Goal: Task Accomplishment & Management: Use online tool/utility

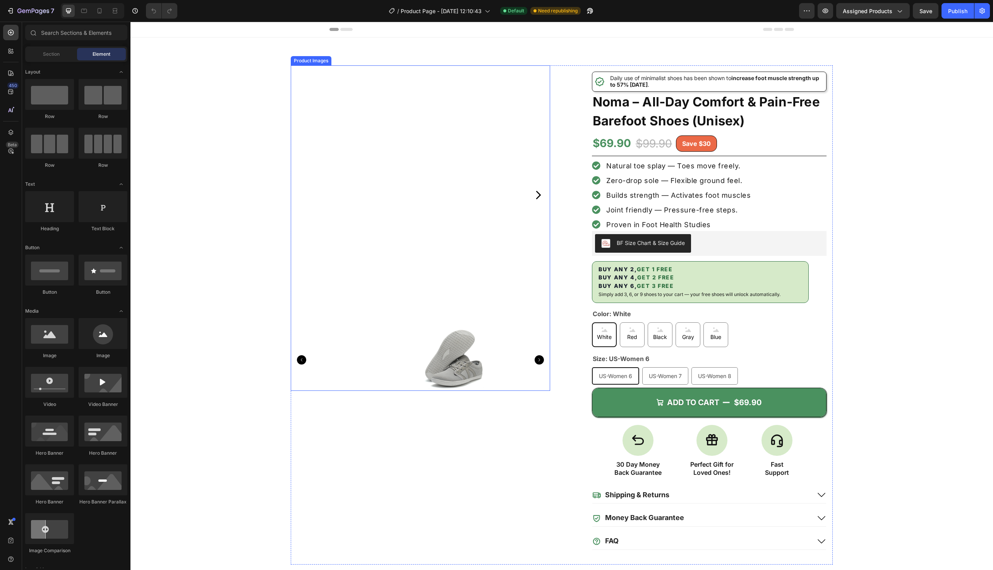
scroll to position [124, 0]
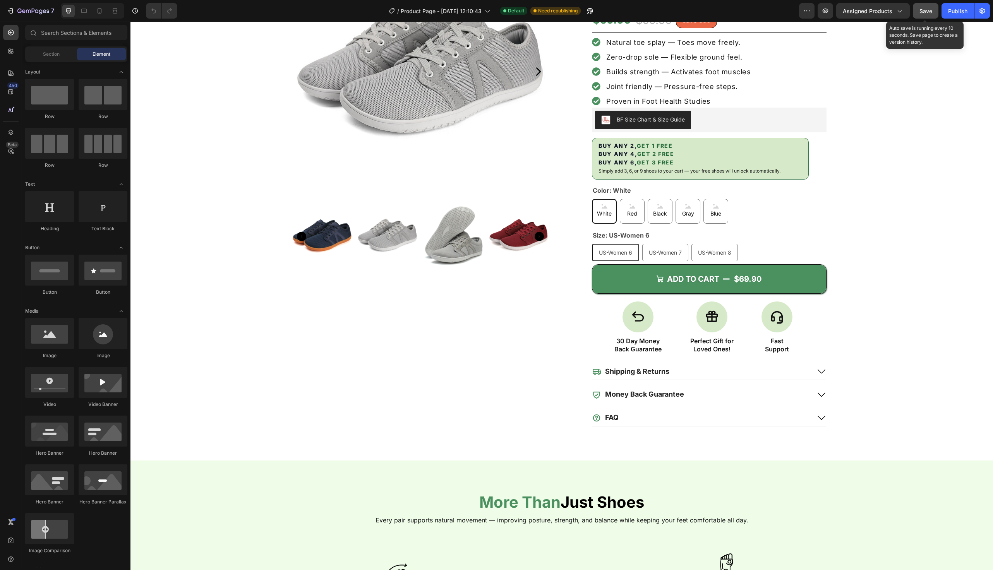
click at [920, 11] on button "Save" at bounding box center [926, 10] width 26 height 15
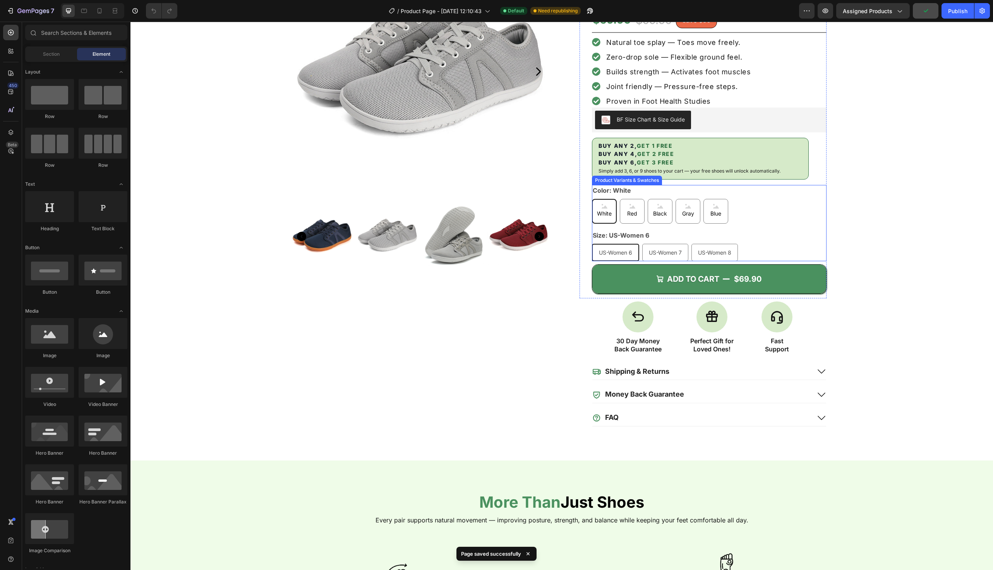
click at [729, 199] on div "White White White Red Red Red Black Black Black Gray [PERSON_NAME] Blue Blue Bl…" at bounding box center [709, 211] width 235 height 25
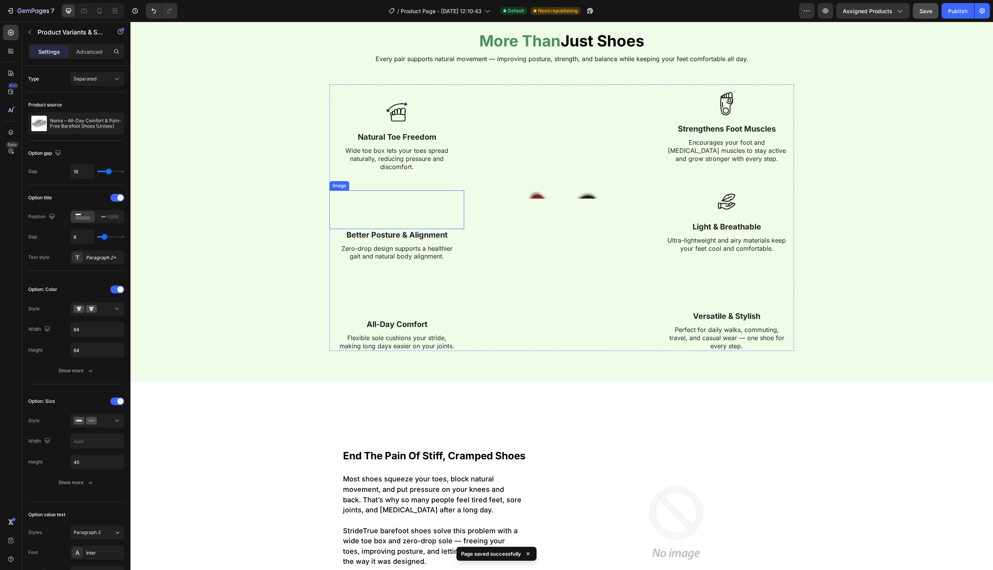
scroll to position [522, 0]
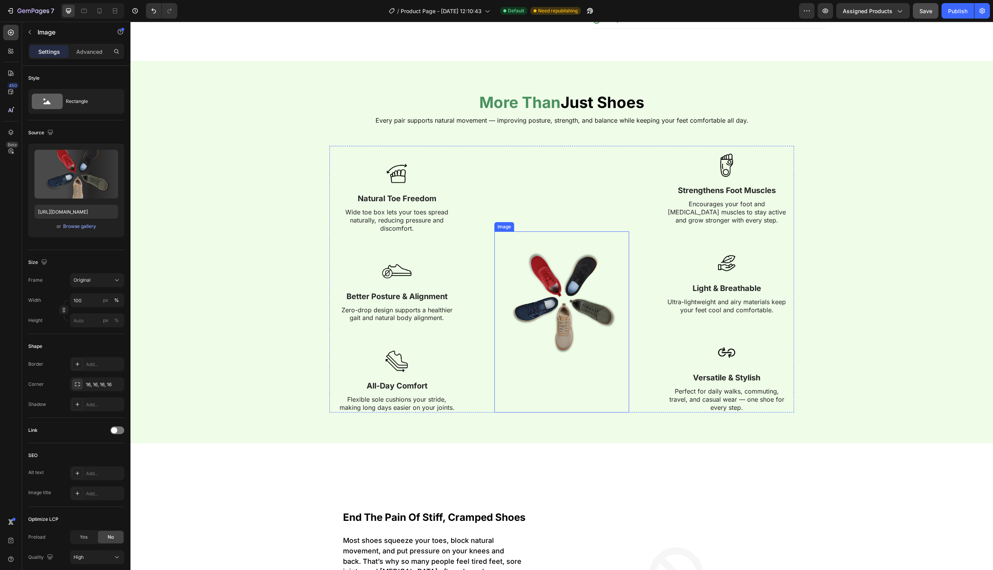
click at [556, 270] on img at bounding box center [562, 299] width 135 height 135
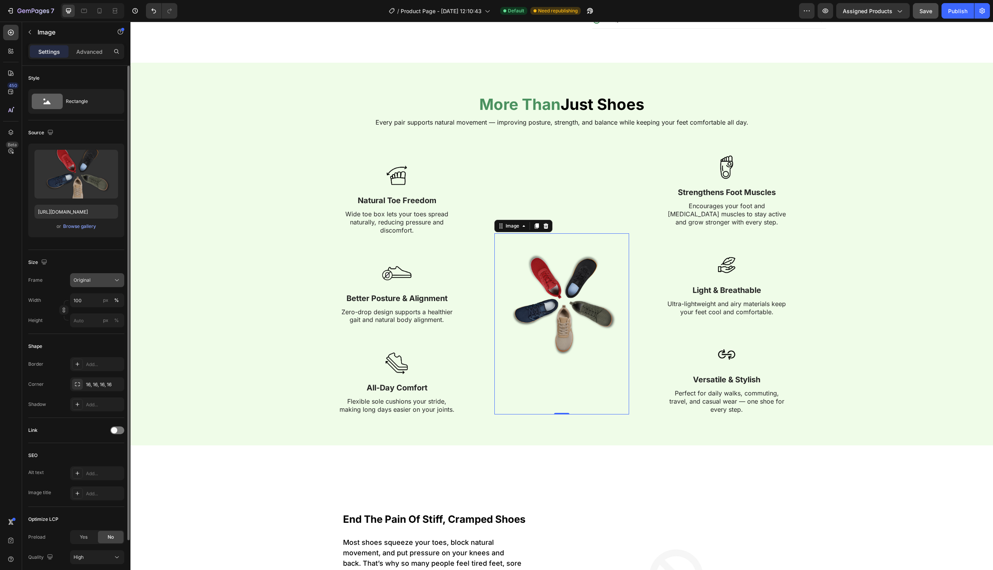
click at [106, 279] on div "Original" at bounding box center [93, 280] width 38 height 7
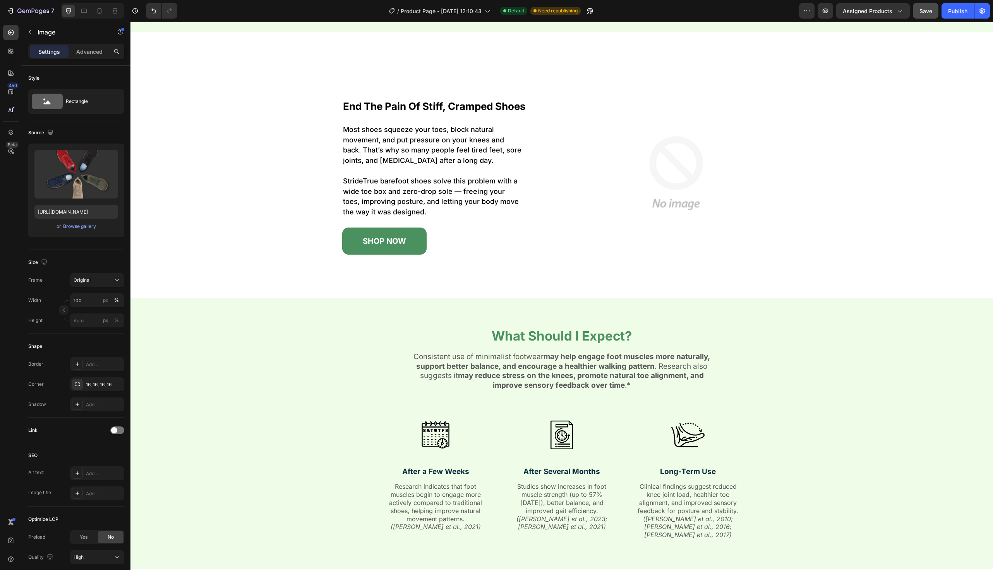
scroll to position [923, 0]
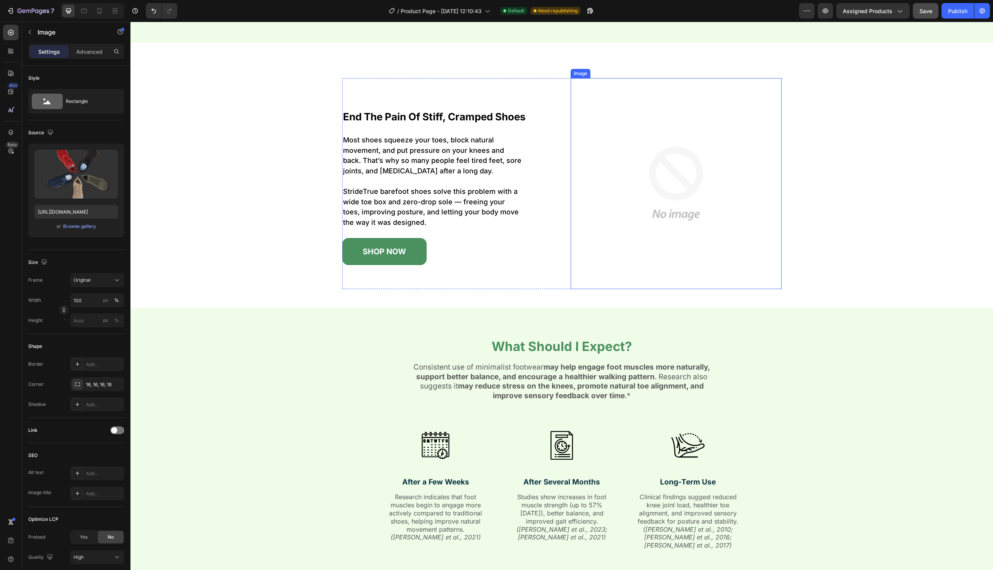
click at [679, 162] on img at bounding box center [676, 183] width 211 height 211
click at [10, 72] on icon at bounding box center [11, 73] width 8 height 8
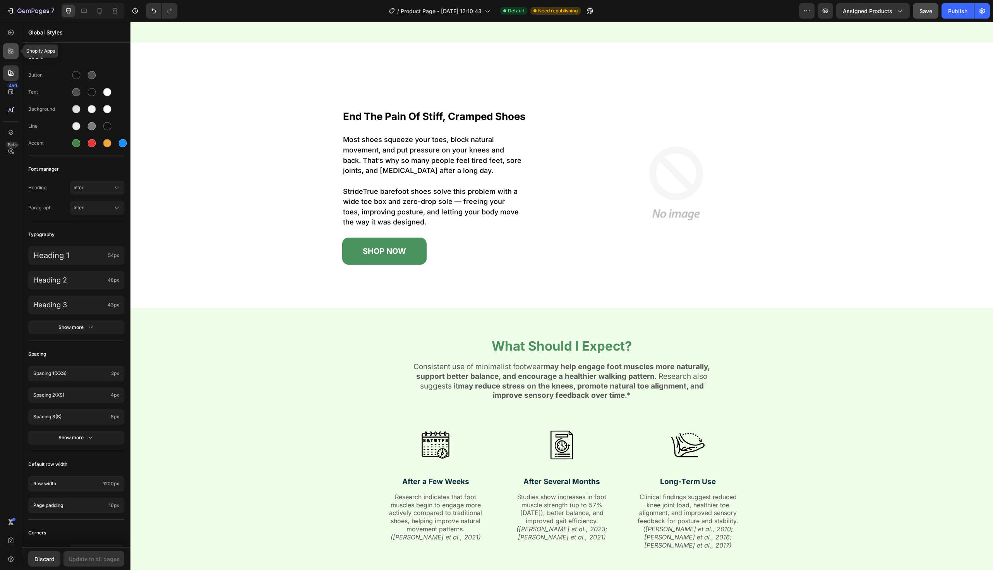
click at [11, 55] on icon at bounding box center [11, 51] width 8 height 8
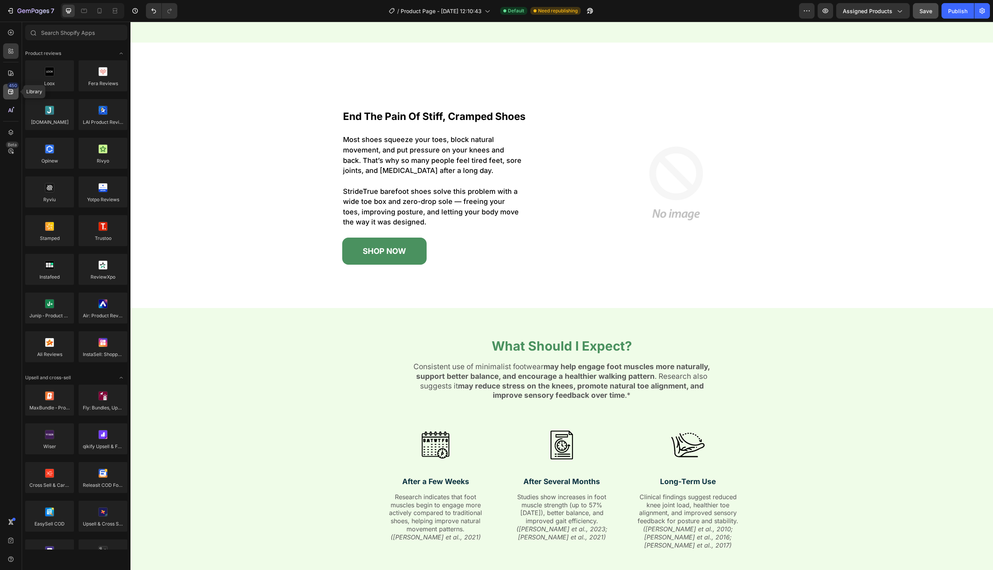
click at [11, 96] on div "450" at bounding box center [10, 91] width 15 height 15
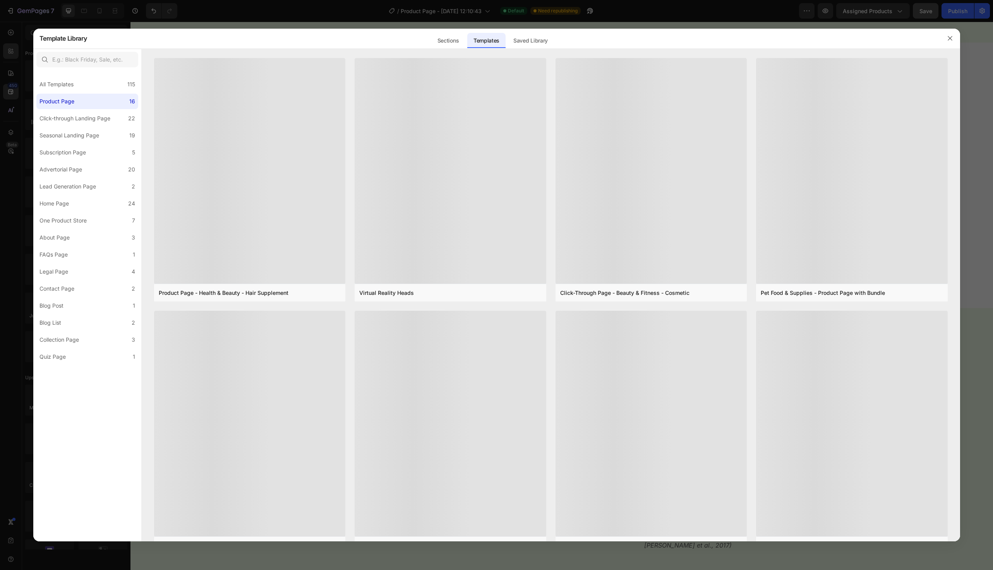
click at [9, 84] on div at bounding box center [496, 285] width 993 height 570
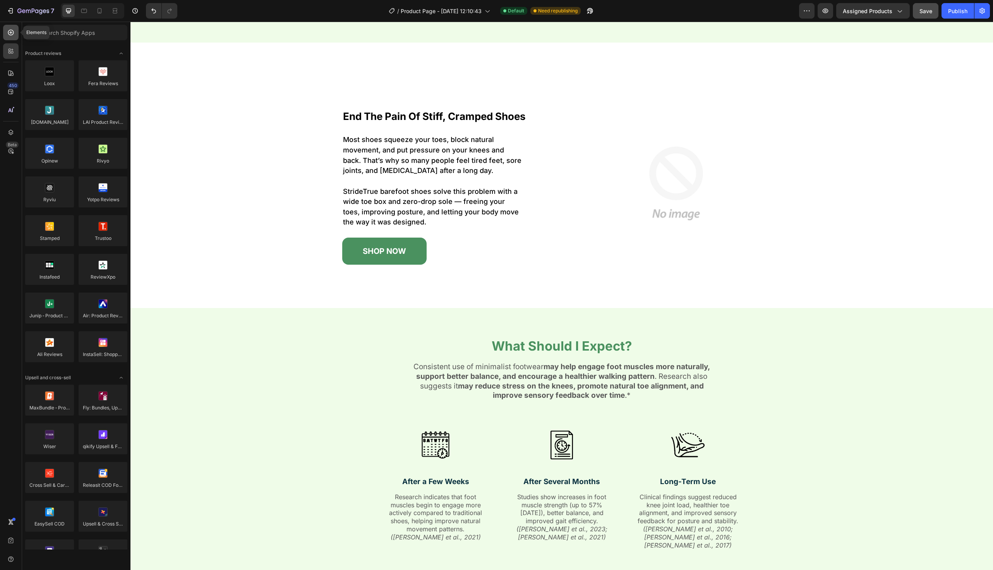
click at [8, 36] on icon at bounding box center [11, 33] width 8 height 8
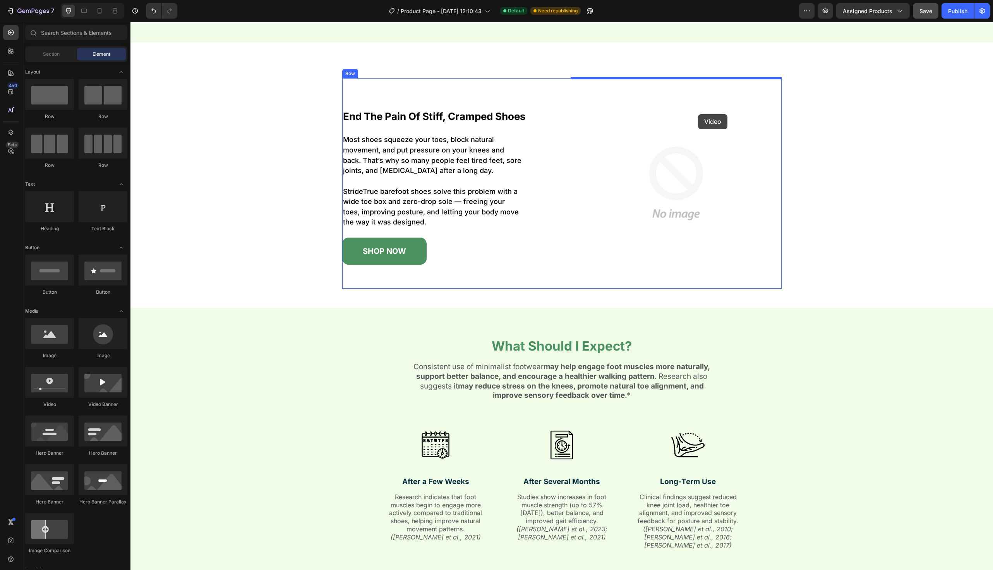
drag, startPoint x: 187, startPoint y: 406, endPoint x: 698, endPoint y: 114, distance: 589.0
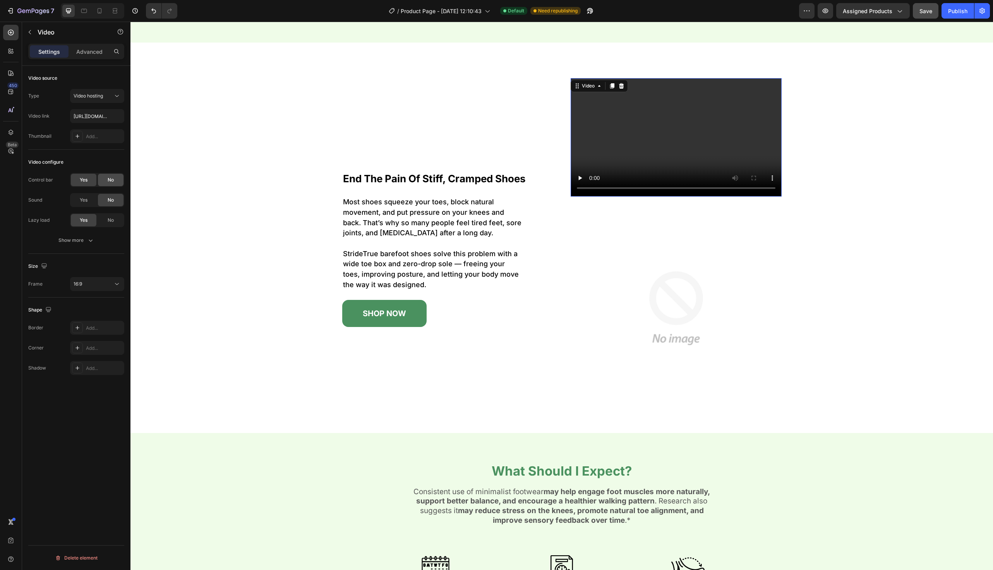
click at [109, 179] on span "No" at bounding box center [111, 180] width 6 height 7
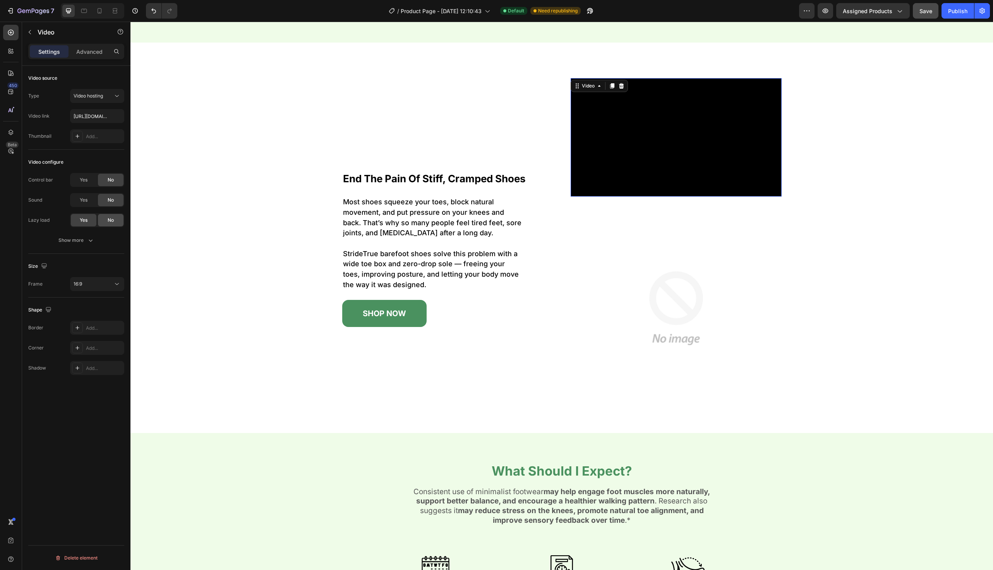
click at [108, 217] on span "No" at bounding box center [111, 220] width 6 height 7
click at [84, 221] on span "Yes" at bounding box center [84, 220] width 8 height 7
click at [82, 246] on button "Show more" at bounding box center [76, 241] width 96 height 14
click at [82, 239] on span "Yes" at bounding box center [84, 240] width 8 height 7
click at [85, 264] on div "Yes" at bounding box center [84, 260] width 26 height 12
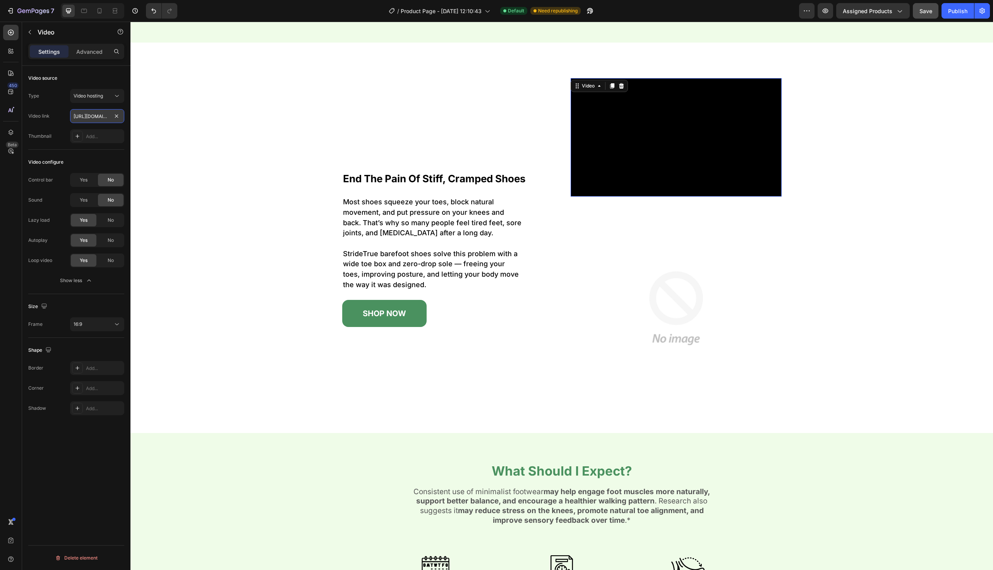
click at [84, 114] on input "[URL][DOMAIN_NAME]" at bounding box center [97, 116] width 54 height 14
paste input "fbd184a82b044aa2ac2346a59be1ebcb"
type input "[URL][DOMAIN_NAME]"
click at [81, 323] on span "16:9" at bounding box center [78, 324] width 9 height 6
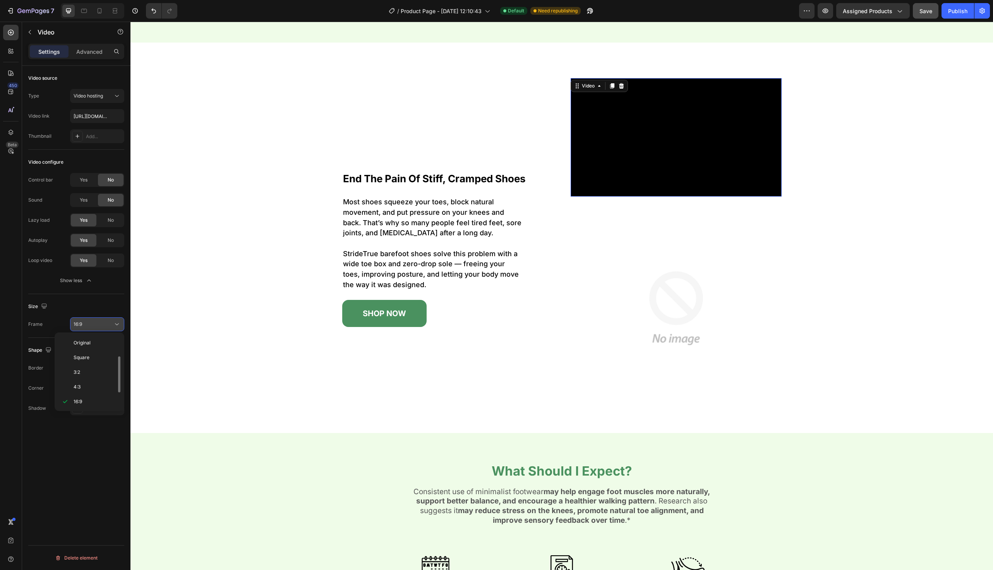
scroll to position [14, 0]
click at [80, 341] on span "Square" at bounding box center [82, 343] width 16 height 7
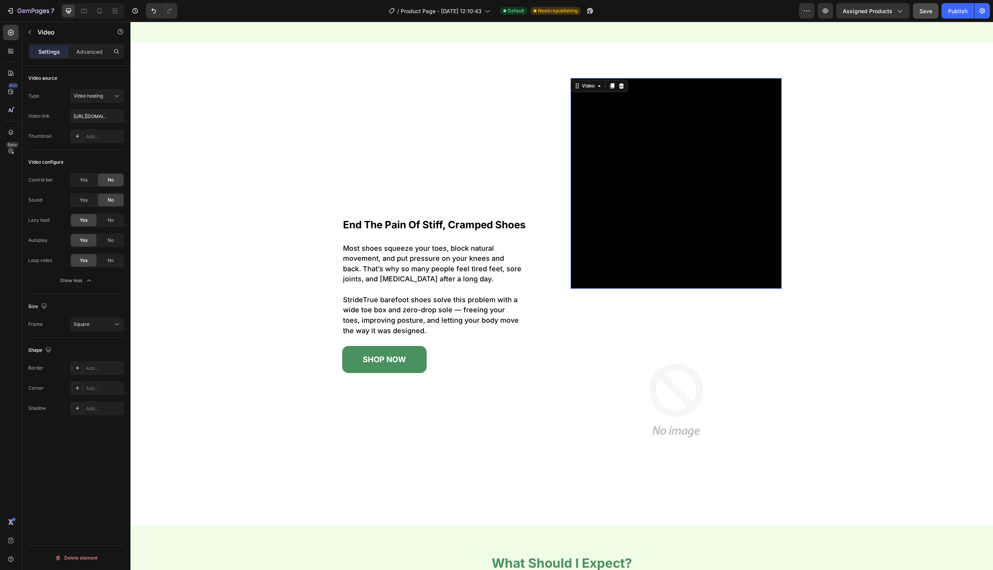
click at [82, 333] on div "Size [GEOGRAPHIC_DATA]" at bounding box center [76, 316] width 96 height 44
click at [82, 326] on span "Square" at bounding box center [82, 324] width 16 height 6
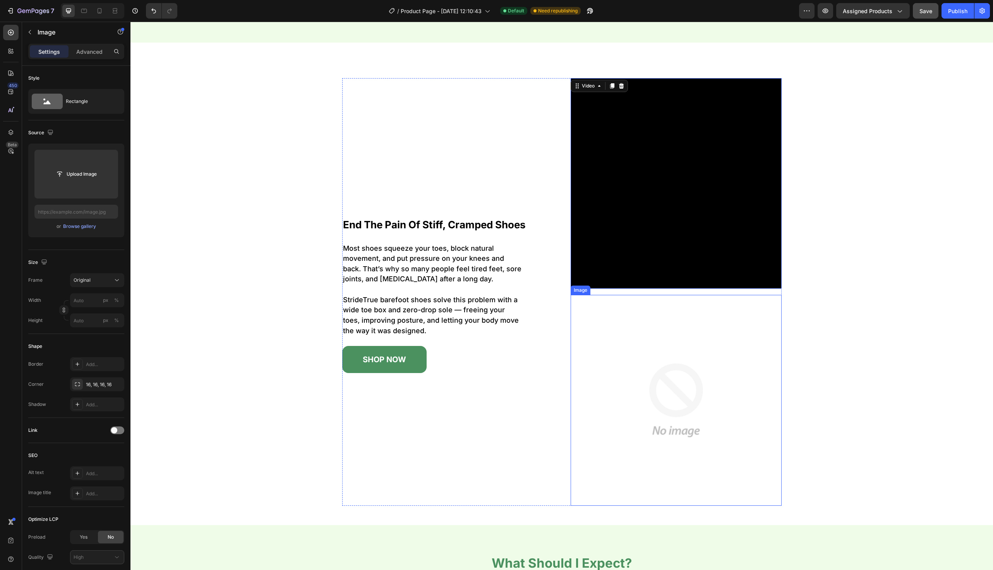
click at [662, 378] on img at bounding box center [676, 400] width 211 height 211
click at [625, 291] on div at bounding box center [622, 287] width 9 height 9
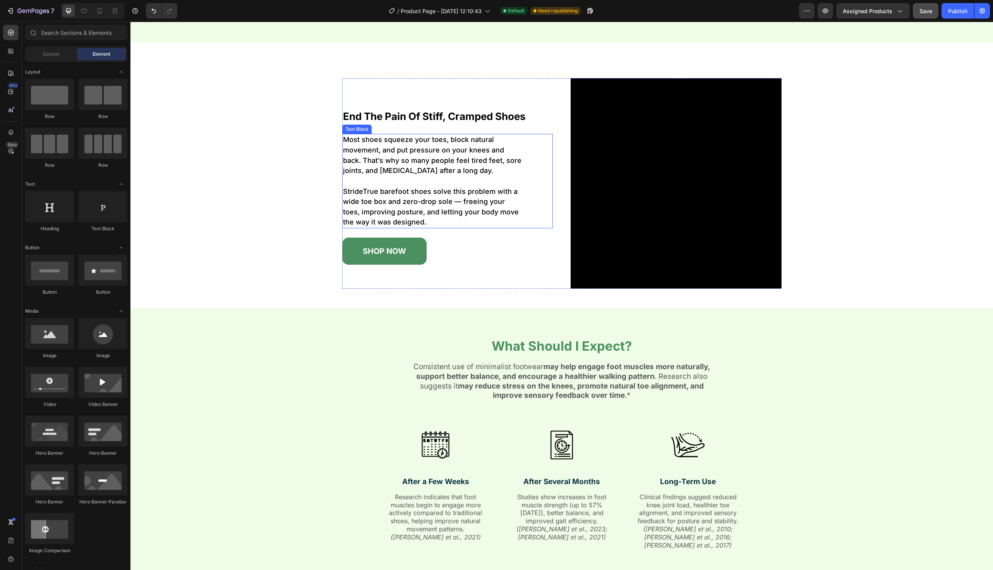
click at [558, 189] on div "end the pain of stiff, cramped shoes Heading Most shoes squeeze your toes, bloc…" at bounding box center [562, 183] width 440 height 211
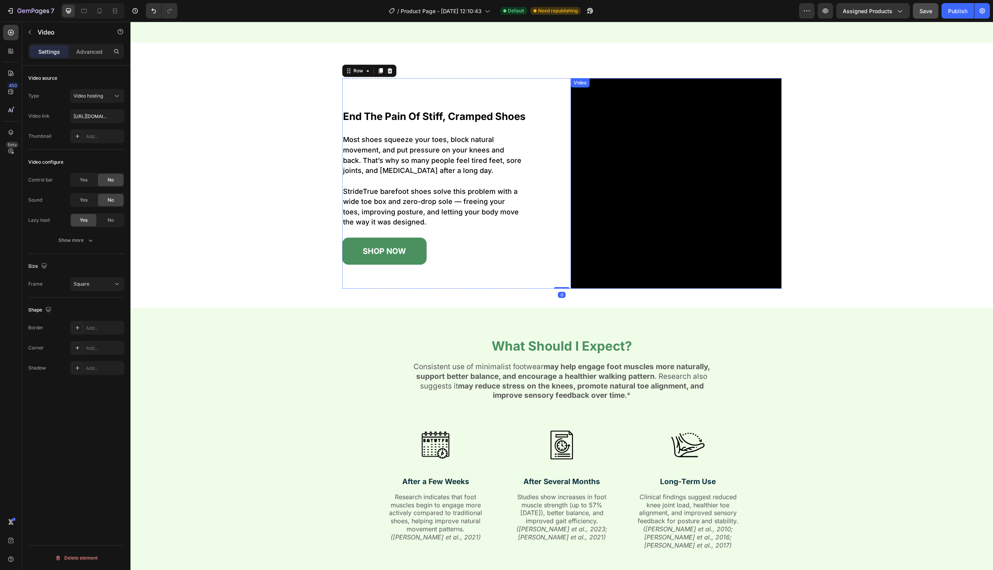
click at [587, 186] on video at bounding box center [676, 183] width 211 height 211
click at [86, 345] on div "Add..." at bounding box center [104, 348] width 36 height 7
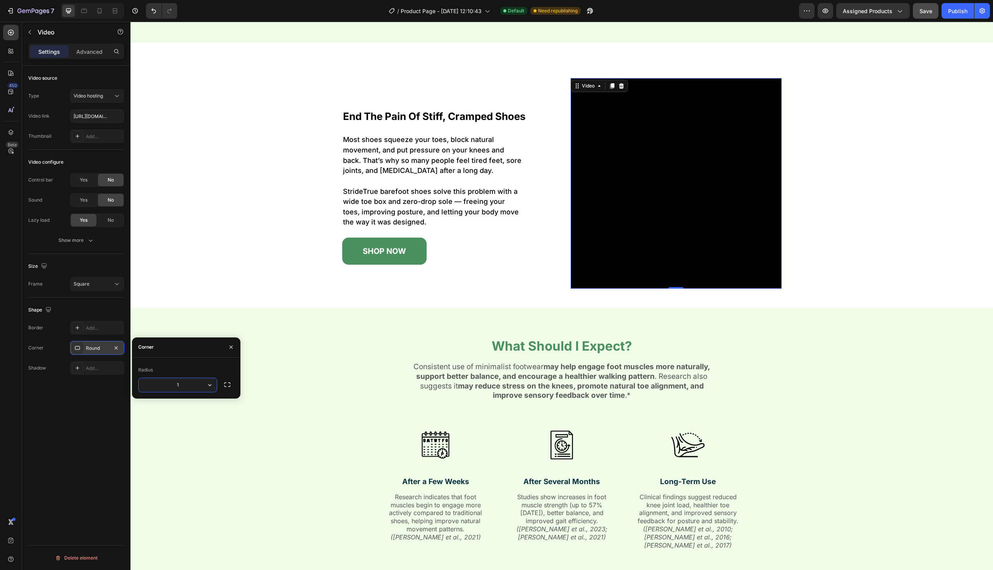
type input "15"
click at [280, 187] on div "end the pain of stiff, cramped shoes Heading Most shoes squeeze your toes, bloc…" at bounding box center [562, 183] width 843 height 211
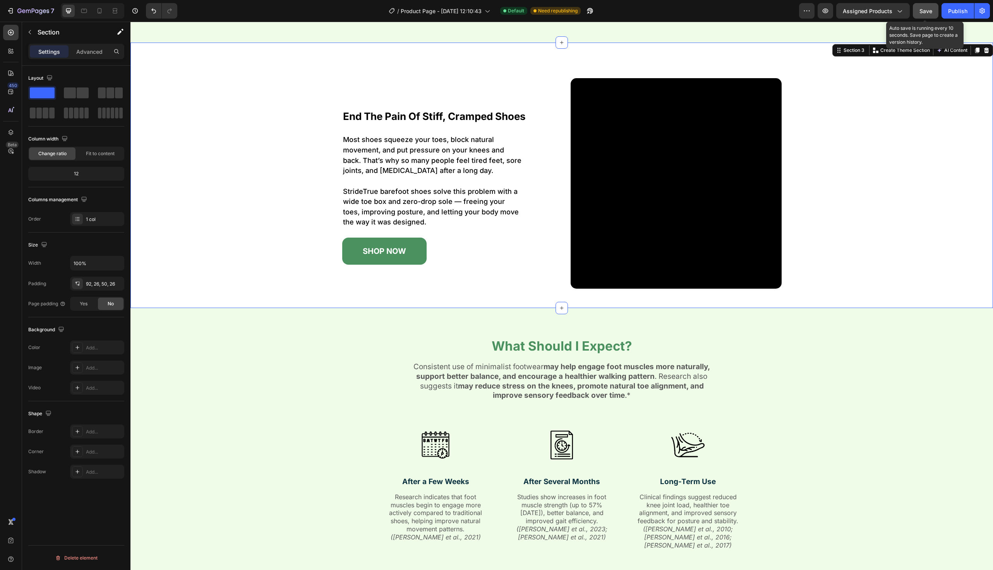
click at [916, 5] on button "Save" at bounding box center [926, 10] width 26 height 15
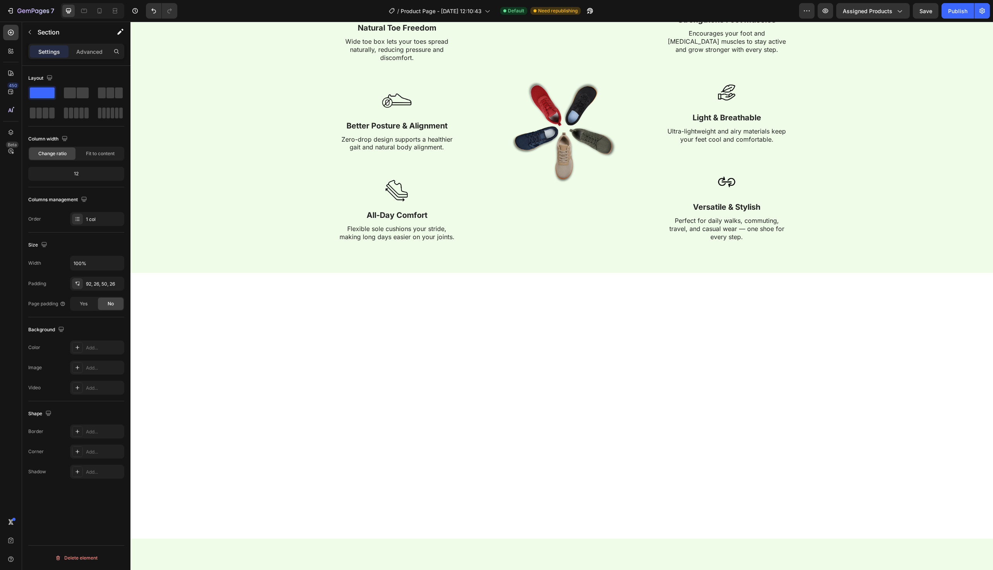
scroll to position [0, 0]
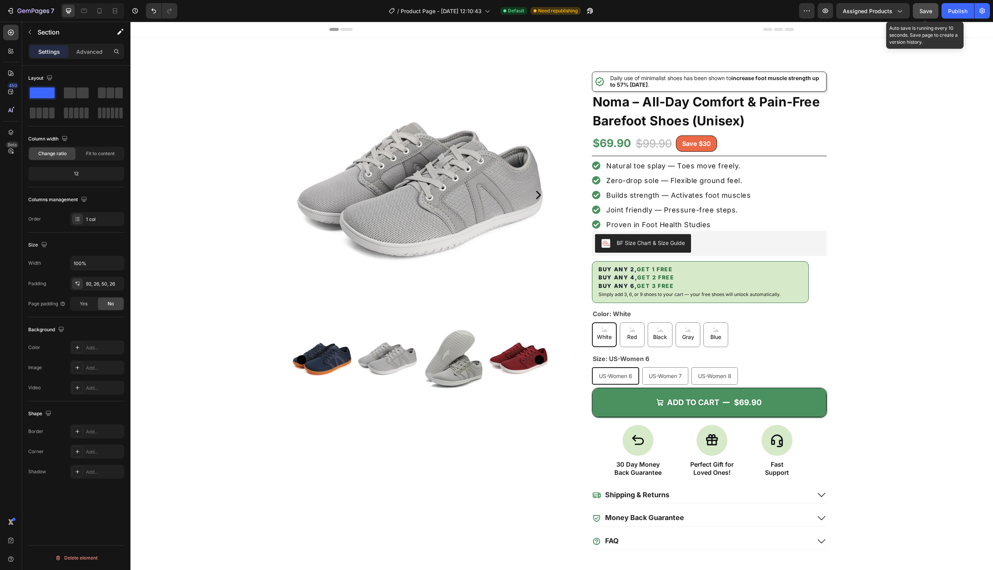
click at [926, 17] on button "Save" at bounding box center [926, 10] width 26 height 15
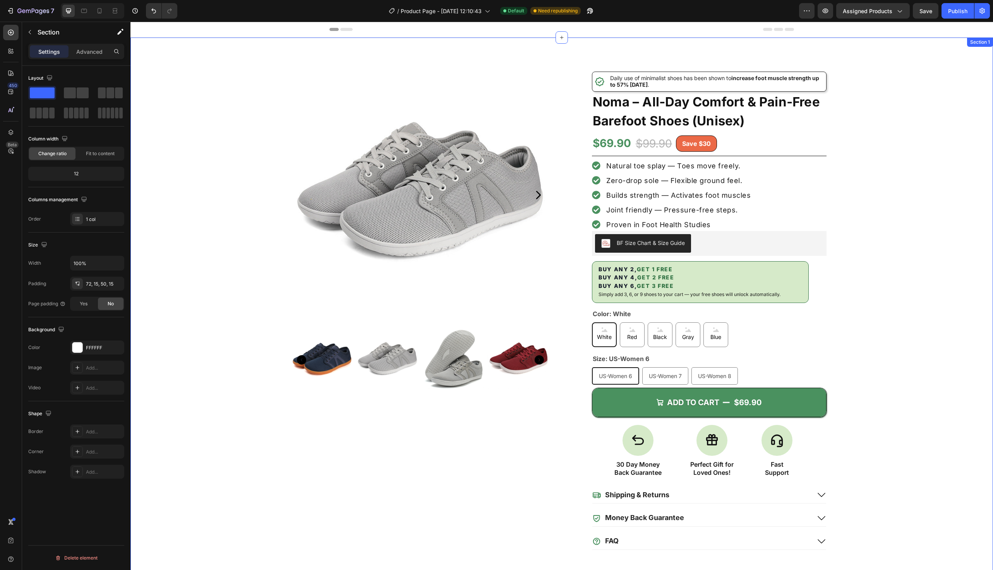
click at [189, 163] on div "Product Images Icon Icon List Daily use of minimalist shoes has been shown to i…" at bounding box center [561, 315] width 851 height 500
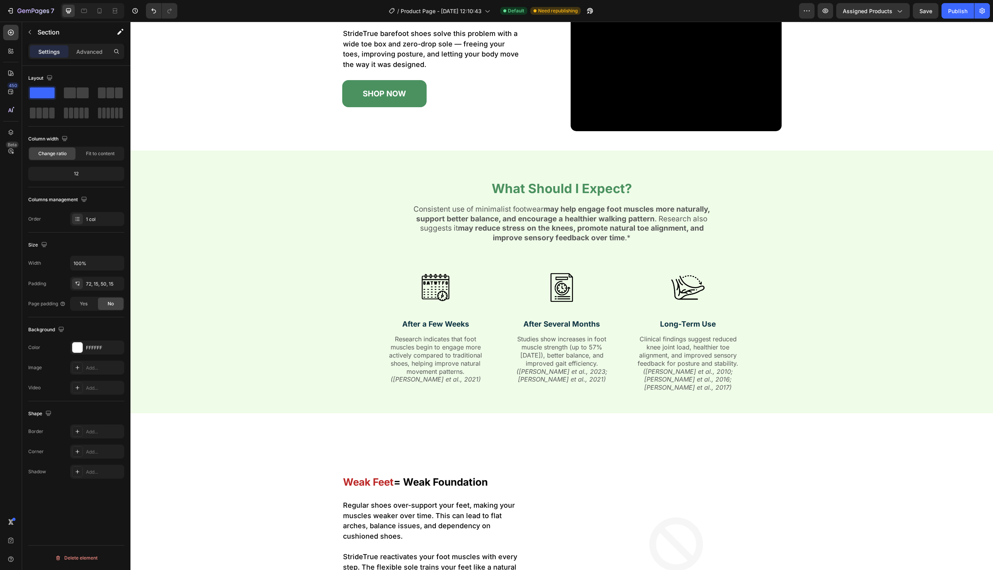
scroll to position [1211, 0]
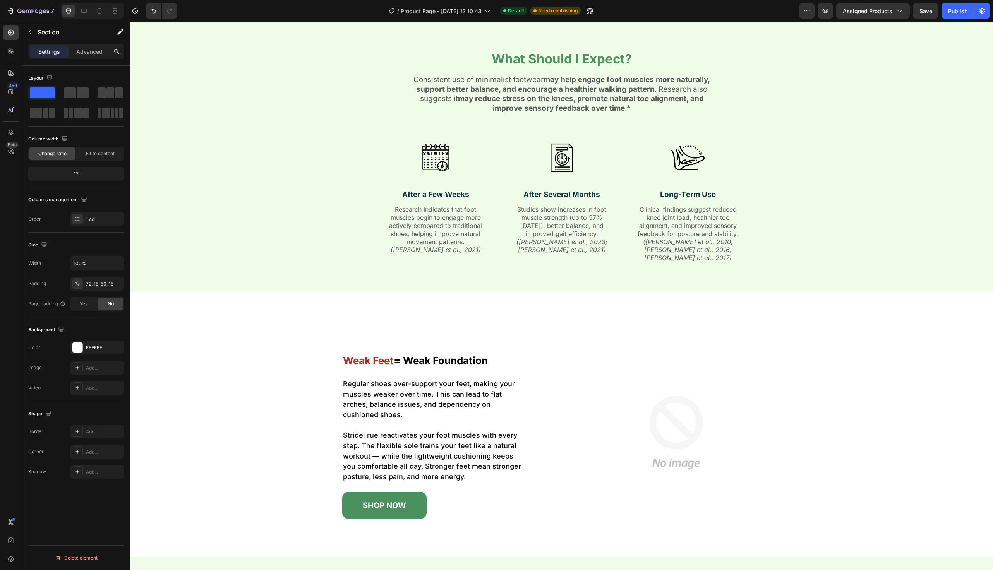
click at [922, 9] on span "Save" at bounding box center [926, 11] width 13 height 7
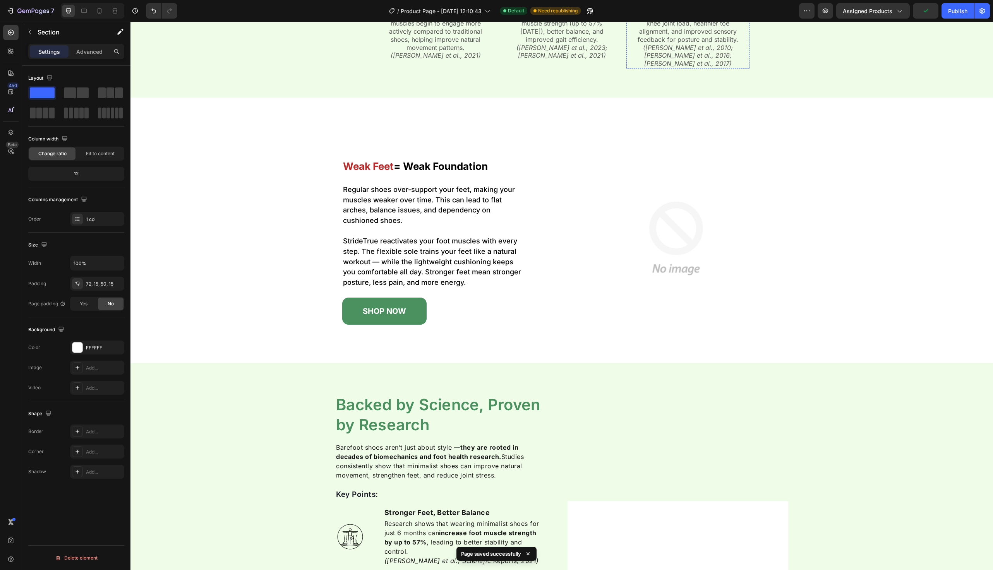
scroll to position [1429, 0]
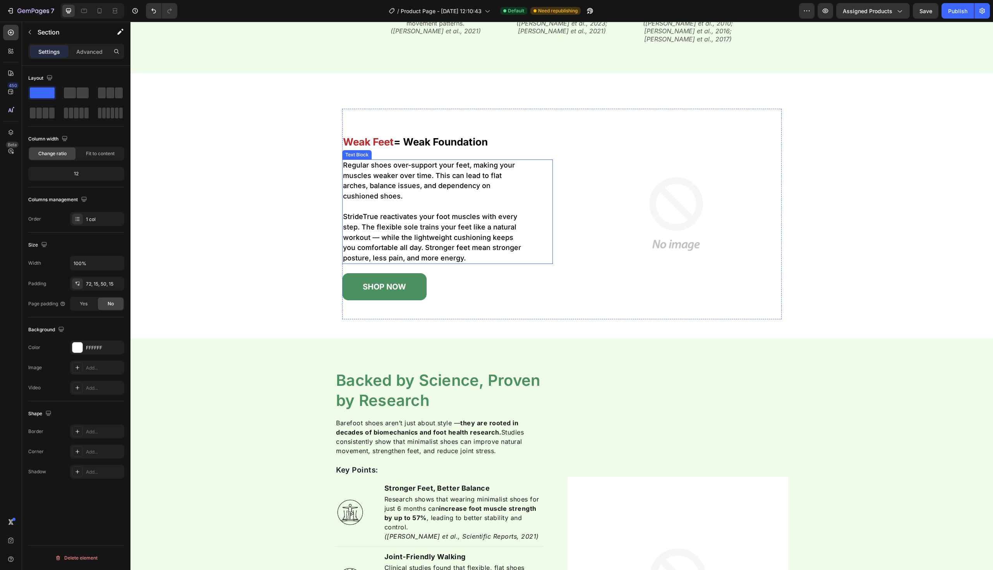
click at [447, 222] on p "StrideTrue reactivates your foot muscles with every step. The flexible sole tra…" at bounding box center [432, 233] width 179 height 62
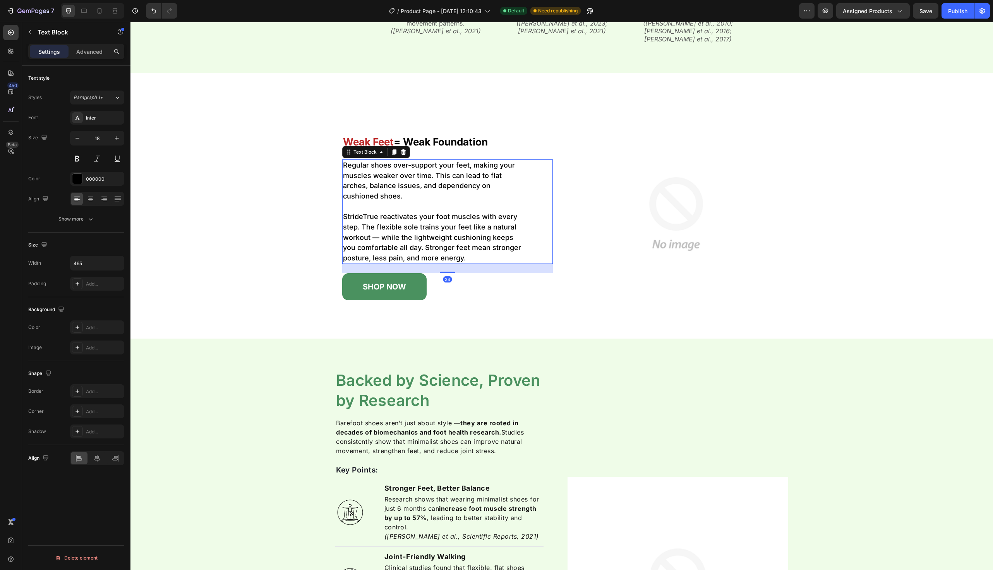
click at [447, 222] on p "StrideTrue reactivates your foot muscles with every step. The flexible sole tra…" at bounding box center [432, 233] width 179 height 62
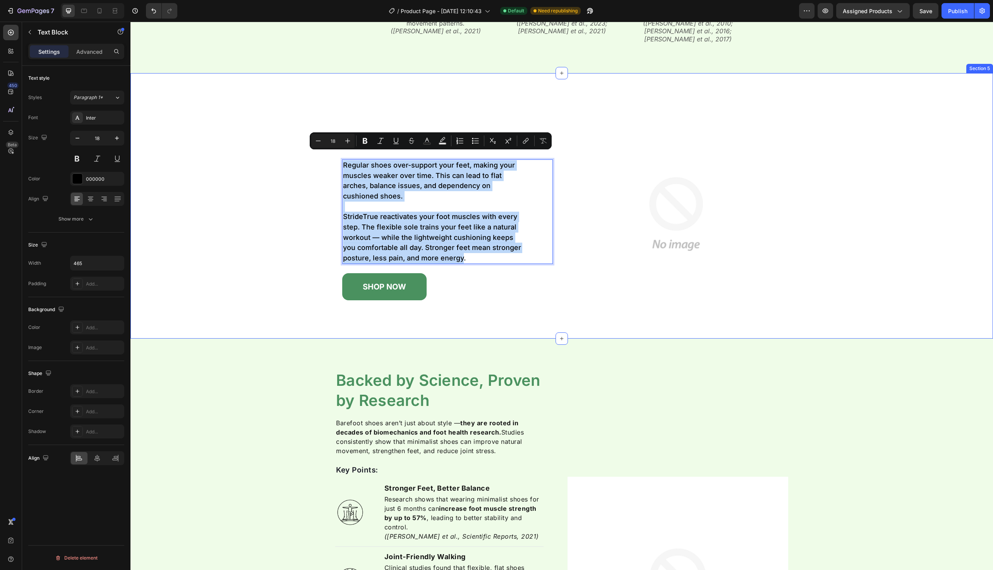
drag, startPoint x: 463, startPoint y: 250, endPoint x: 340, endPoint y: 150, distance: 158.0
click at [340, 150] on div "weak feet = weak foundation Heading Regular shoes over-support your feet, makin…" at bounding box center [562, 214] width 843 height 211
copy div "Regular shoes over-support your feet, making your muscles weaker over time. Thi…"
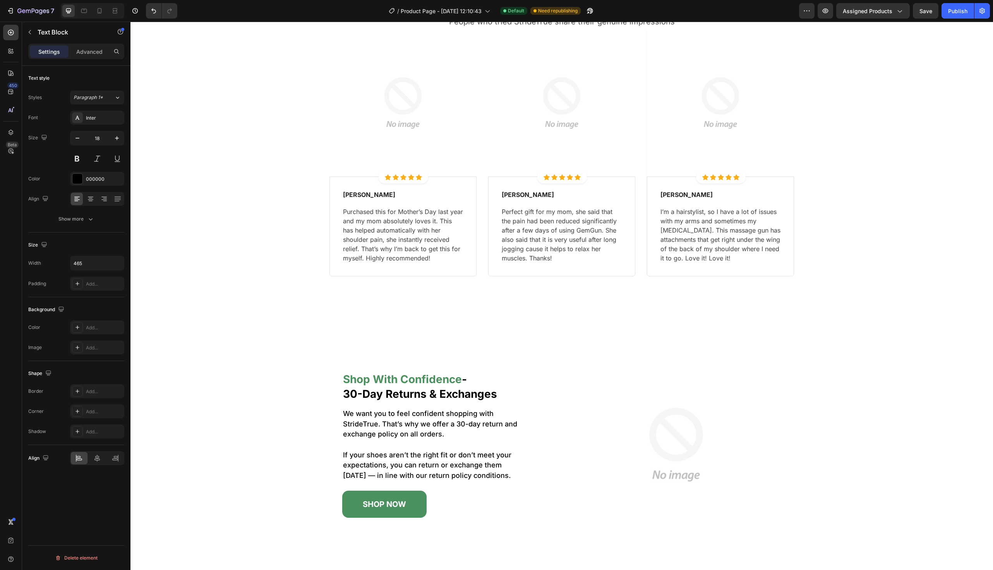
scroll to position [2736, 0]
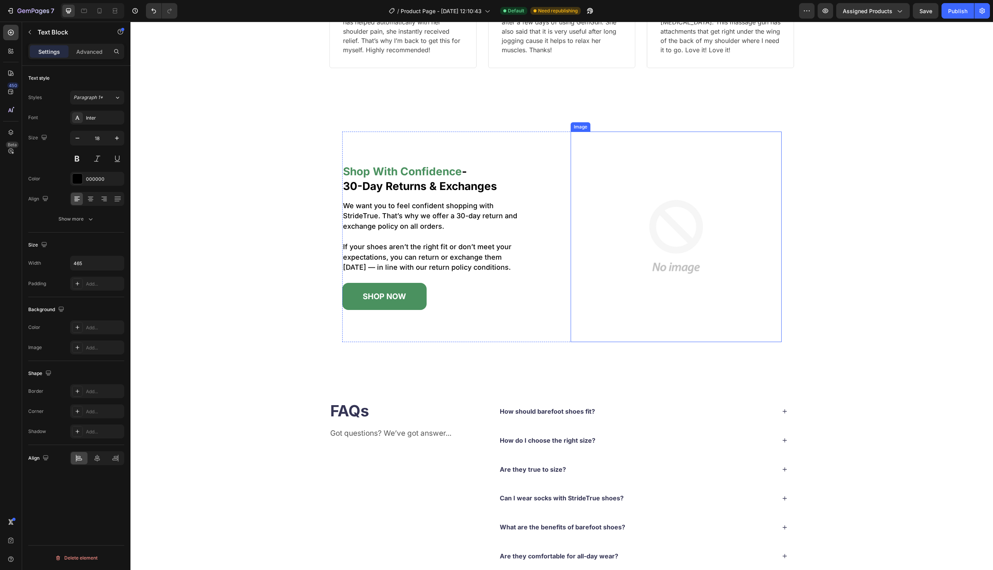
click at [629, 217] on img at bounding box center [676, 237] width 211 height 211
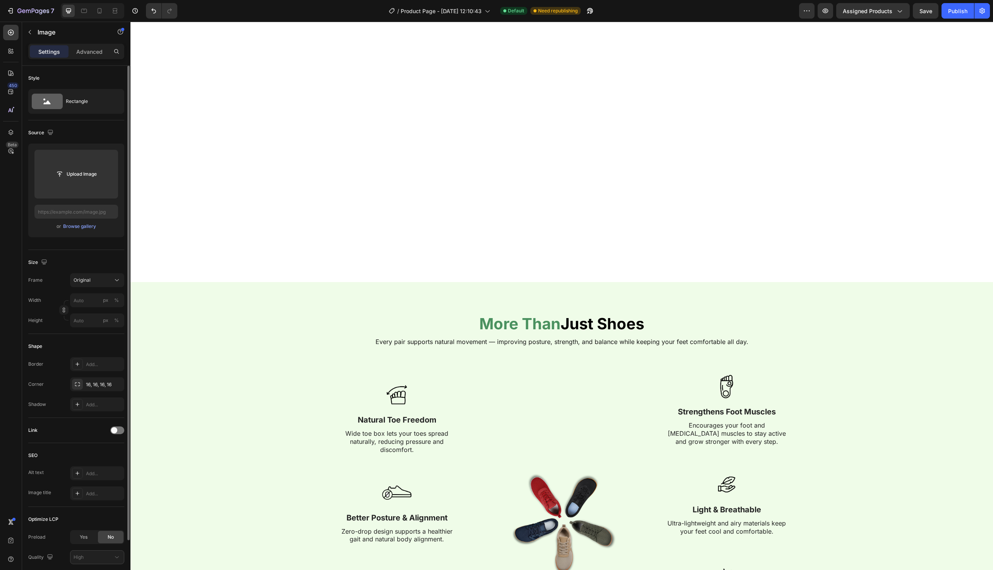
scroll to position [677, 0]
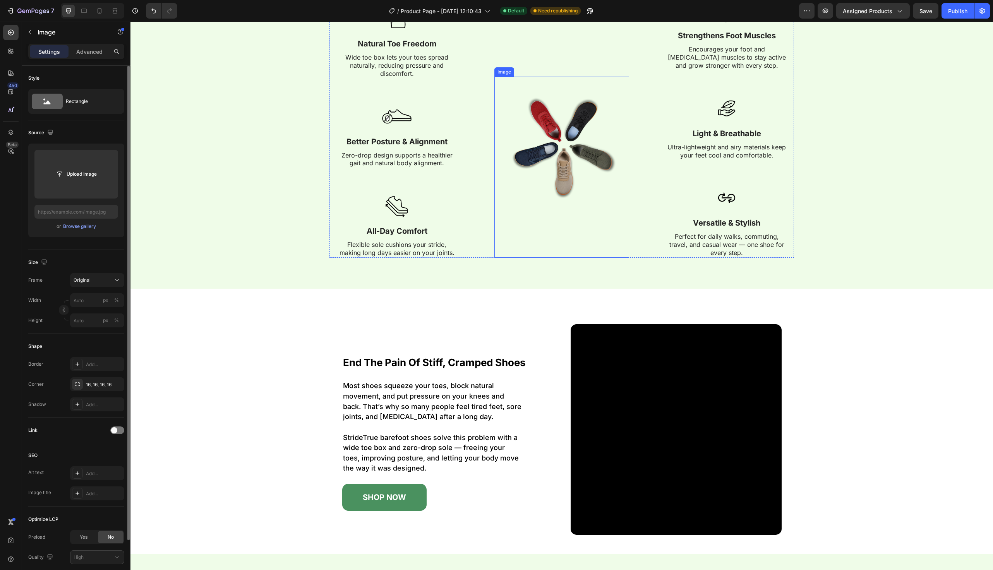
click at [573, 127] on img at bounding box center [562, 144] width 135 height 135
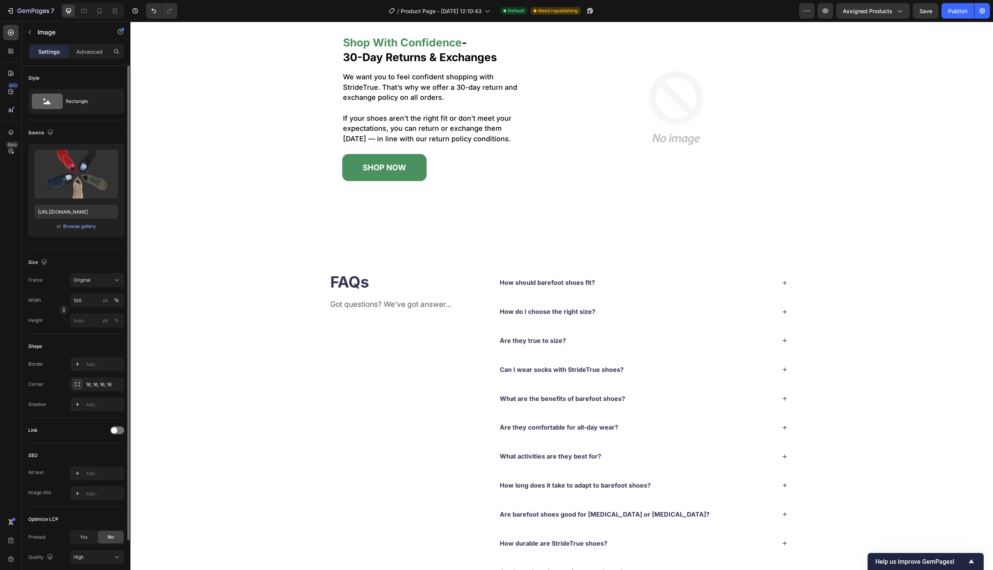
scroll to position [2767, 0]
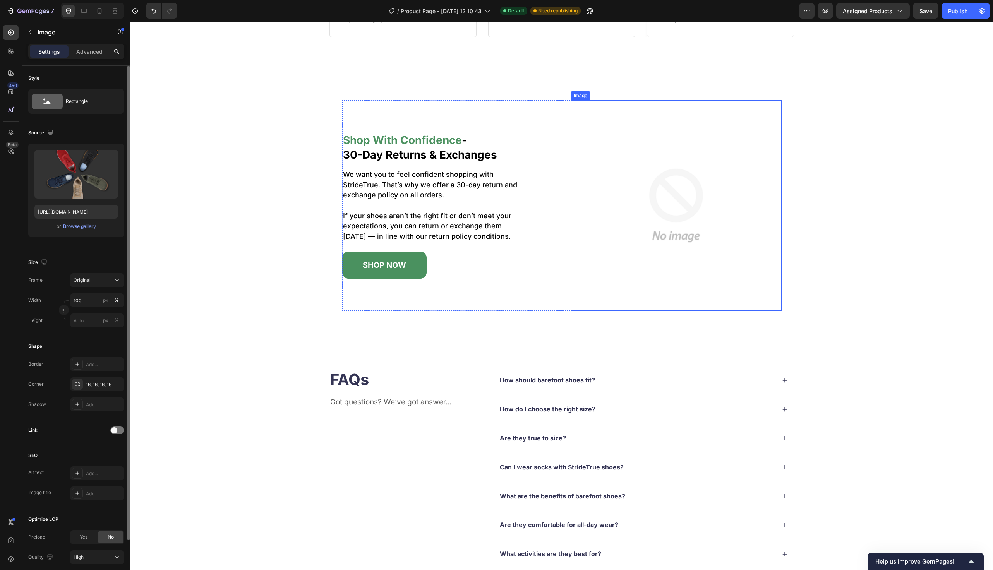
click at [660, 261] on img at bounding box center [676, 205] width 211 height 211
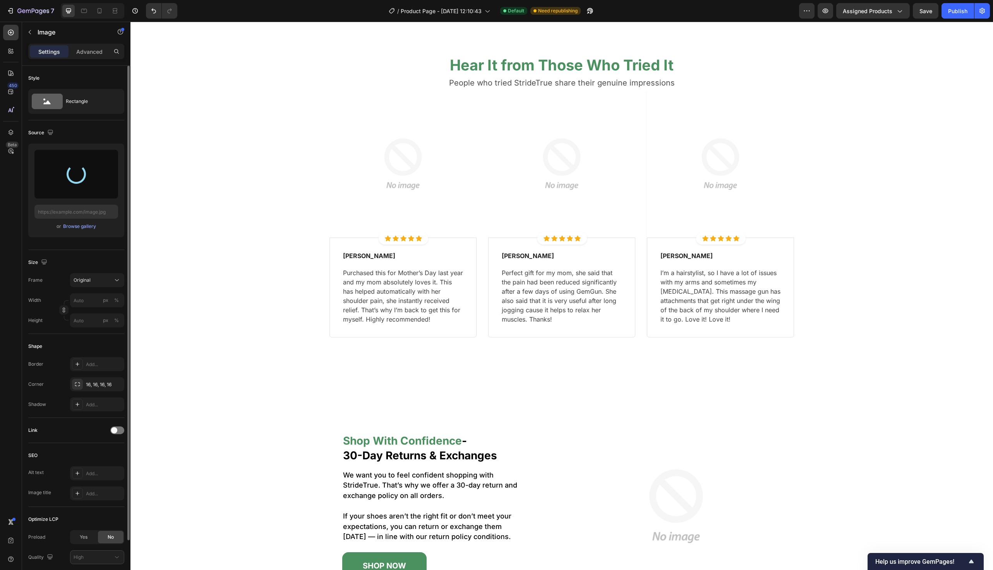
scroll to position [2666, 0]
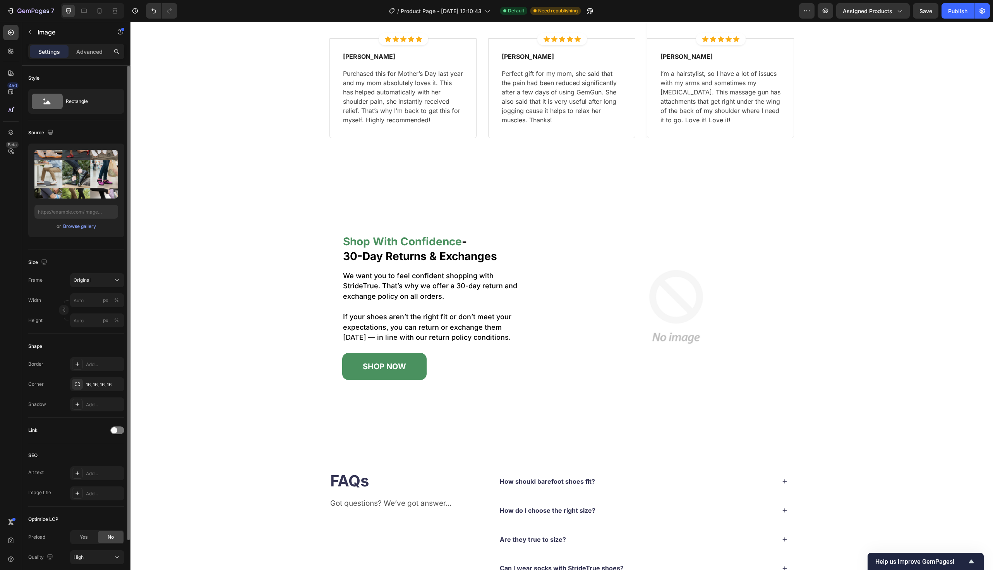
type input "[URL][DOMAIN_NAME]"
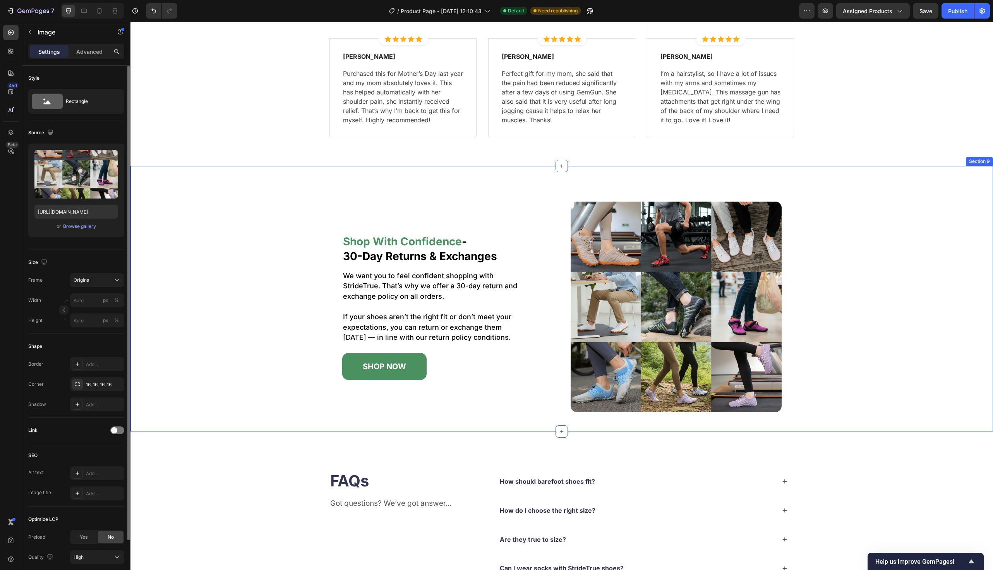
click at [240, 188] on div "shop with confidence - 30-day returns & exchanges Heading We want you to feel c…" at bounding box center [562, 299] width 863 height 266
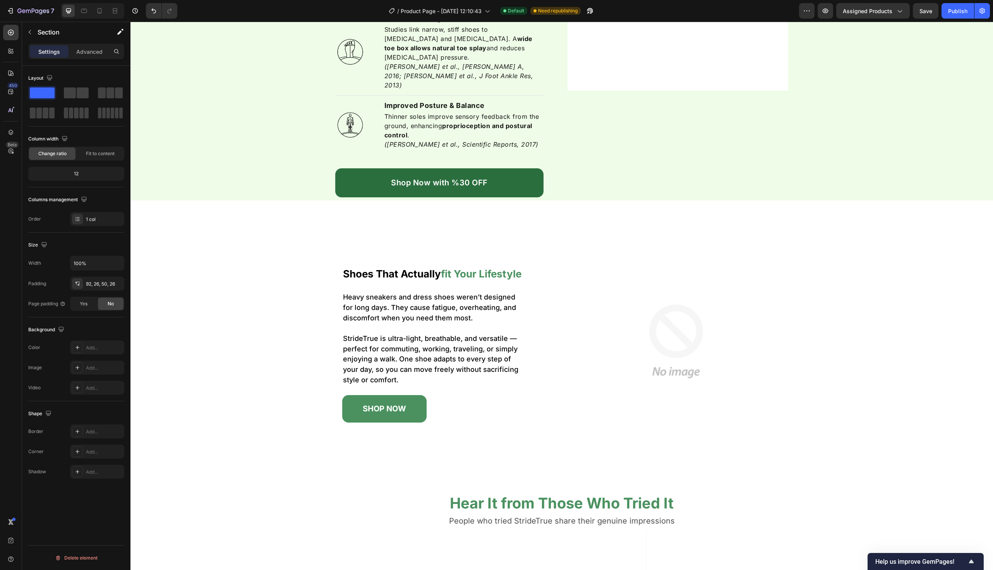
scroll to position [2006, 0]
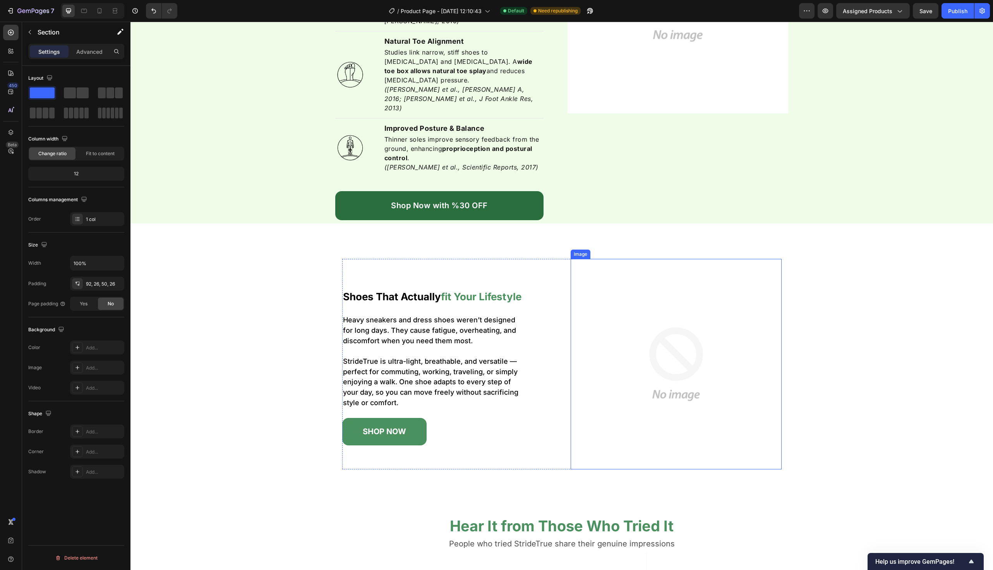
click at [710, 343] on img at bounding box center [676, 364] width 211 height 211
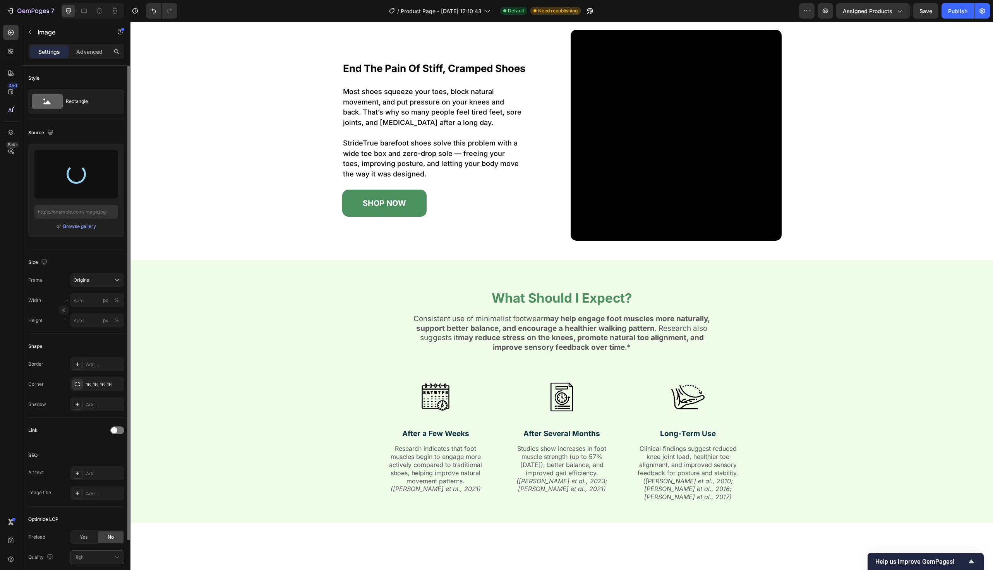
scroll to position [722, 0]
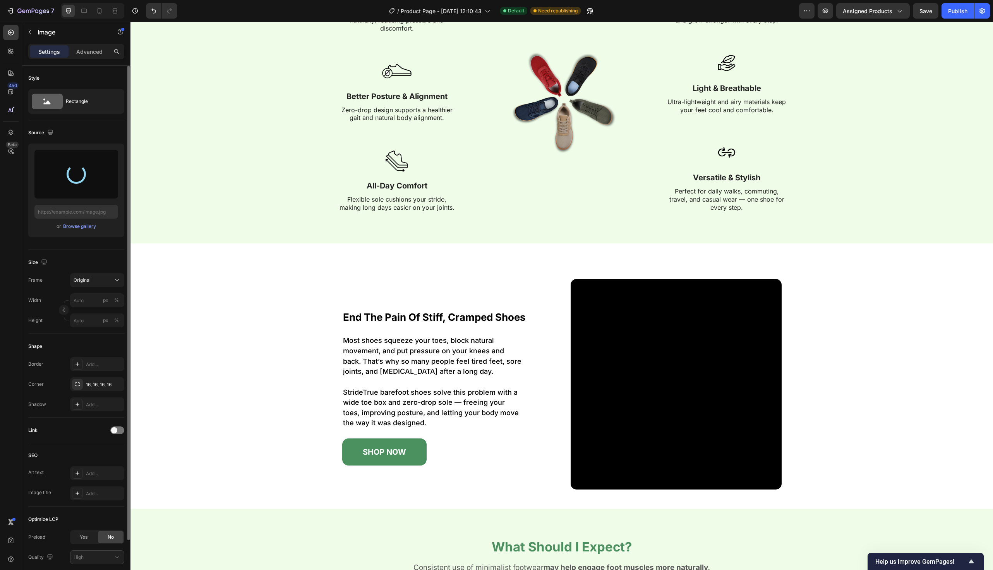
type input "[URL][DOMAIN_NAME]"
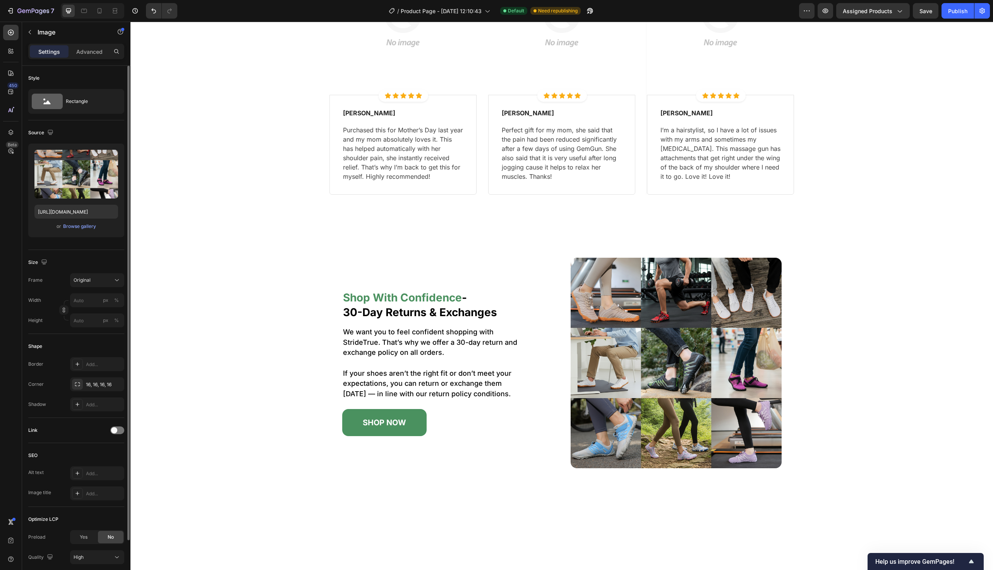
scroll to position [2801, 0]
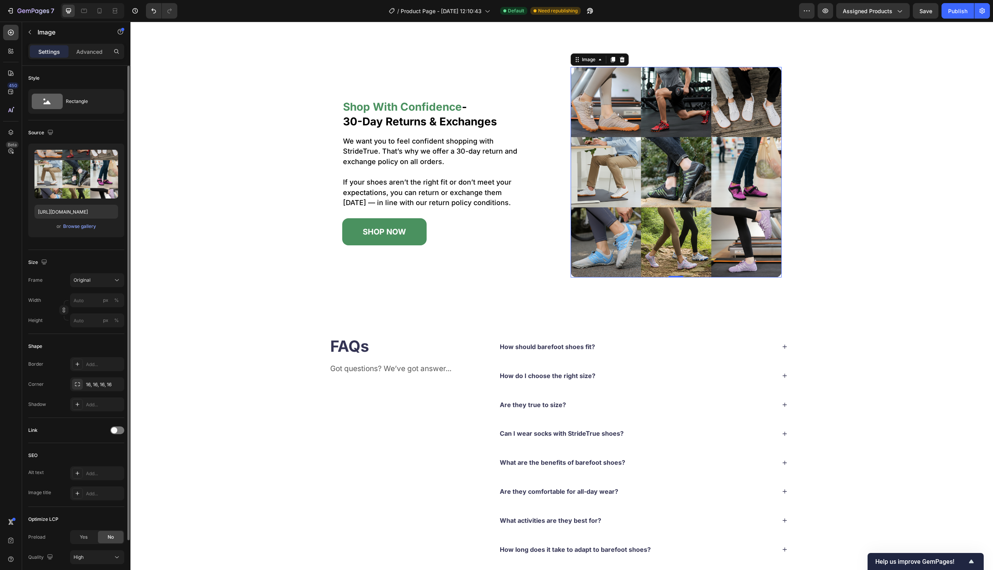
click at [585, 121] on img at bounding box center [676, 172] width 211 height 211
click at [108, 157] on icon "button" at bounding box center [110, 158] width 8 height 8
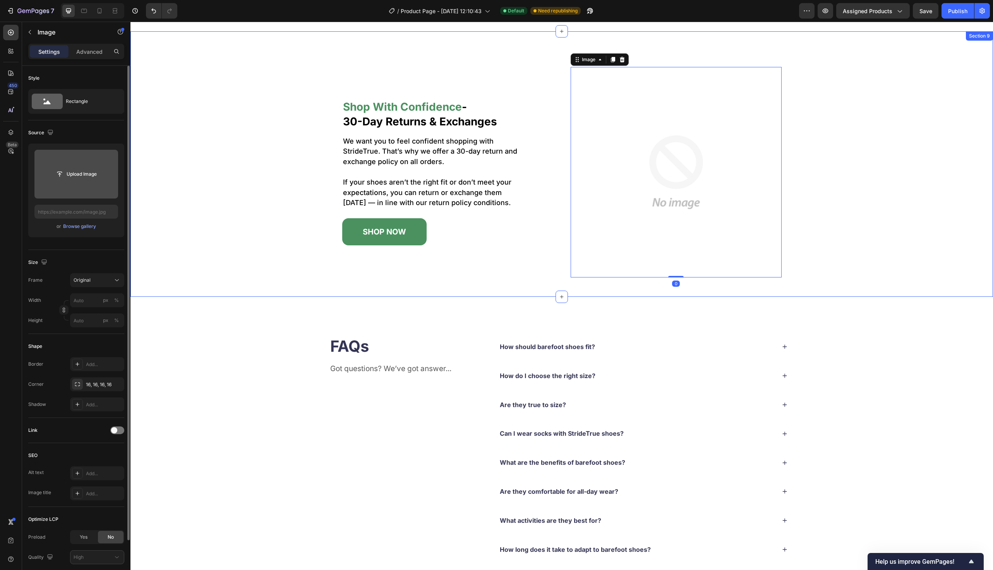
click at [215, 121] on div "shop with confidence - 30-day returns & exchanges Heading We want you to feel c…" at bounding box center [562, 172] width 843 height 211
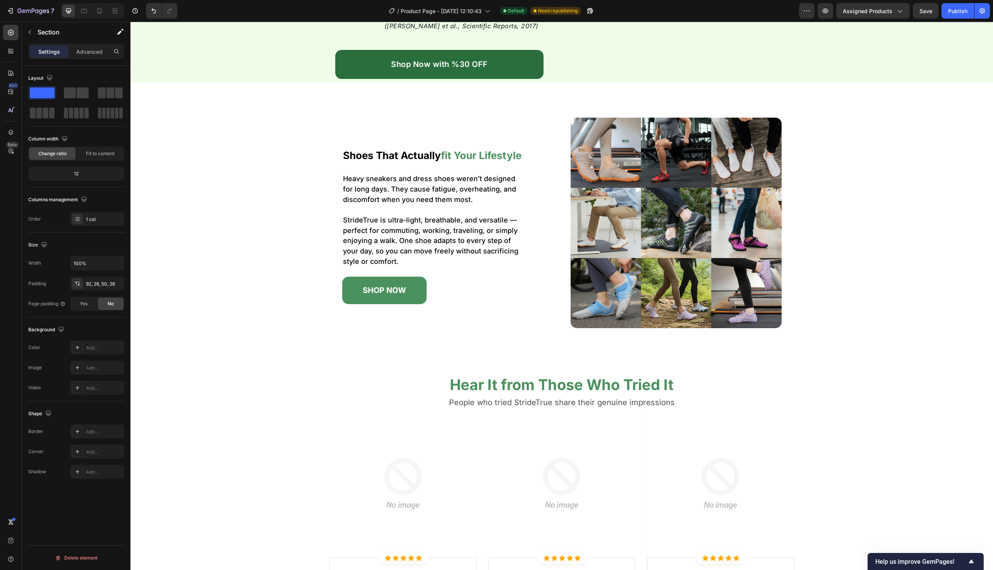
scroll to position [2145, 0]
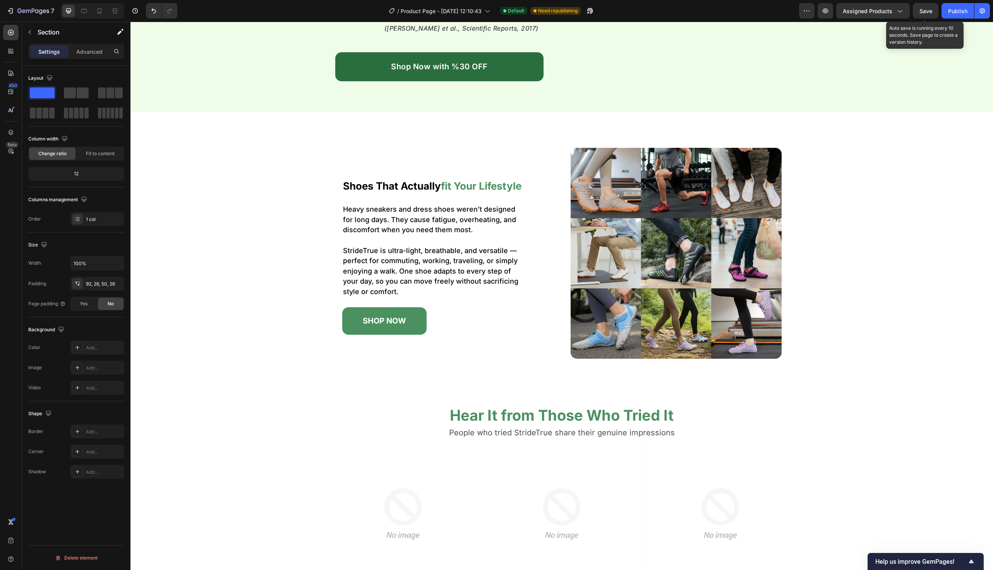
click at [921, 8] on span "Save" at bounding box center [926, 11] width 13 height 7
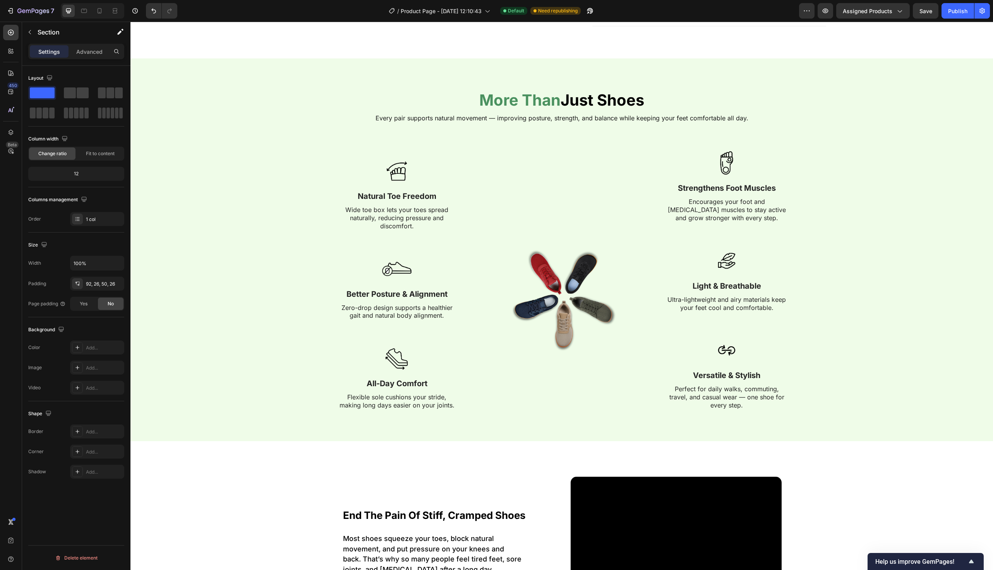
scroll to position [488, 0]
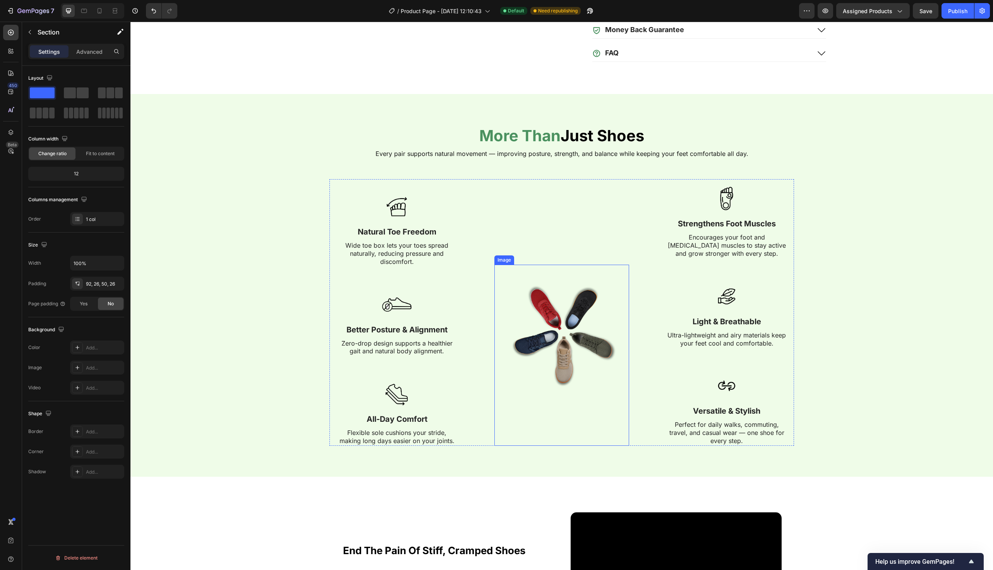
click at [542, 365] on img at bounding box center [562, 332] width 135 height 135
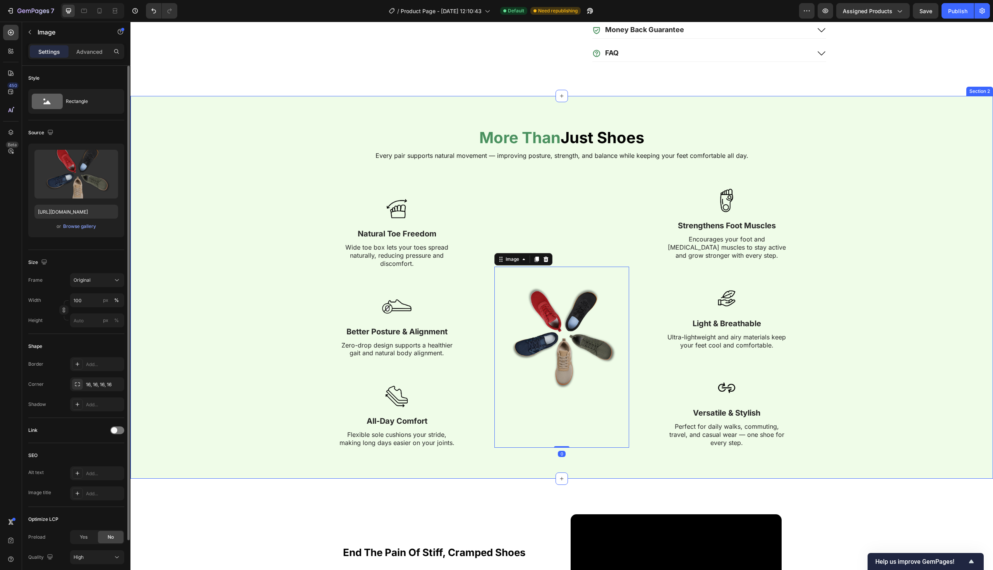
click at [263, 276] on div "More Than Just Shoes Heading Every pair supports natural movement — improving p…" at bounding box center [561, 287] width 847 height 321
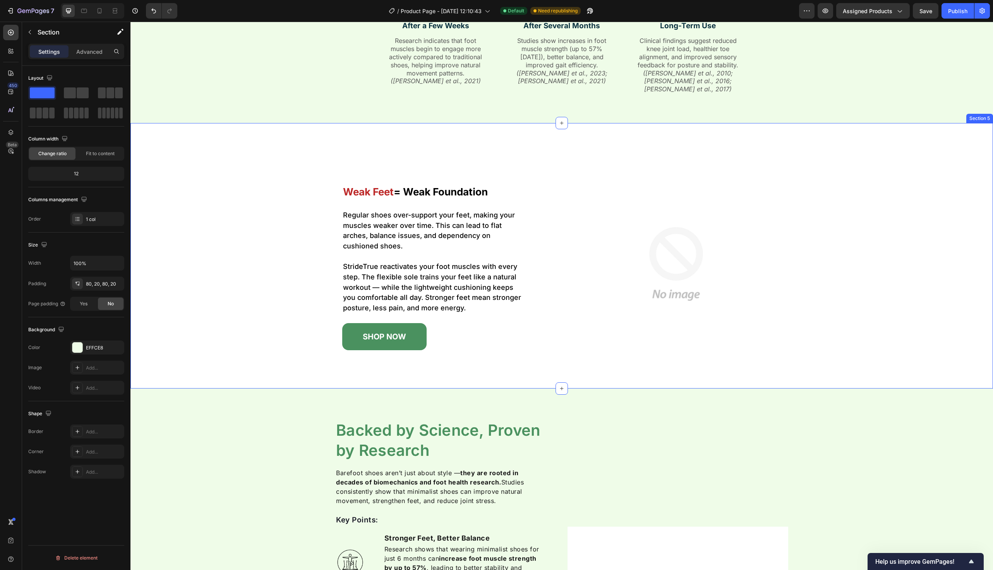
scroll to position [1375, 0]
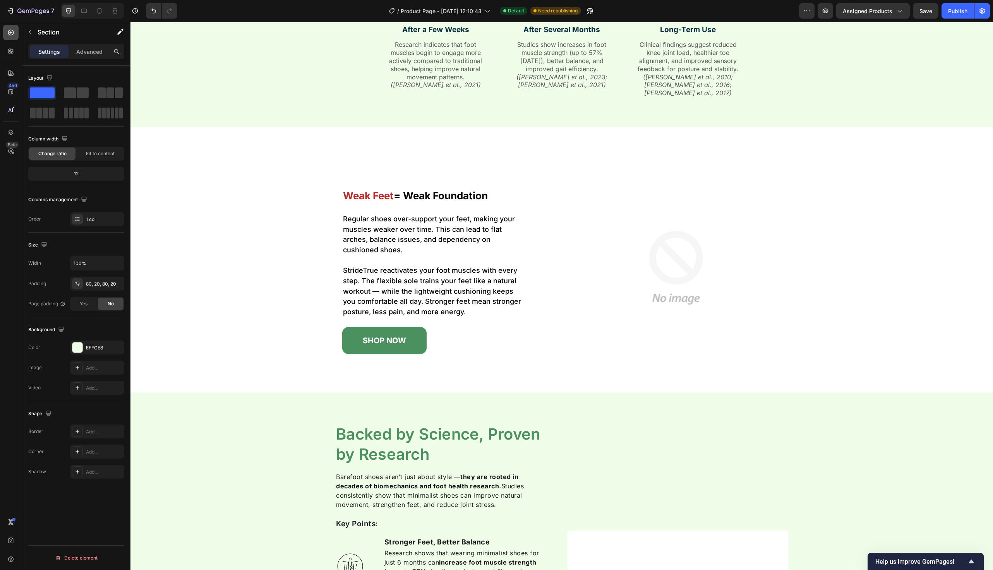
click at [14, 33] on icon at bounding box center [11, 33] width 8 height 8
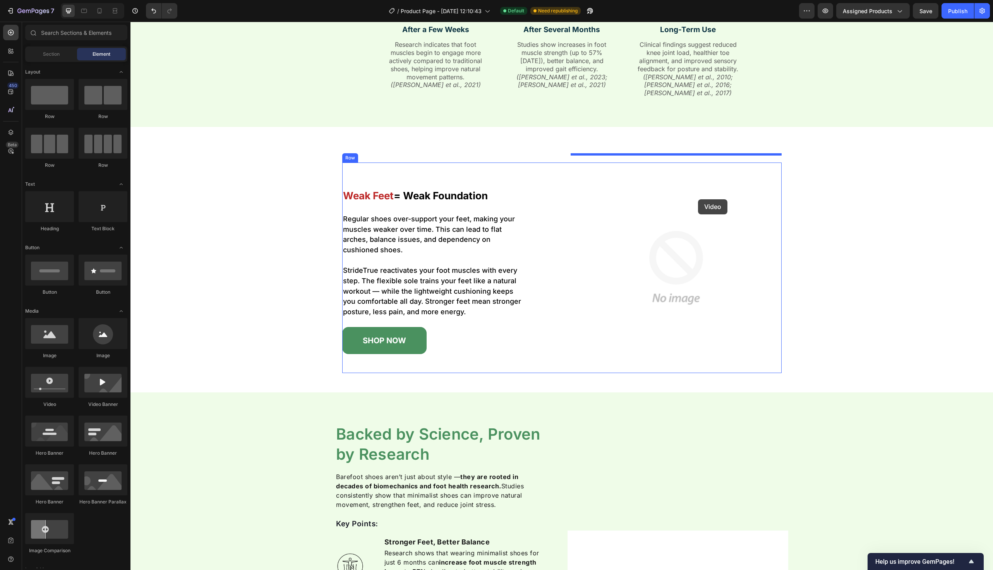
drag, startPoint x: 182, startPoint y: 400, endPoint x: 699, endPoint y: 199, distance: 553.7
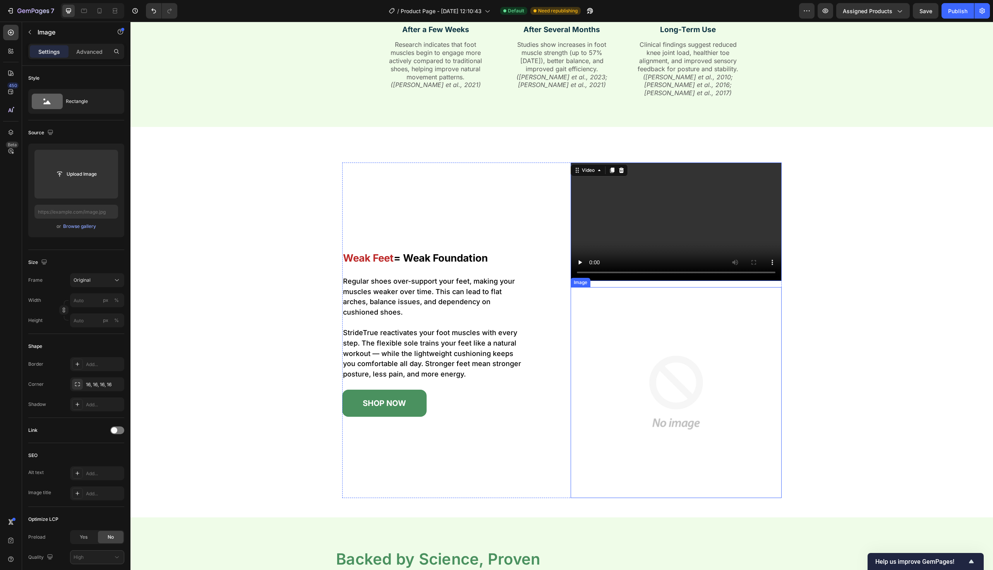
click at [678, 343] on img at bounding box center [676, 392] width 211 height 211
click at [622, 277] on icon at bounding box center [622, 280] width 6 height 6
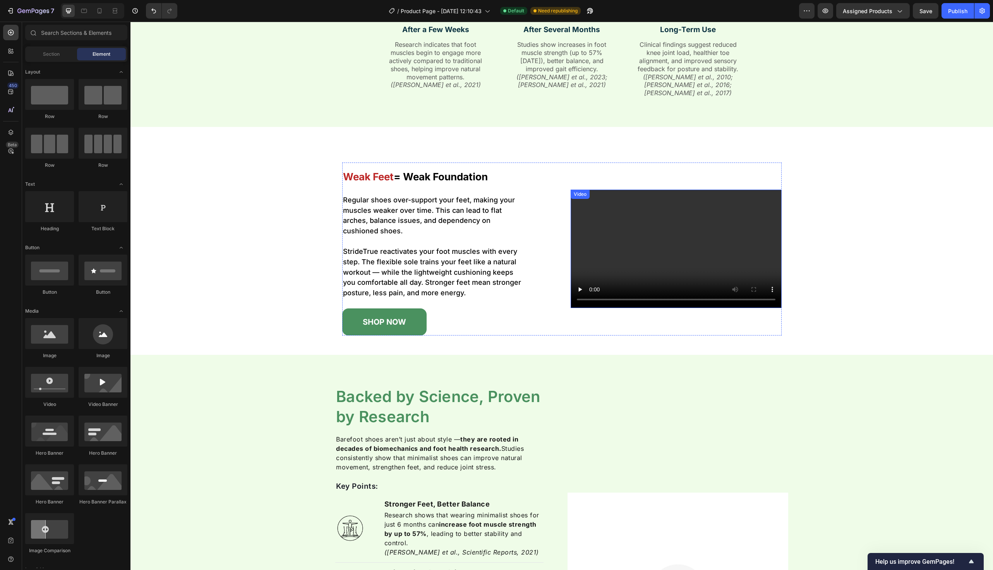
click at [613, 249] on video at bounding box center [676, 249] width 211 height 118
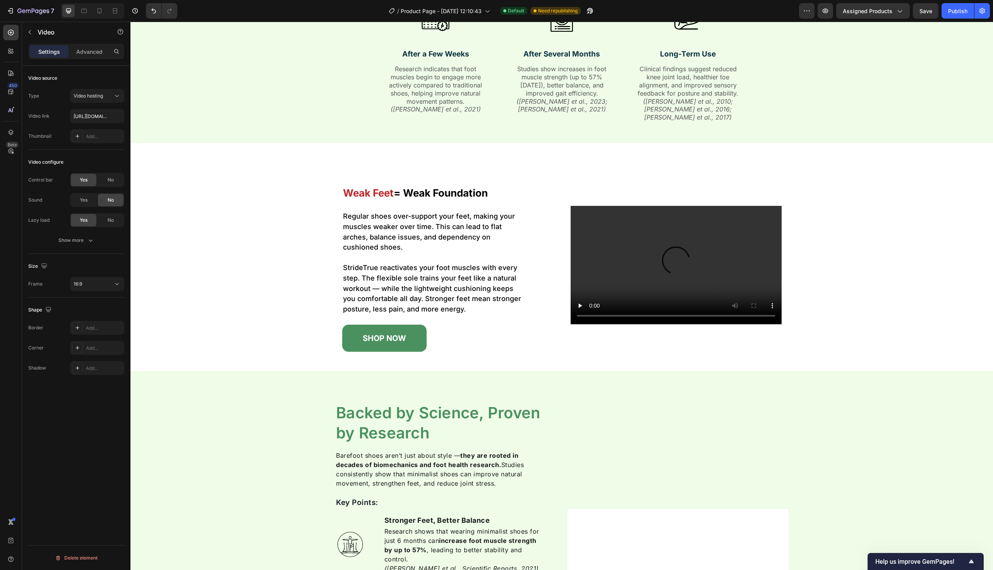
scroll to position [1305, 0]
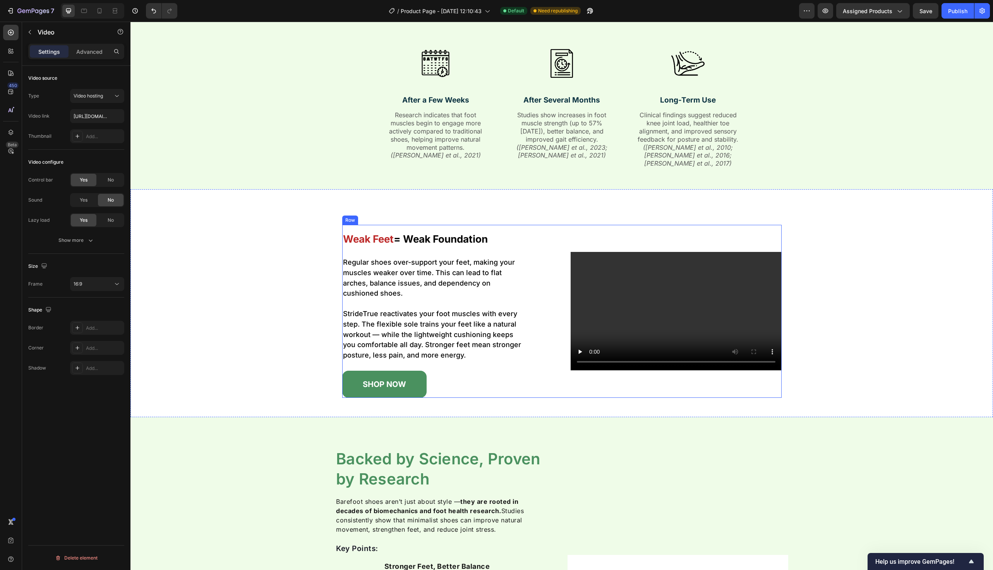
click at [709, 277] on video at bounding box center [676, 311] width 211 height 118
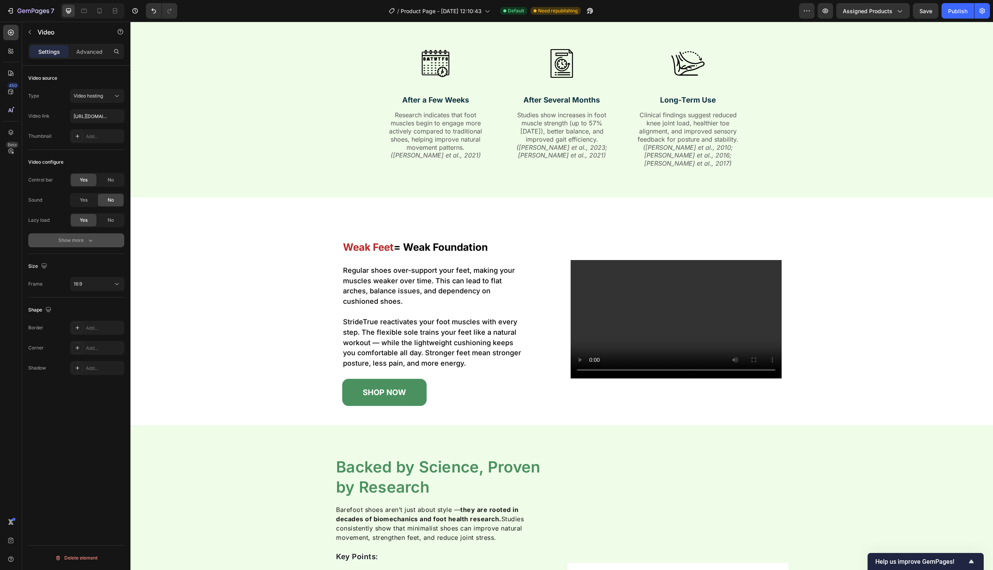
click at [84, 238] on div "Show more" at bounding box center [76, 241] width 36 height 8
click at [90, 238] on div "Yes" at bounding box center [84, 240] width 26 height 12
click at [90, 262] on div "Yes" at bounding box center [84, 260] width 26 height 12
click at [106, 179] on div "No" at bounding box center [111, 180] width 26 height 12
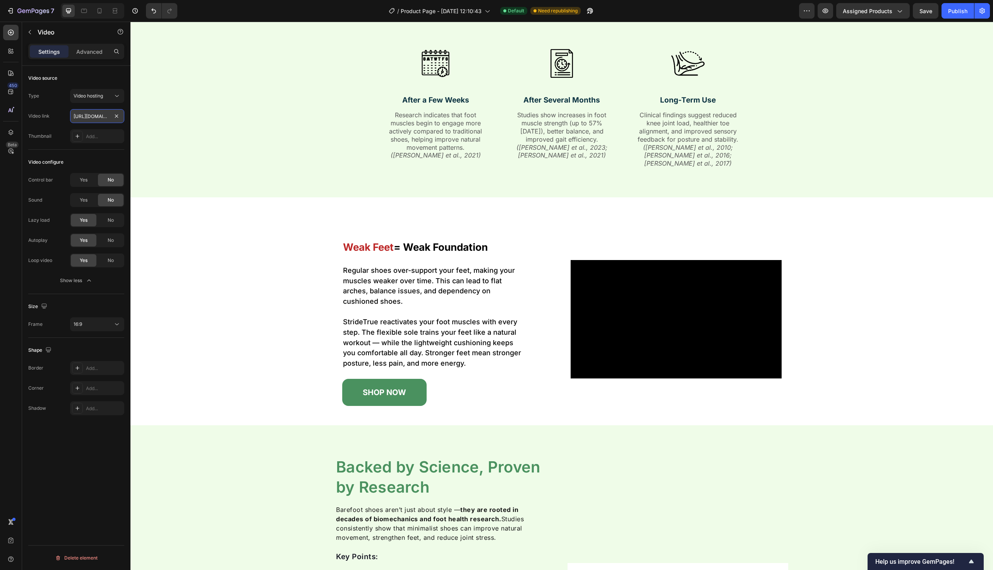
click at [94, 112] on input "[URL][DOMAIN_NAME]" at bounding box center [97, 116] width 54 height 14
paste input "b5325c9765774f4a827d1b258eee3db0"
type input "[URL][DOMAIN_NAME]"
click at [99, 321] on div "16:9" at bounding box center [97, 325] width 47 height 8
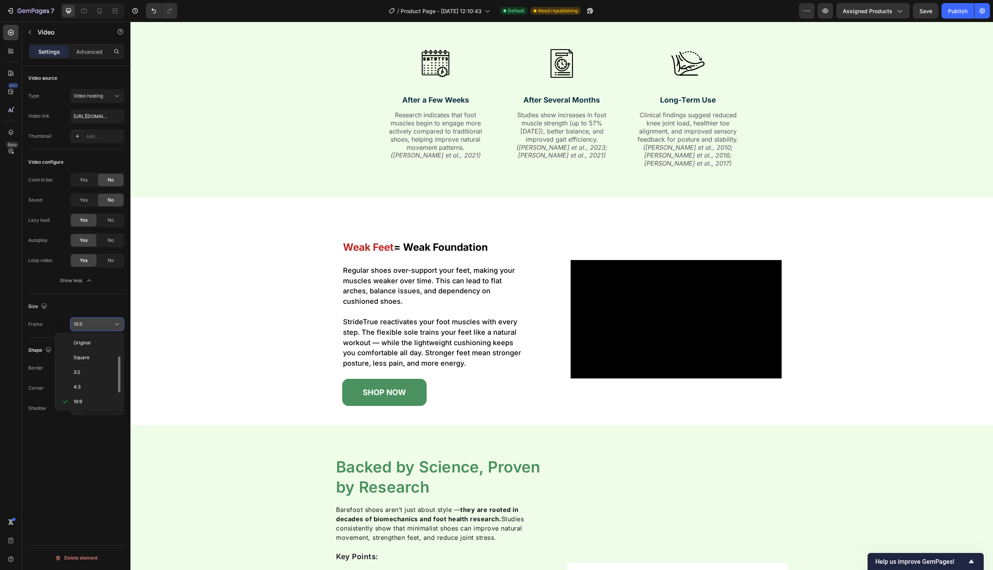
scroll to position [14, 0]
click at [94, 347] on div "Square" at bounding box center [88, 344] width 60 height 15
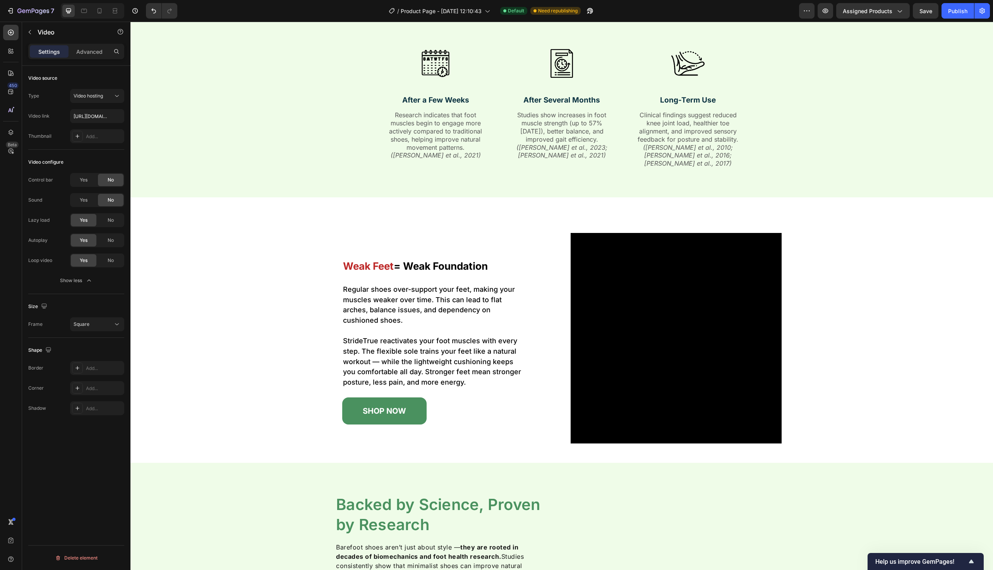
click at [617, 269] on video at bounding box center [676, 338] width 211 height 211
click at [95, 389] on div "Add..." at bounding box center [104, 388] width 36 height 7
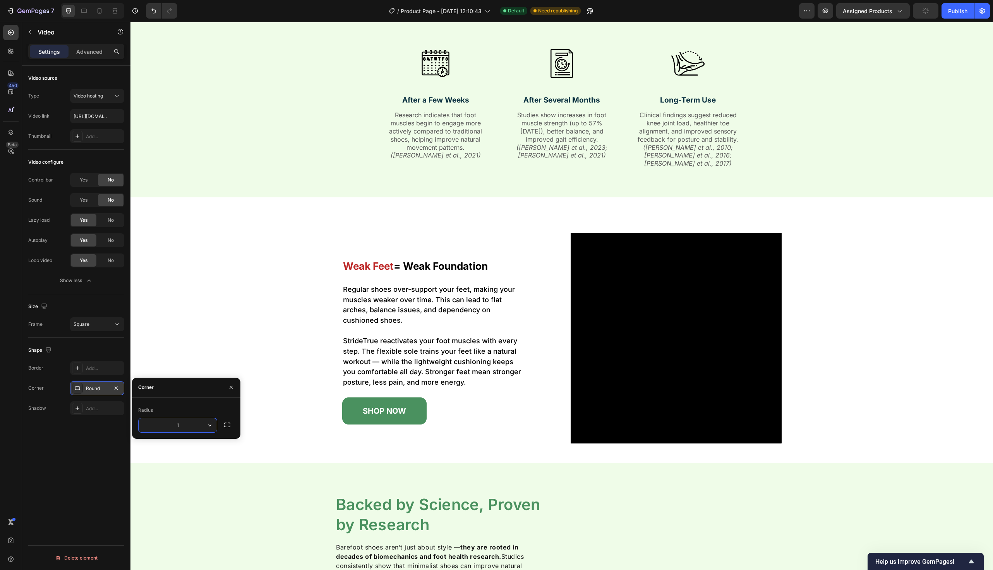
type input "15"
click at [236, 276] on div "weak feet = weak foundation Heading Regular shoes over-support your feet, makin…" at bounding box center [562, 338] width 843 height 211
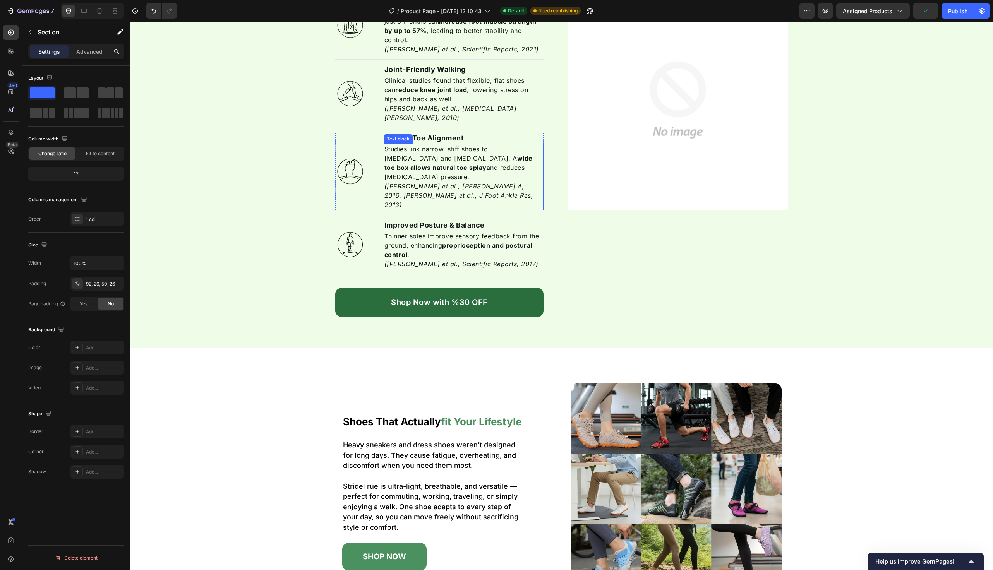
scroll to position [2143, 0]
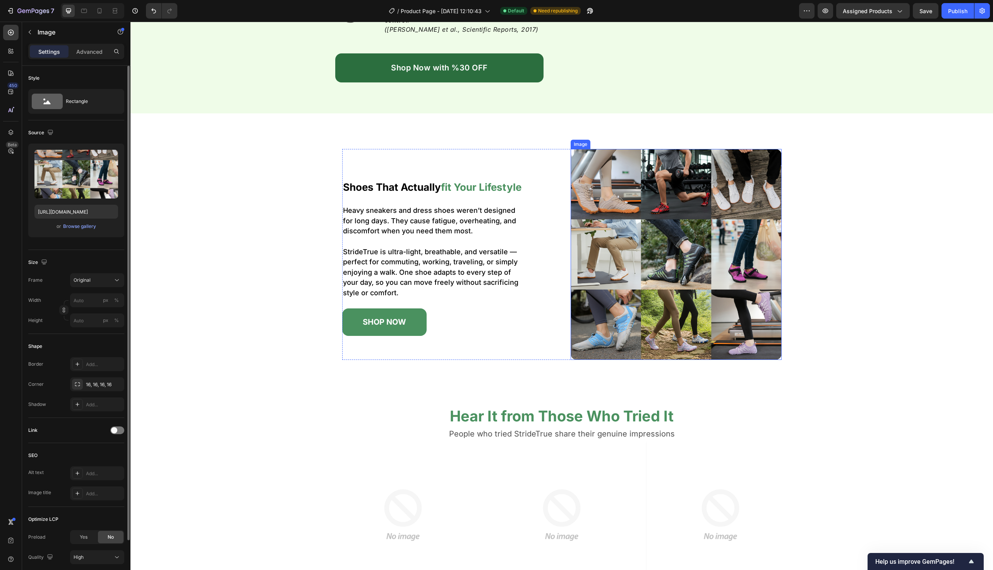
click at [631, 259] on img at bounding box center [676, 254] width 211 height 211
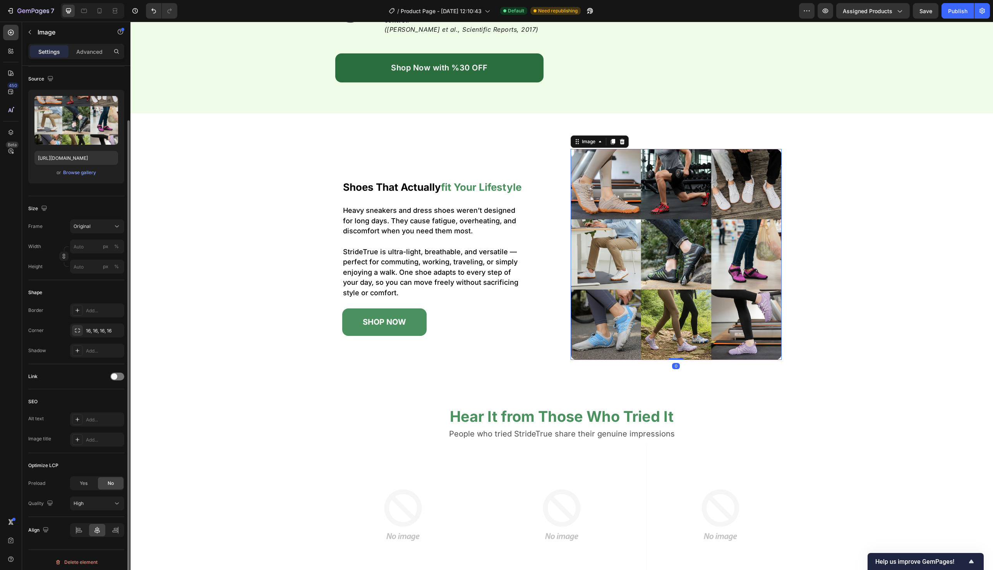
scroll to position [57, 0]
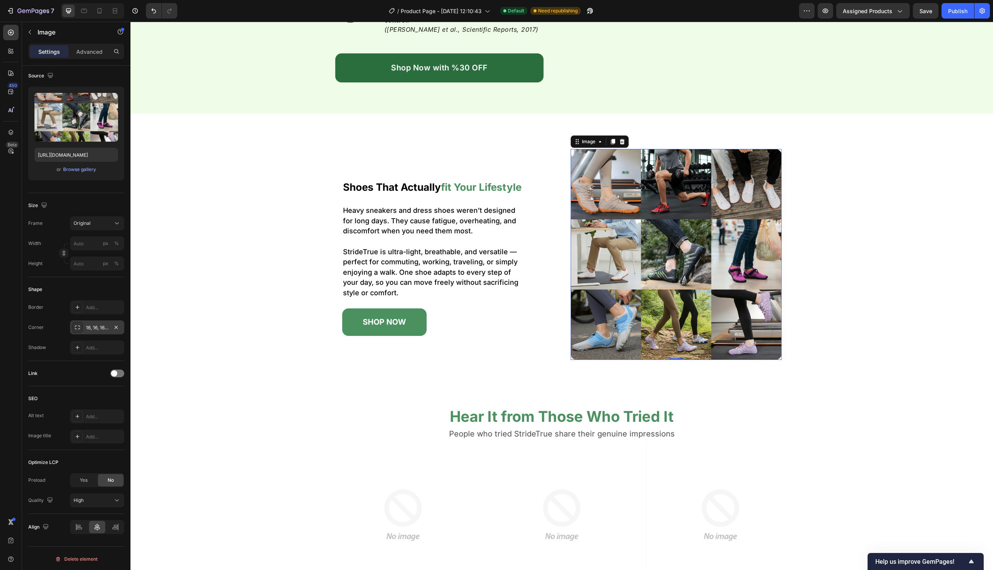
click at [98, 330] on div "16, 16, 16, 16" at bounding box center [97, 328] width 22 height 7
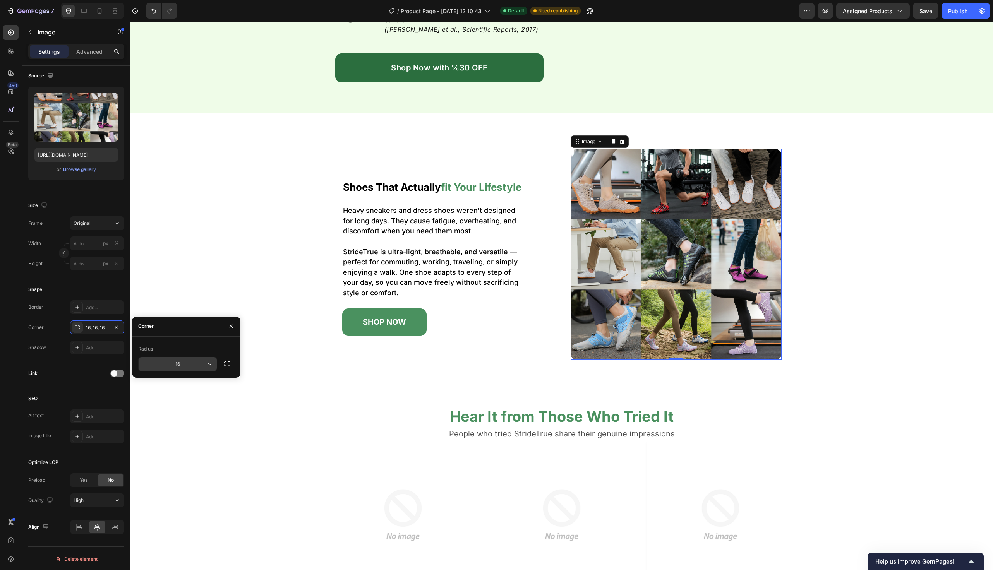
click at [180, 371] on div "16" at bounding box center [177, 364] width 79 height 15
click at [186, 363] on input "16" at bounding box center [178, 364] width 78 height 14
type input "15"
click at [230, 264] on div "shoes that actually fit your lifestyle Heading Heavy sneakers and dress shoes w…" at bounding box center [562, 254] width 843 height 211
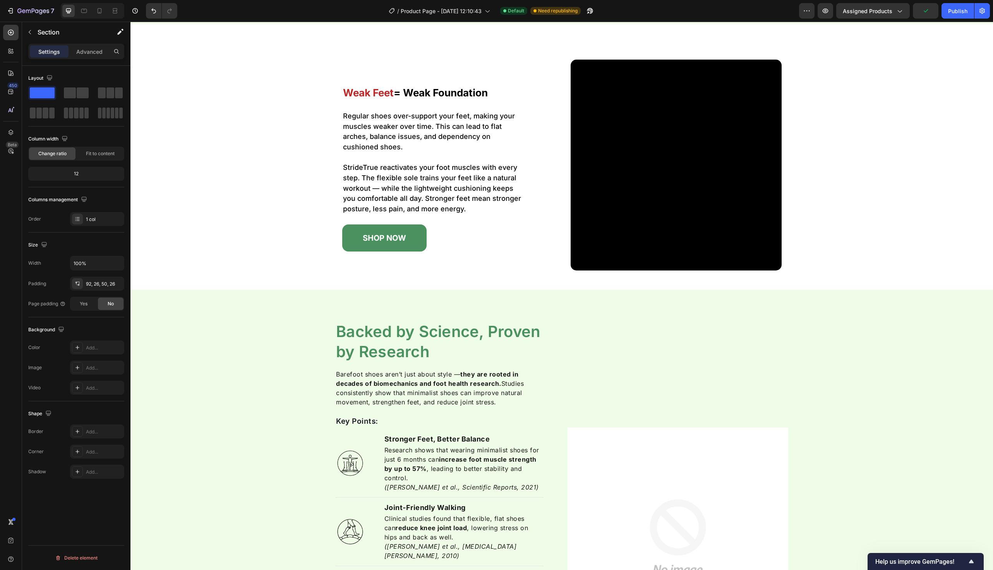
scroll to position [1533, 0]
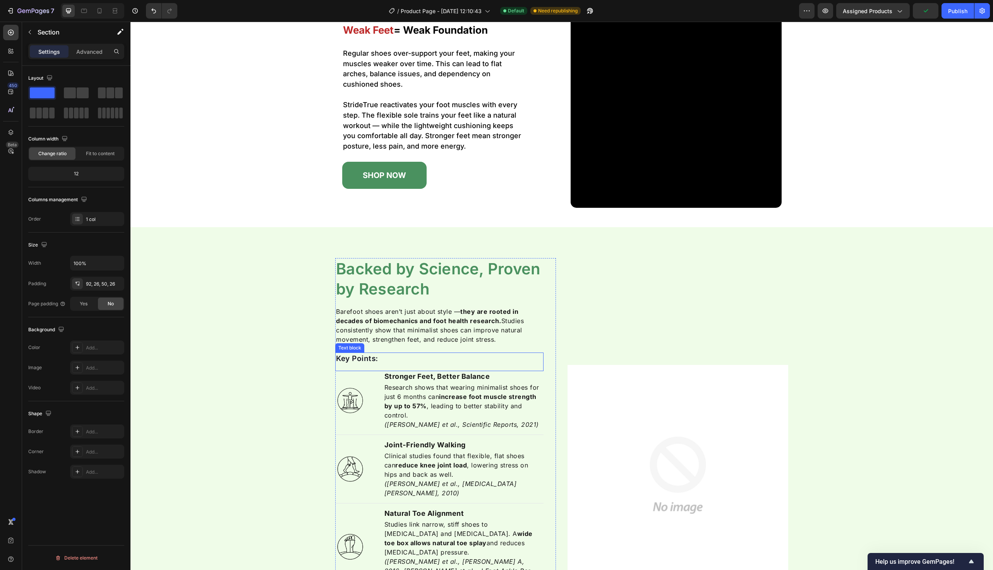
click at [618, 424] on img at bounding box center [678, 475] width 221 height 221
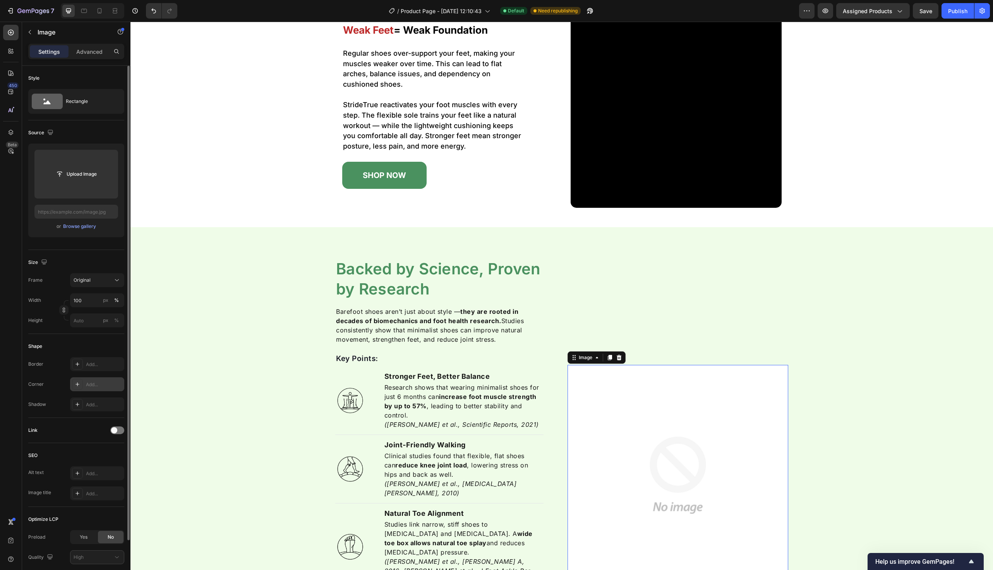
click at [93, 386] on div "Add..." at bounding box center [104, 384] width 36 height 7
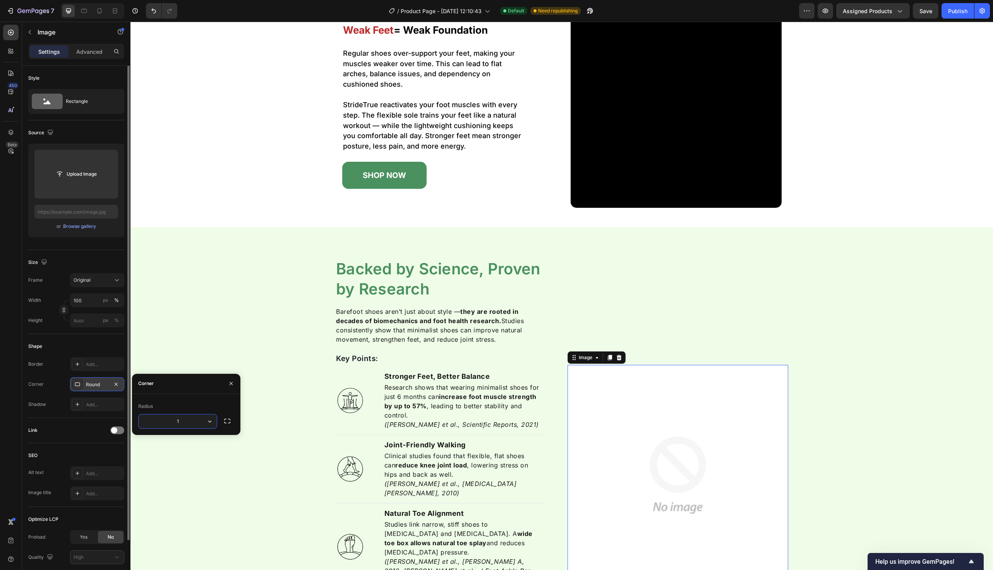
type input "15"
click at [242, 189] on div "weak feet = weak foundation Heading Regular shoes over-support your feet, makin…" at bounding box center [562, 102] width 843 height 211
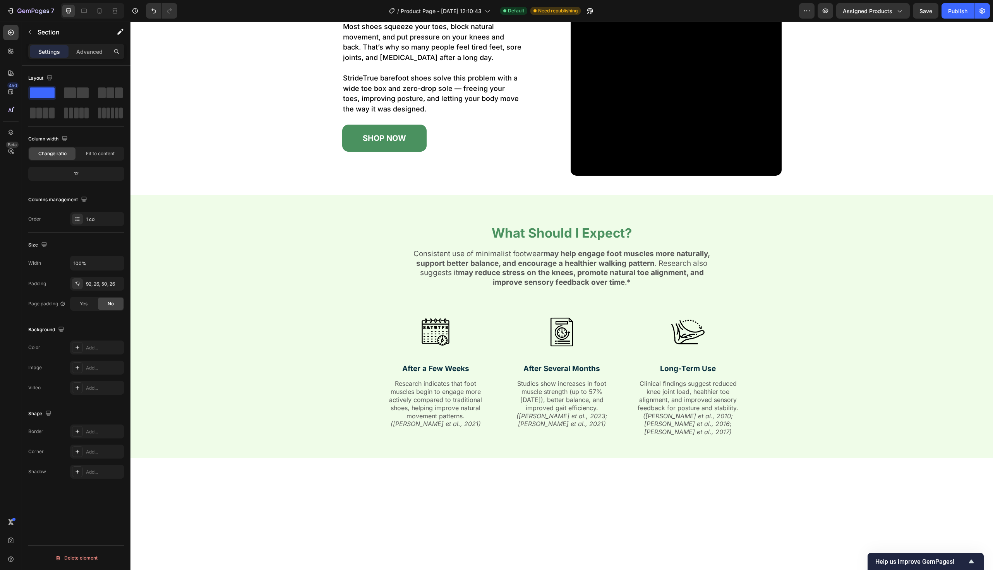
scroll to position [832, 0]
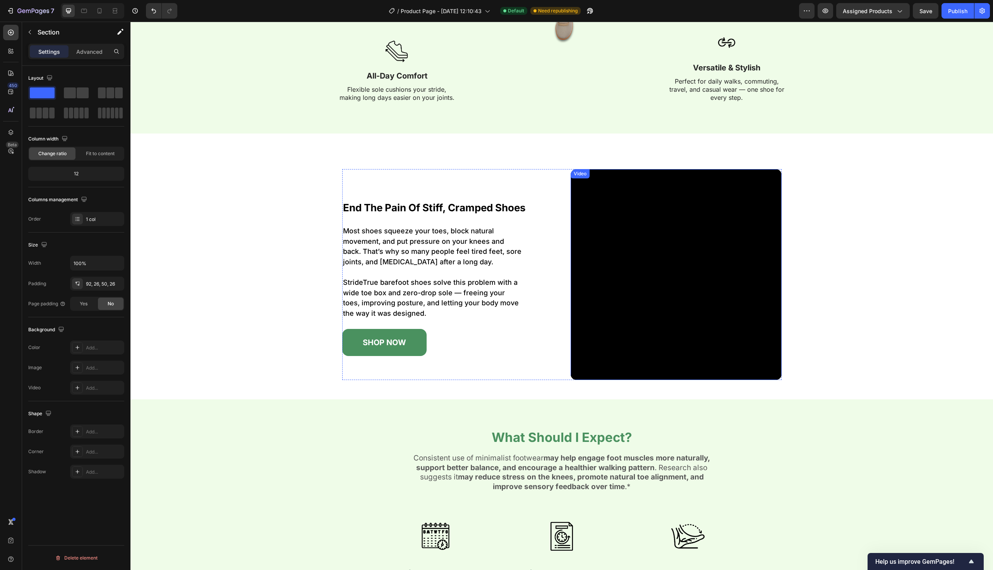
click at [663, 238] on video at bounding box center [676, 274] width 211 height 211
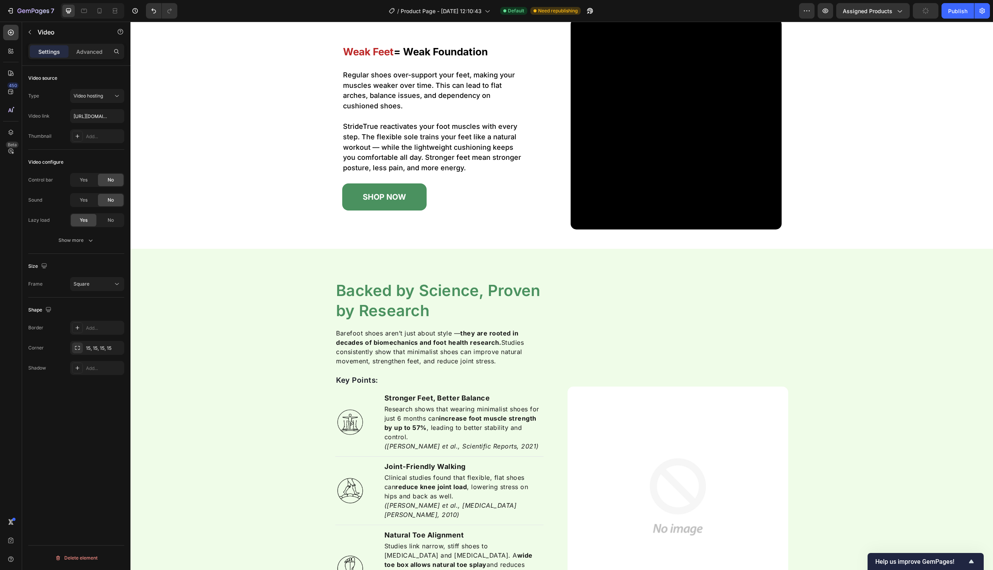
scroll to position [1346, 0]
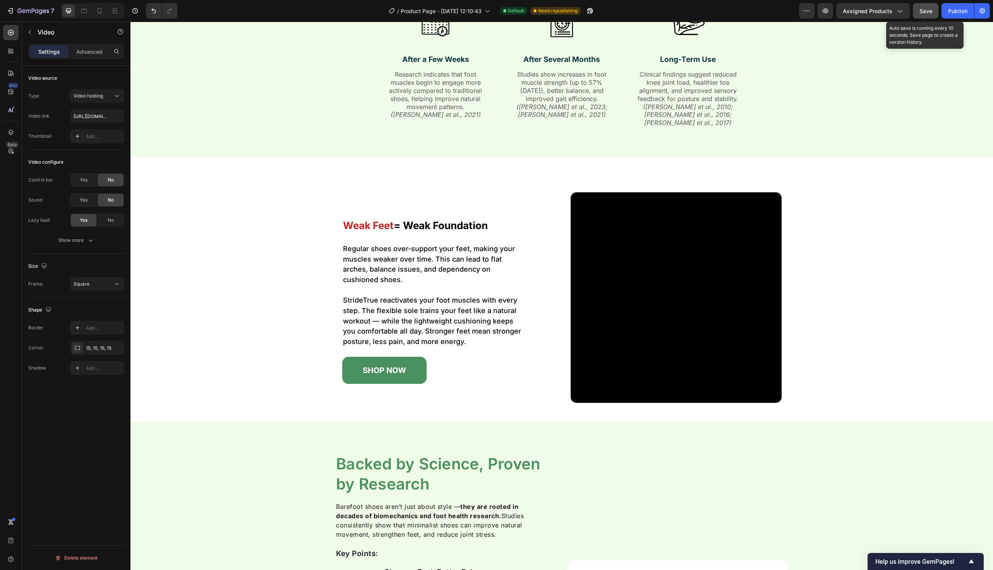
click at [914, 17] on button "Save" at bounding box center [926, 10] width 26 height 15
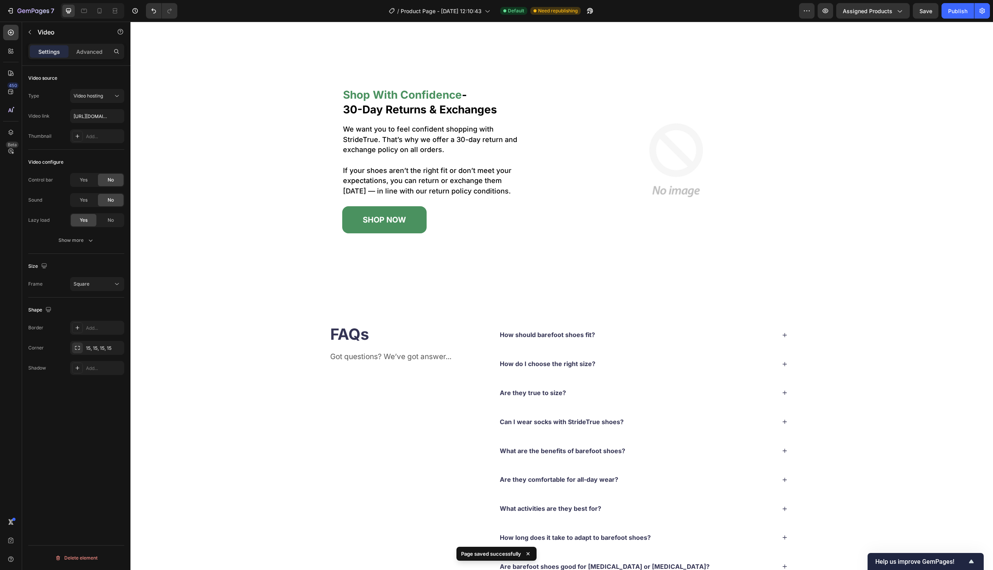
scroll to position [2740, 0]
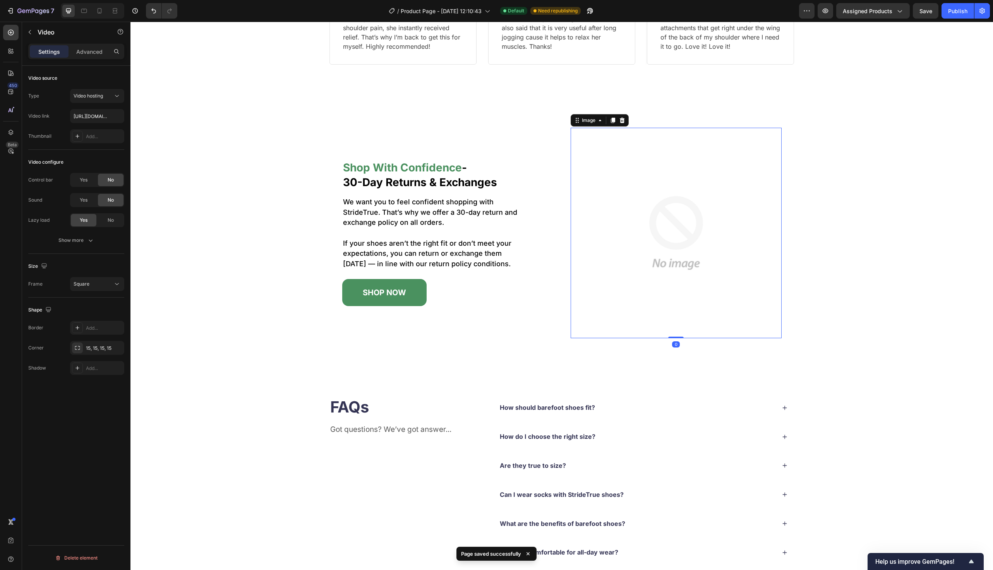
click at [639, 199] on img at bounding box center [676, 233] width 211 height 211
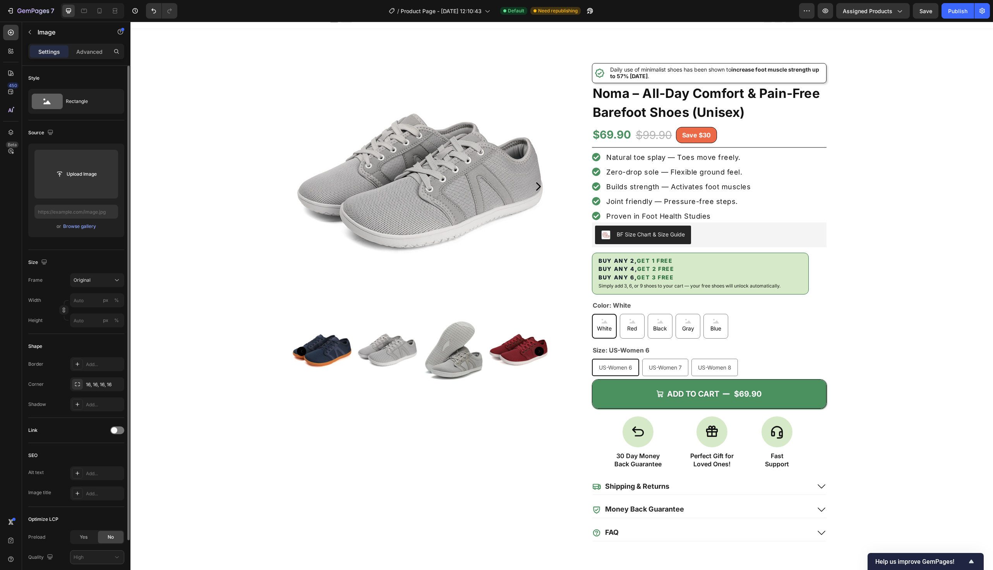
scroll to position [0, 0]
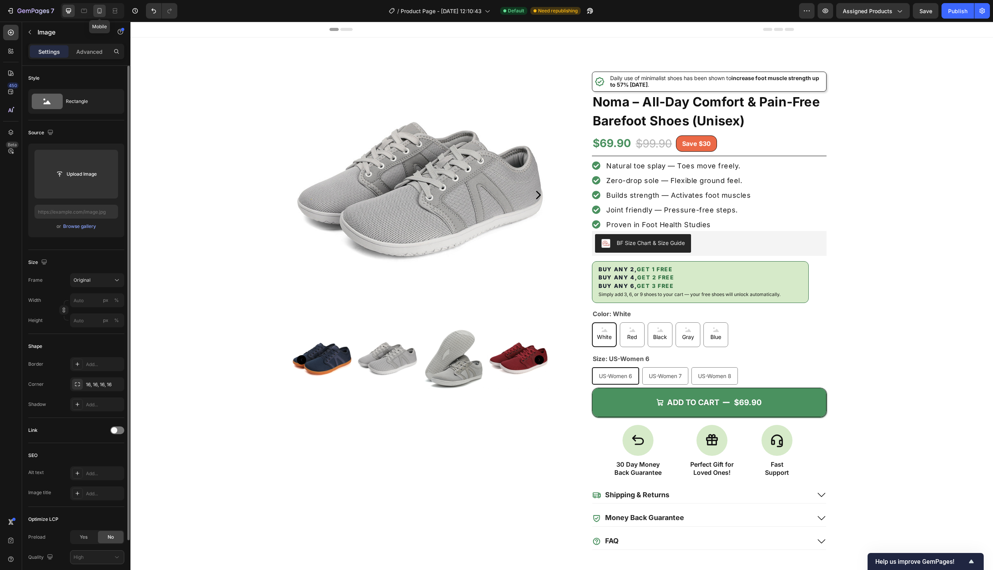
click at [102, 9] on icon at bounding box center [100, 11] width 8 height 8
type input "100"
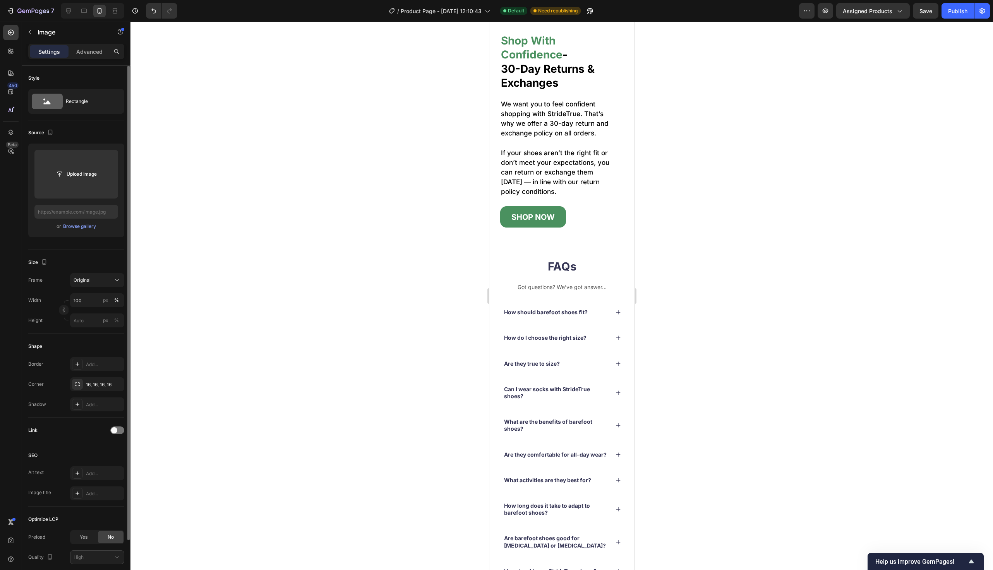
scroll to position [4656, 0]
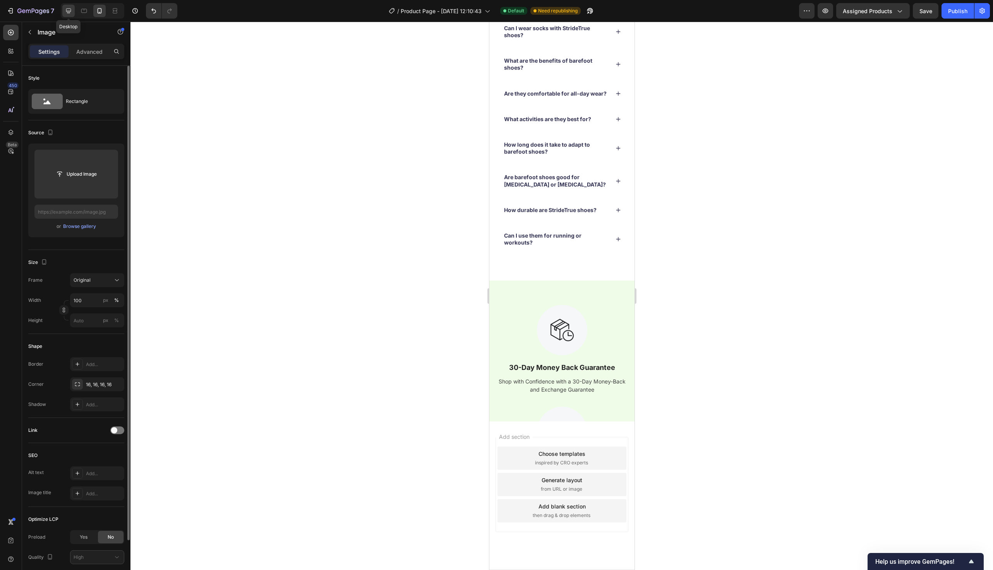
click at [72, 14] on icon at bounding box center [69, 11] width 8 height 8
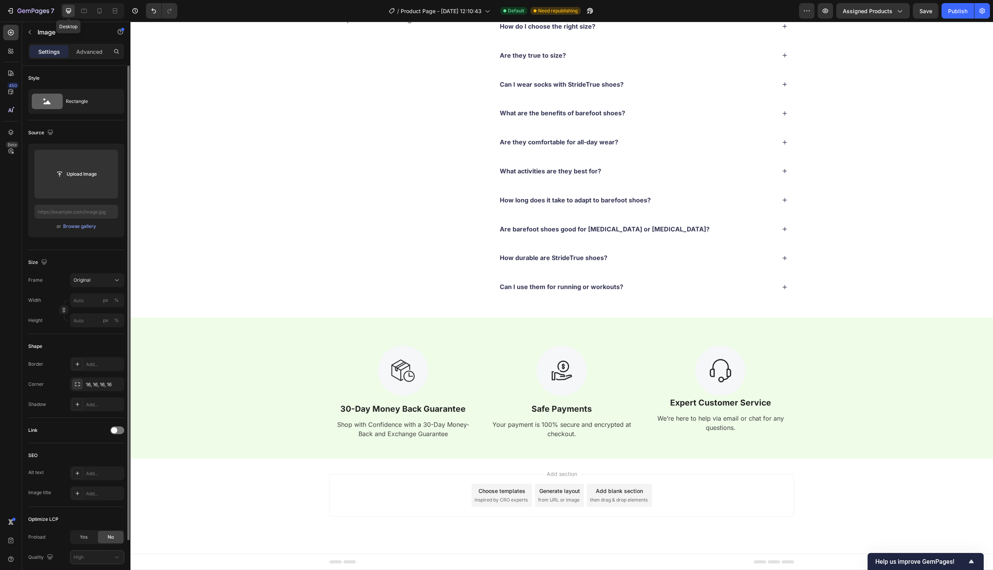
scroll to position [4603, 0]
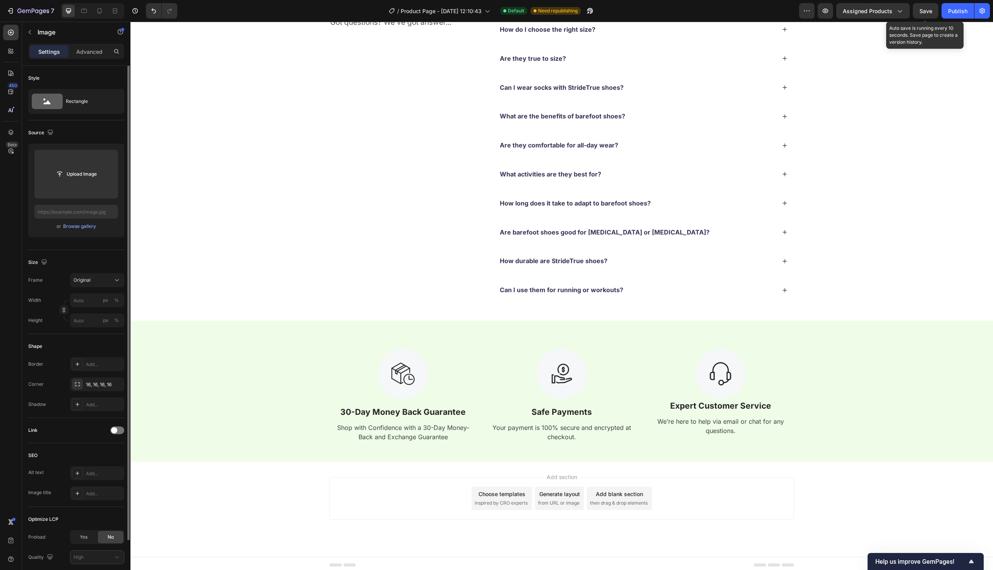
click at [928, 9] on span "Save" at bounding box center [926, 11] width 13 height 7
click at [929, 11] on span "Save" at bounding box center [926, 11] width 13 height 7
click at [926, 9] on span "Save" at bounding box center [926, 11] width 13 height 7
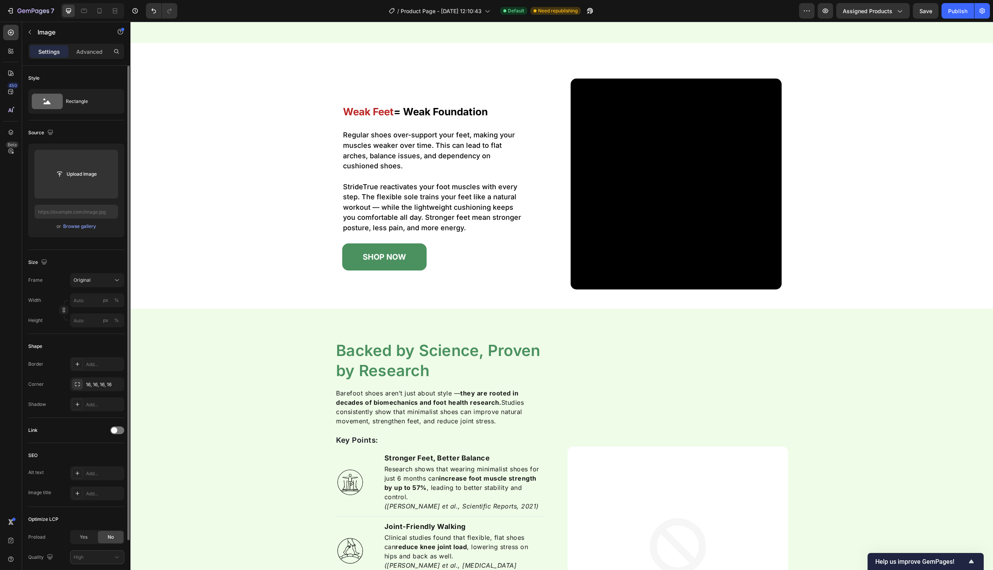
scroll to position [2053, 0]
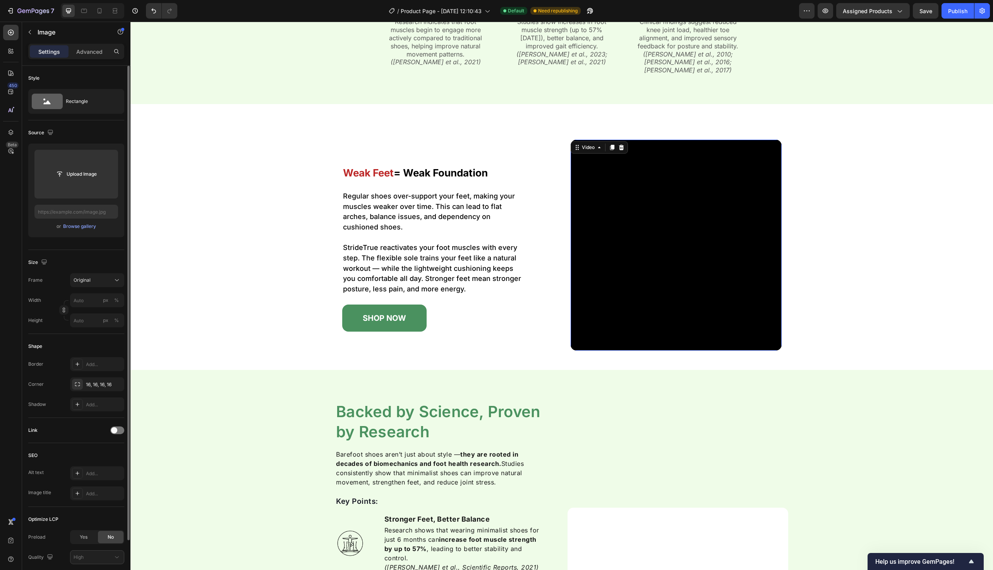
click at [660, 240] on video at bounding box center [676, 245] width 211 height 211
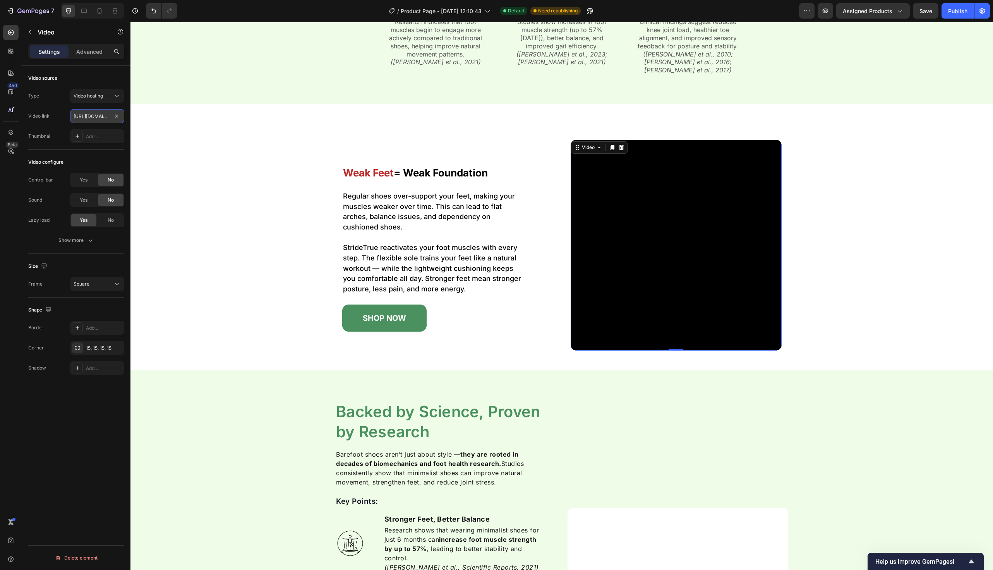
click at [98, 118] on input "[URL][DOMAIN_NAME]" at bounding box center [97, 116] width 54 height 14
paste input "dae1f4920ad3456da2b1c4e6be6ed86a"
type input "[URL][DOMAIN_NAME]"
click at [928, 14] on span "Save" at bounding box center [926, 11] width 13 height 7
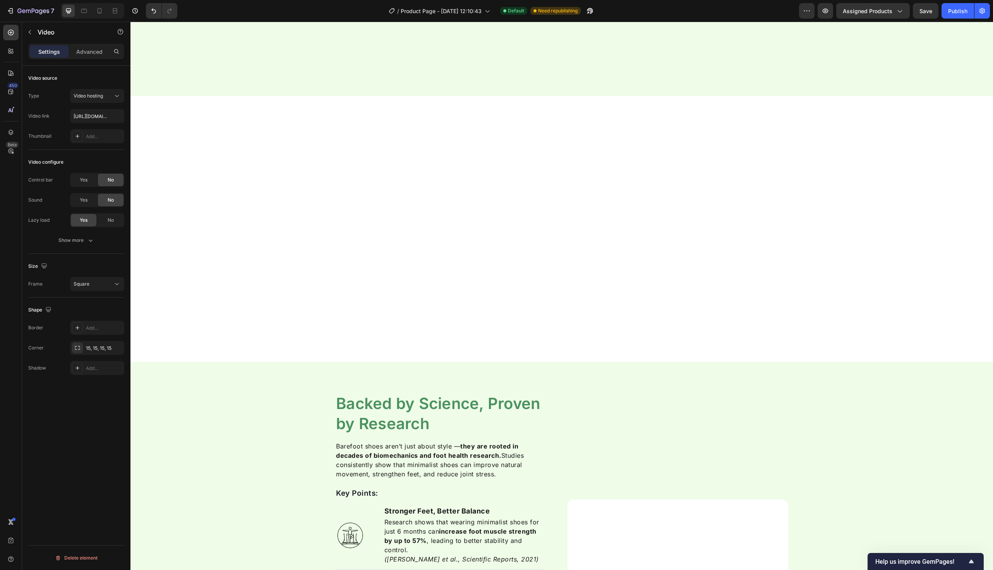
scroll to position [2417, 0]
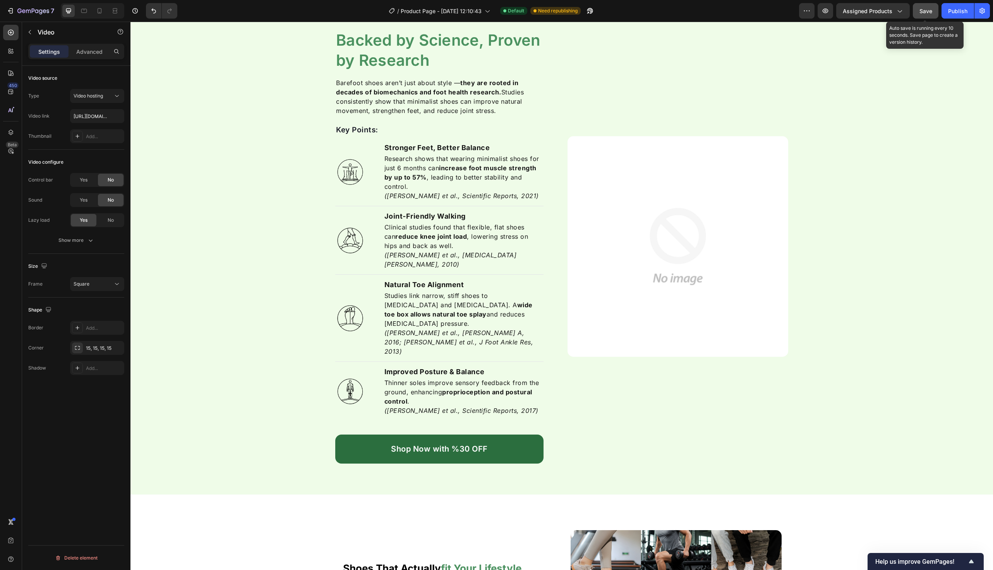
click at [920, 5] on button "Save" at bounding box center [926, 10] width 26 height 15
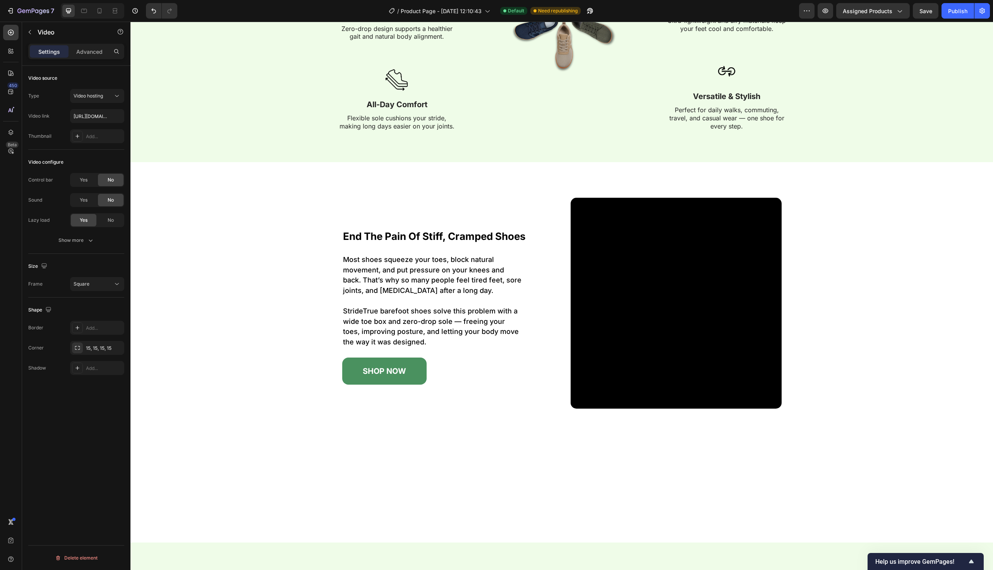
scroll to position [914, 0]
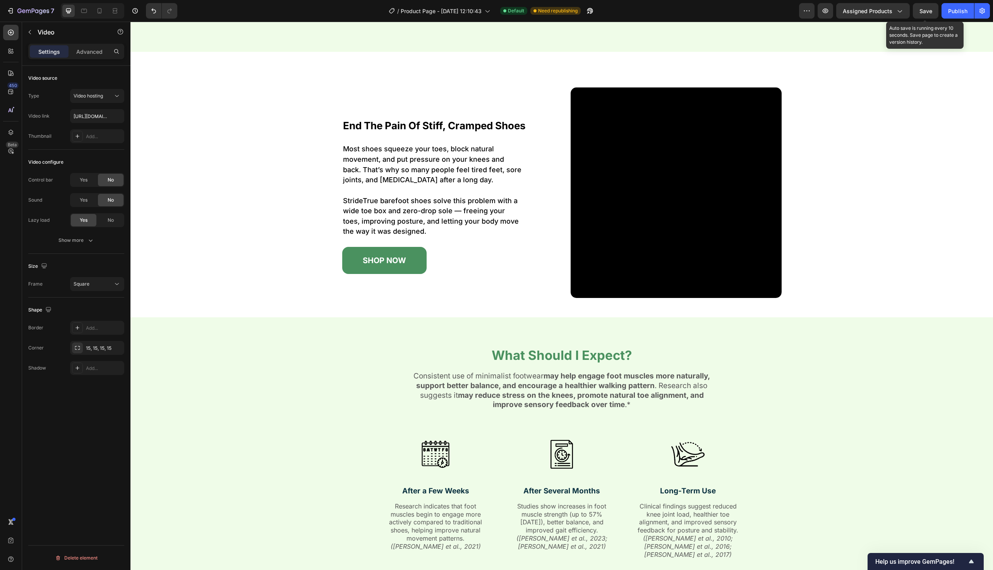
click at [924, 8] on span "Save" at bounding box center [926, 11] width 13 height 7
click at [962, 12] on div "Publish" at bounding box center [957, 11] width 19 height 8
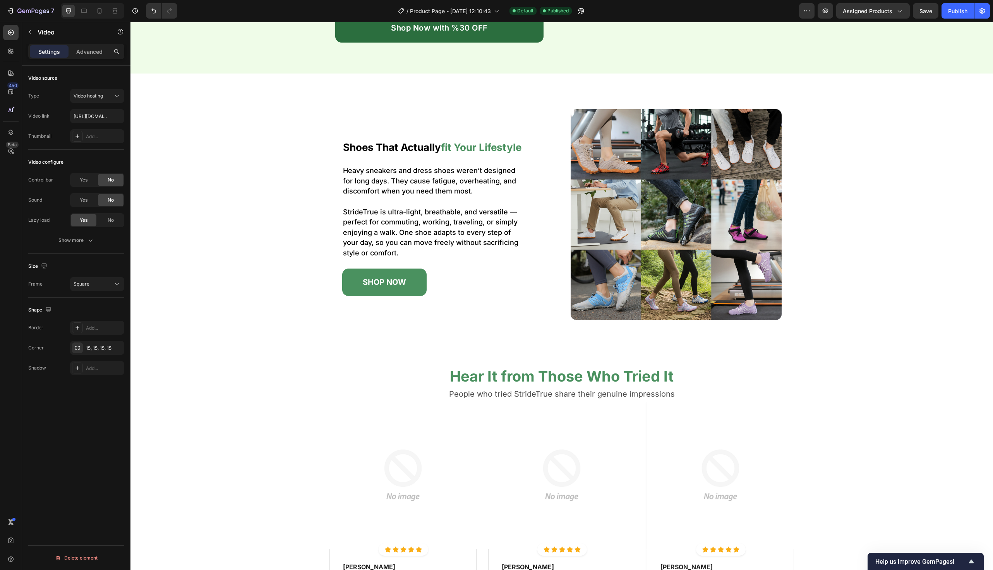
scroll to position [2402, 0]
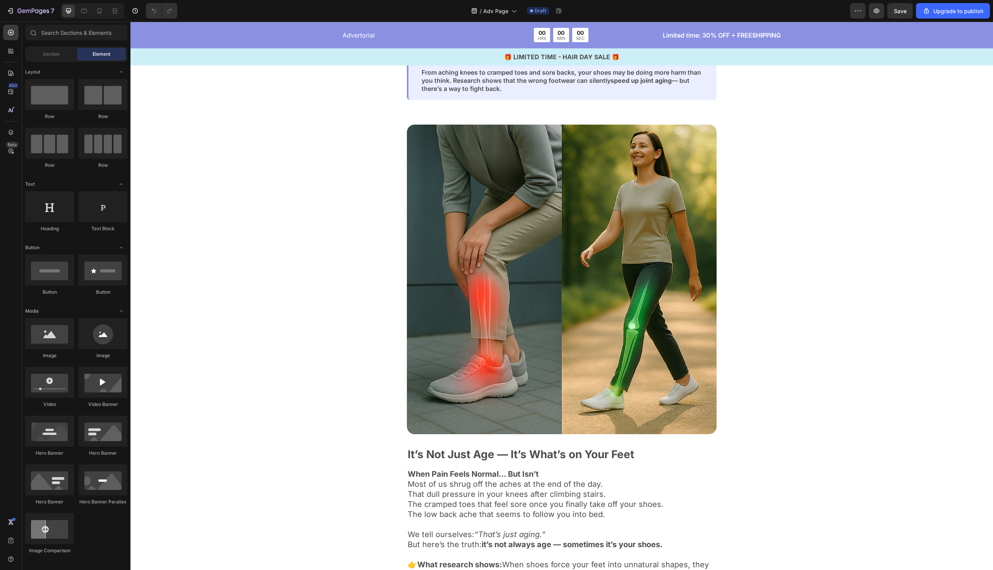
scroll to position [157, 0]
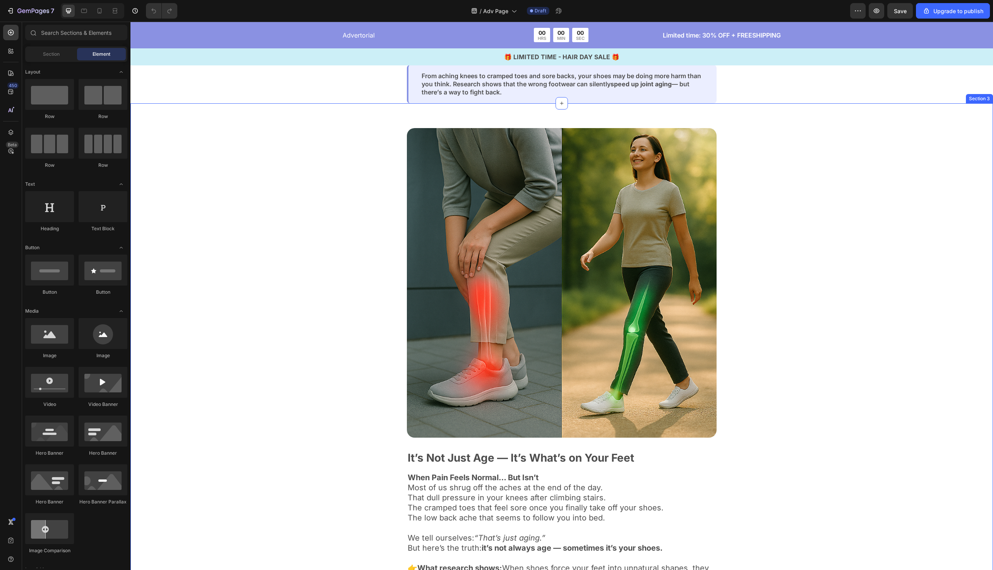
click at [469, 341] on img at bounding box center [562, 283] width 310 height 310
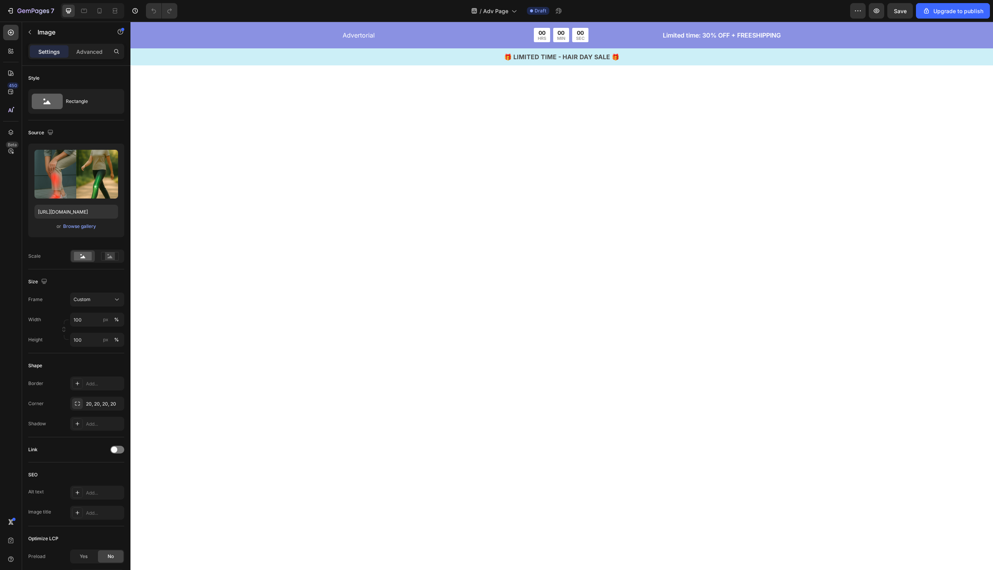
scroll to position [1320, 0]
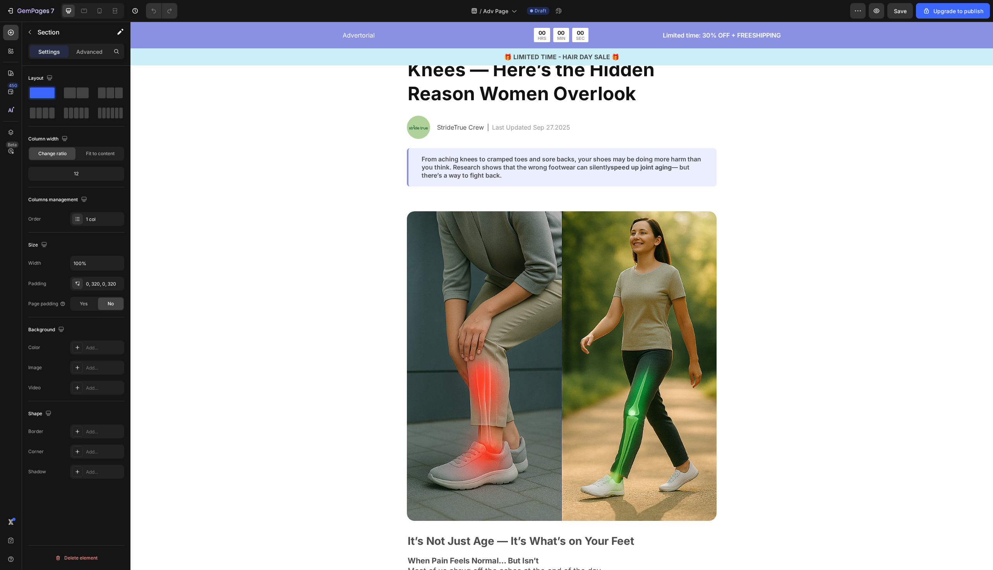
scroll to position [0, 0]
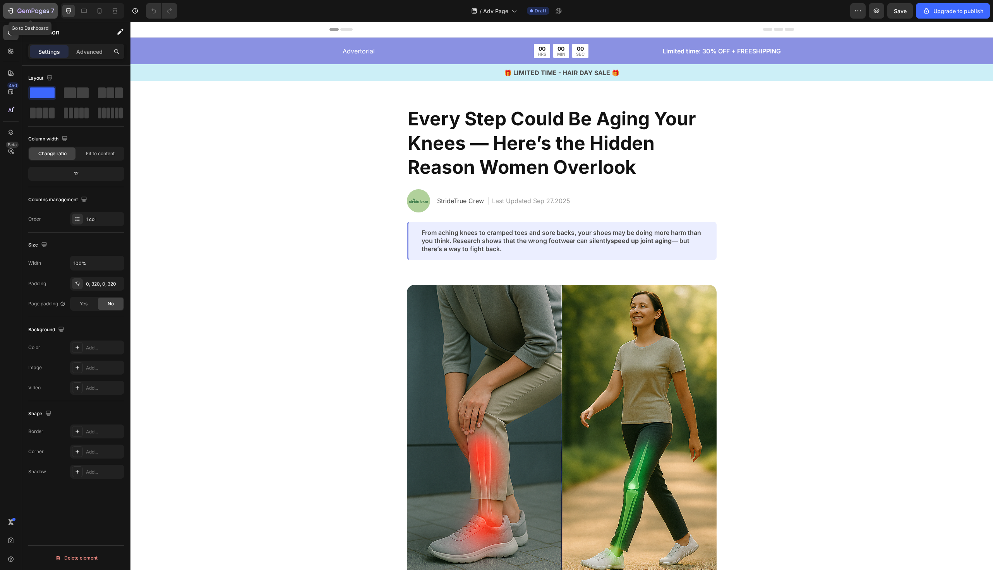
click at [46, 11] on icon "button" at bounding box center [33, 11] width 32 height 7
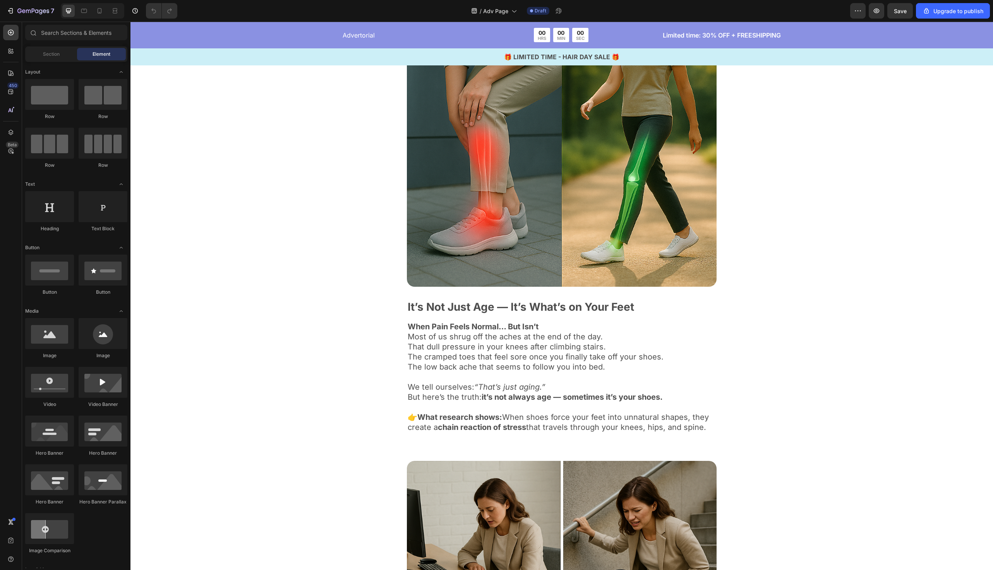
click at [474, 225] on img at bounding box center [562, 132] width 310 height 310
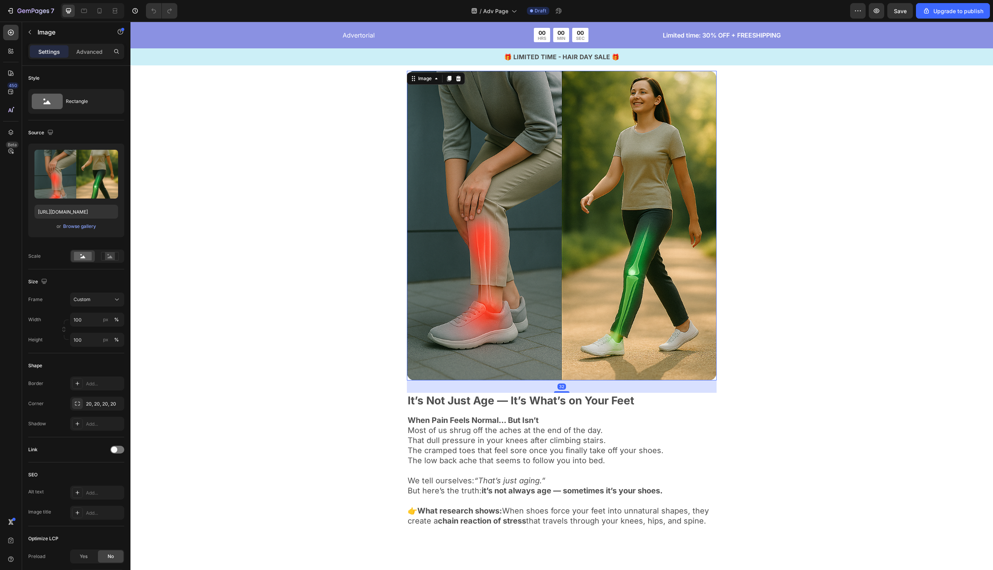
scroll to position [158, 0]
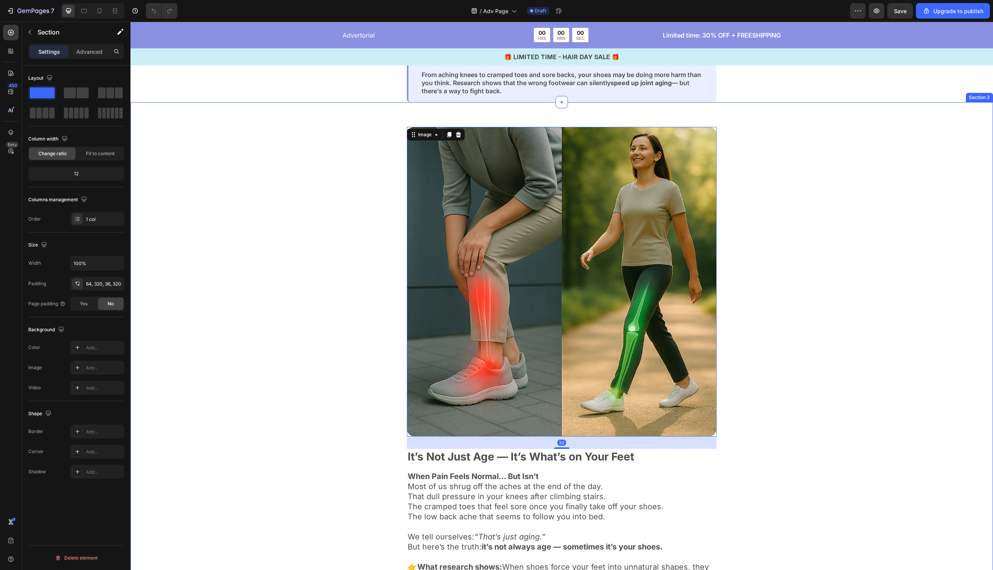
click at [337, 270] on div "Image 32 It’s Not Just Age — It’s What’s on Your Feet Text Block When Pain Feel…" at bounding box center [561, 355] width 615 height 456
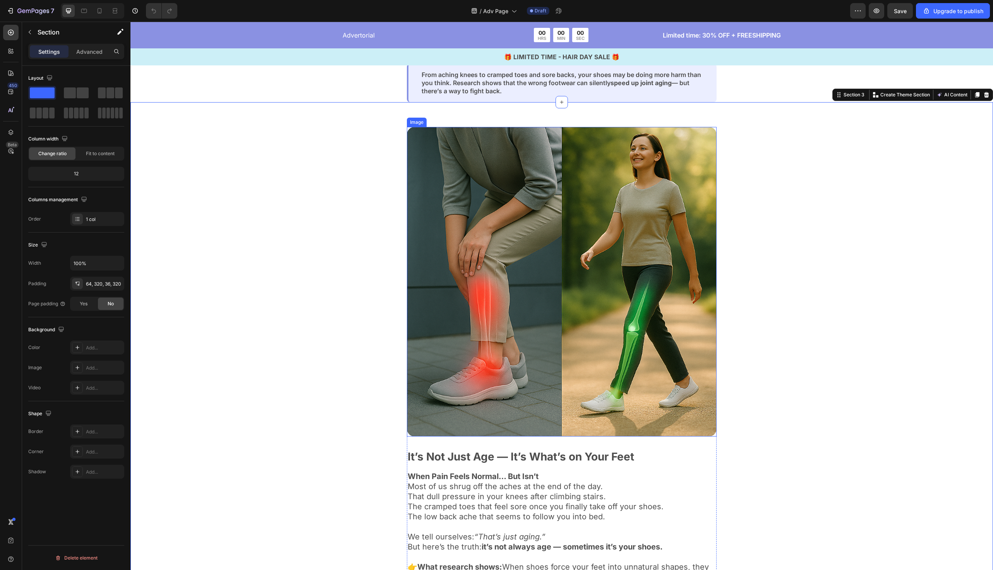
scroll to position [246, 0]
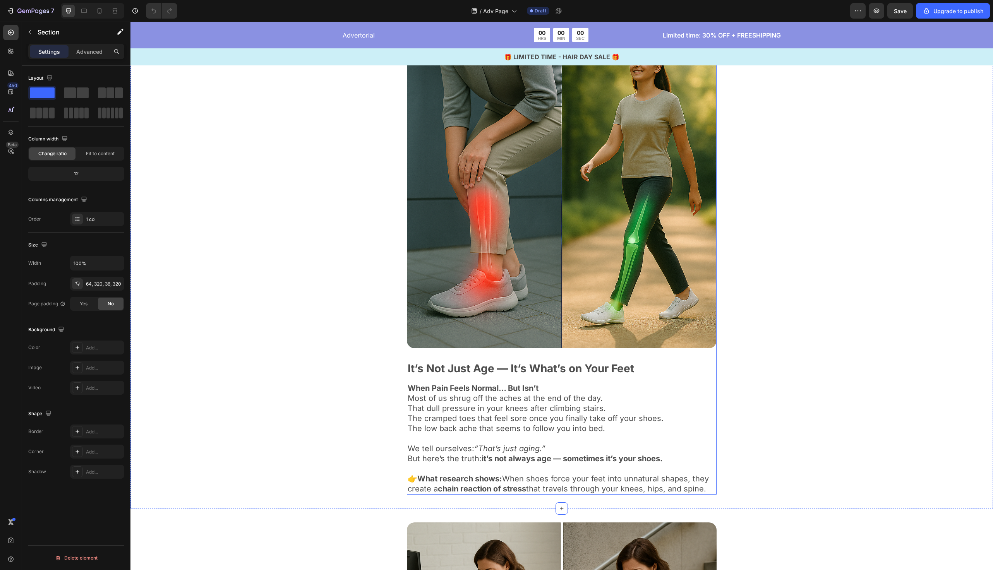
click at [661, 355] on div "Image It’s Not Just Age — It’s What’s on Your Feet Text Block When Pain Feels N…" at bounding box center [562, 267] width 310 height 456
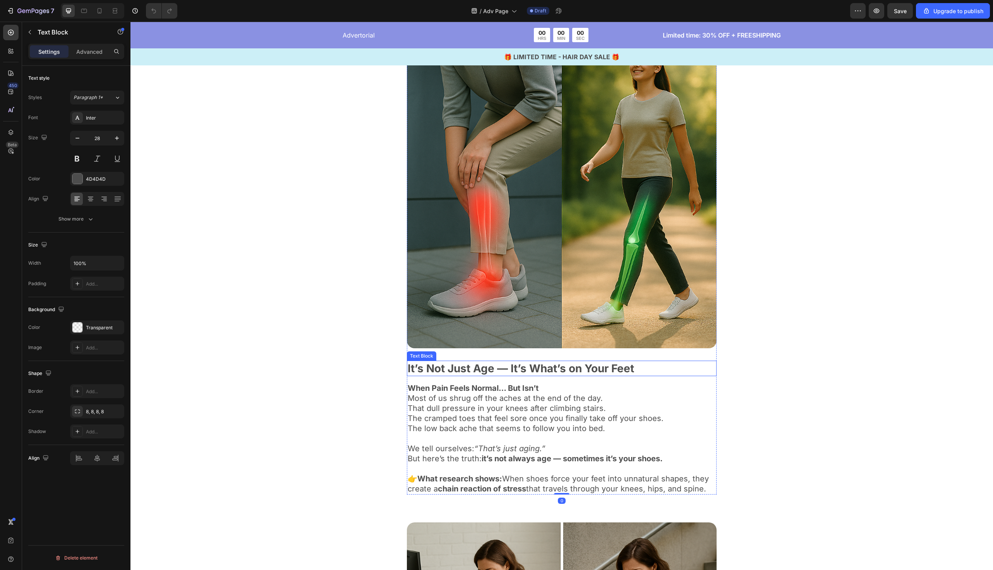
click at [649, 363] on p "It’s Not Just Age — It’s What’s on Your Feet" at bounding box center [562, 369] width 308 height 14
drag, startPoint x: 649, startPoint y: 363, endPoint x: 479, endPoint y: 375, distance: 170.0
click at [479, 375] on div "It’s Not Just Age — It’s What’s on Your Feet" at bounding box center [562, 368] width 310 height 15
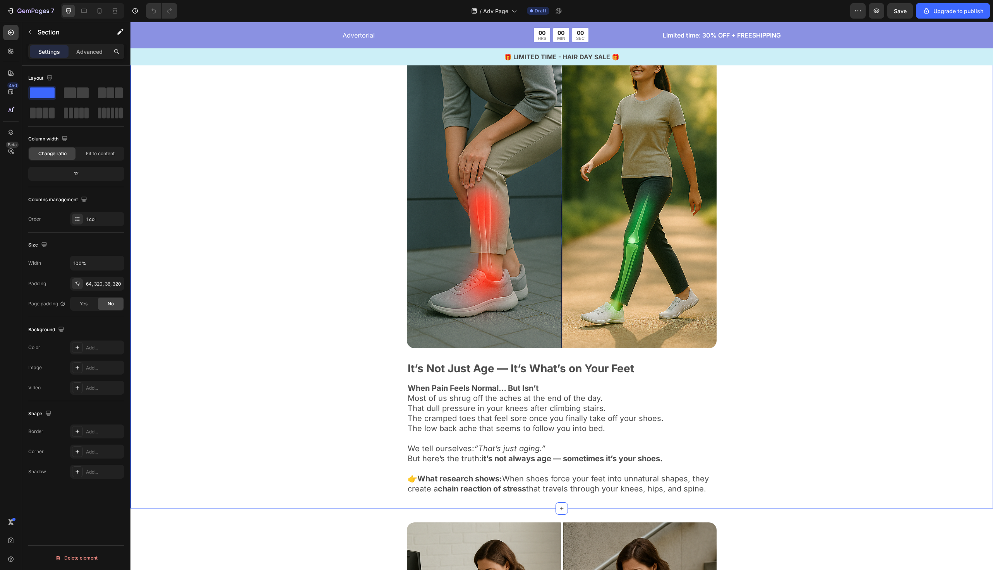
click at [349, 399] on div "Image It’s Not Just Age — It’s What’s on Your Feet Text Block When Pain Feels N…" at bounding box center [561, 267] width 615 height 456
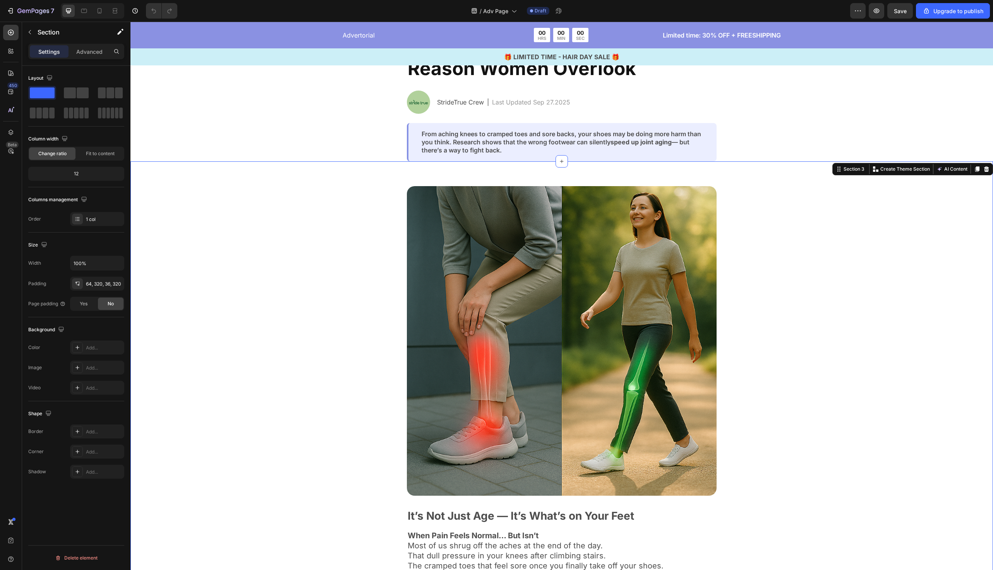
scroll to position [105, 0]
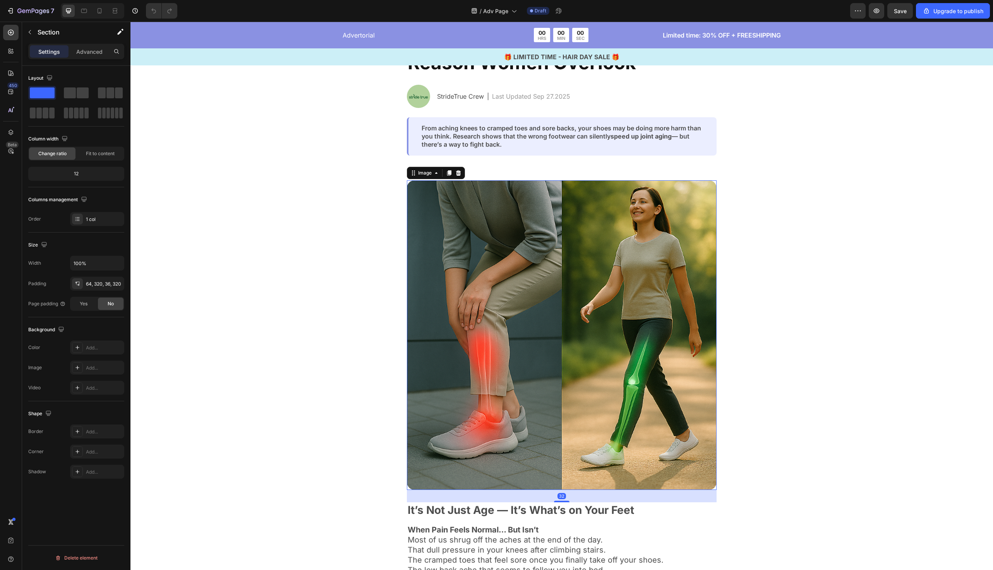
click at [512, 328] on img at bounding box center [562, 335] width 310 height 310
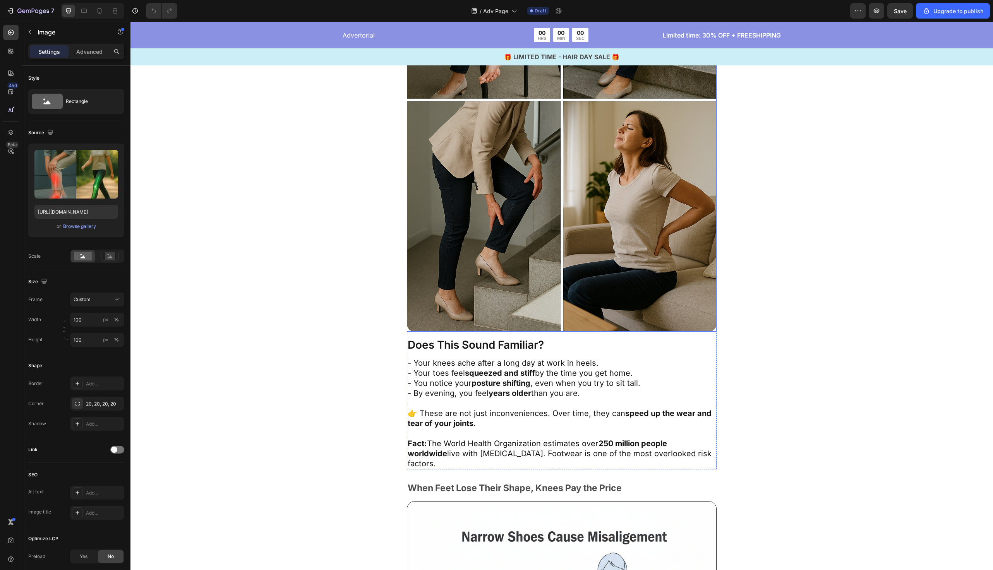
scroll to position [927, 0]
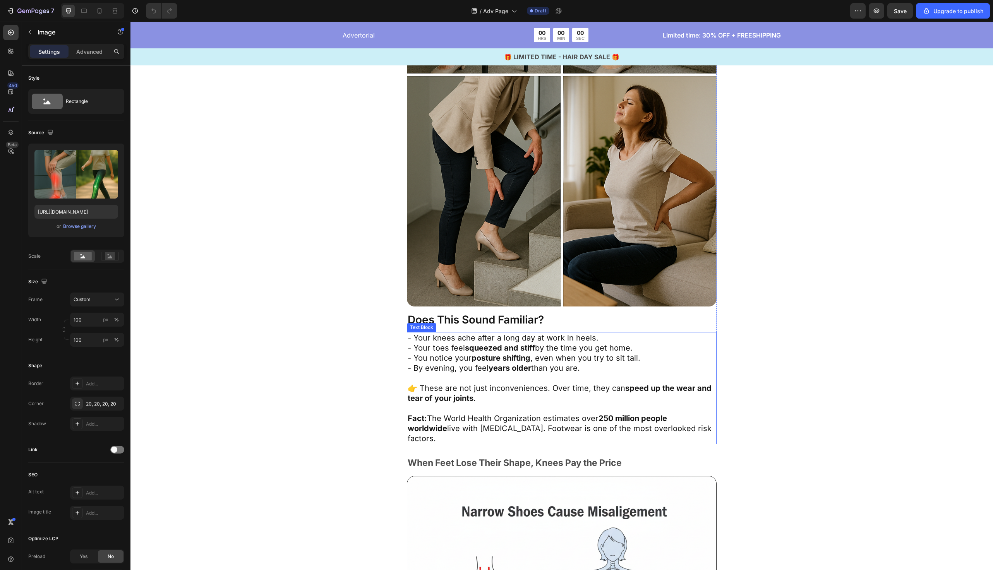
click at [550, 380] on p at bounding box center [562, 378] width 308 height 10
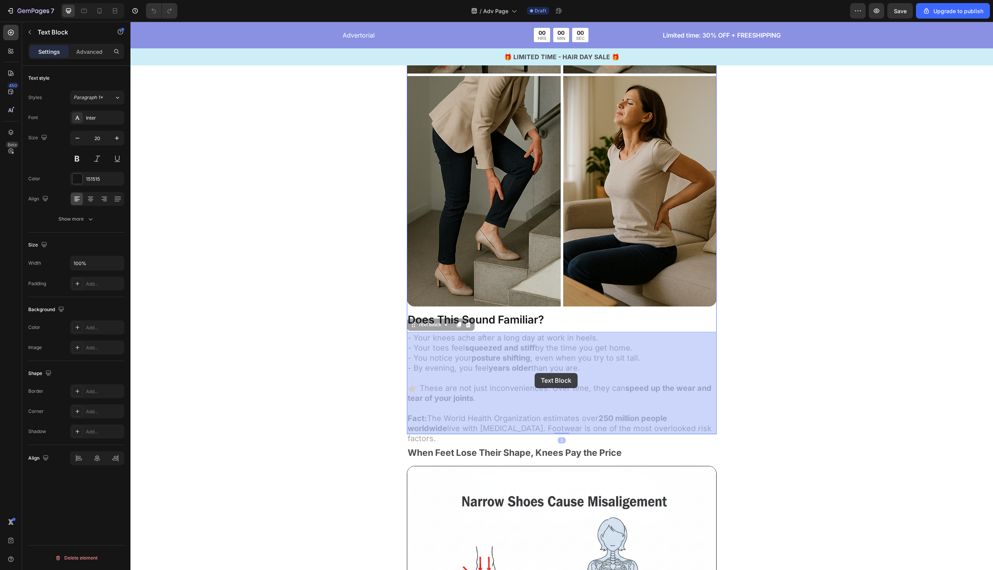
drag, startPoint x: 586, startPoint y: 374, endPoint x: 535, endPoint y: 373, distance: 50.7
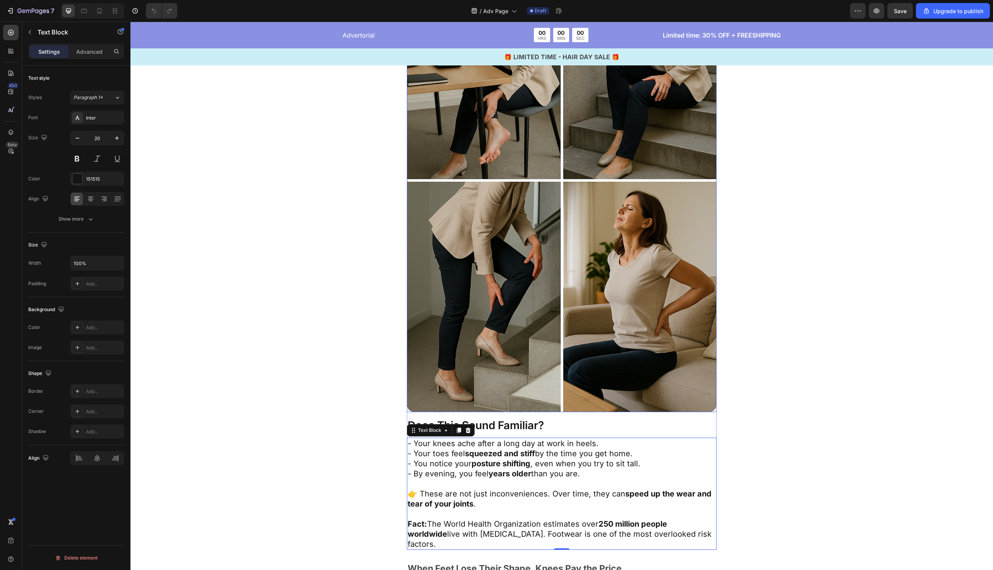
scroll to position [820, 0]
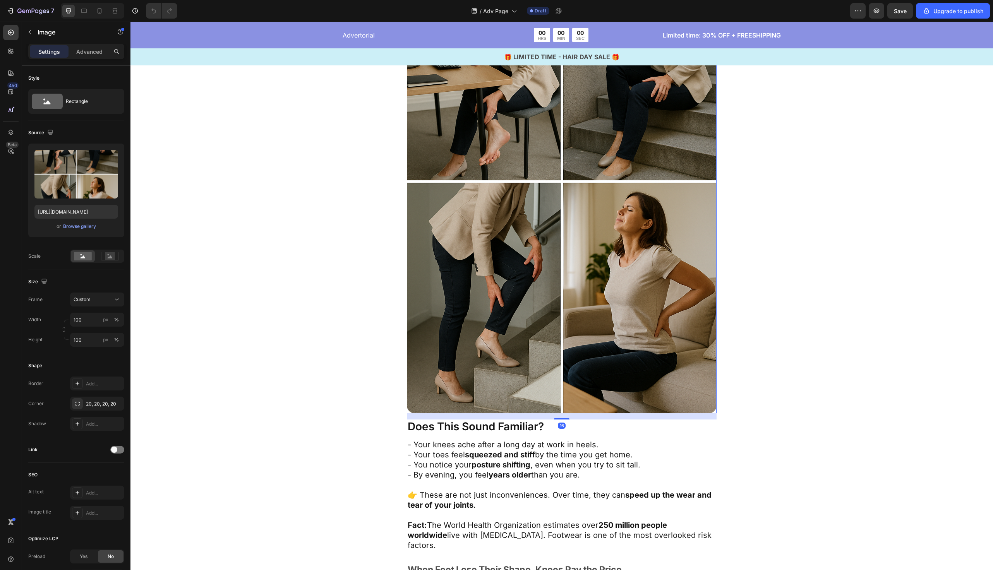
click at [531, 98] on img at bounding box center [562, 181] width 310 height 465
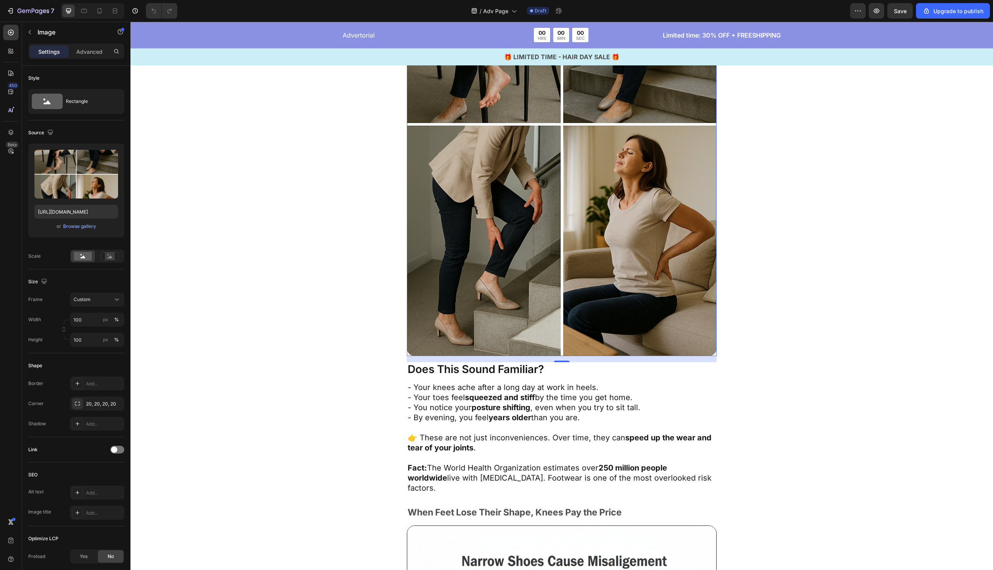
scroll to position [879, 0]
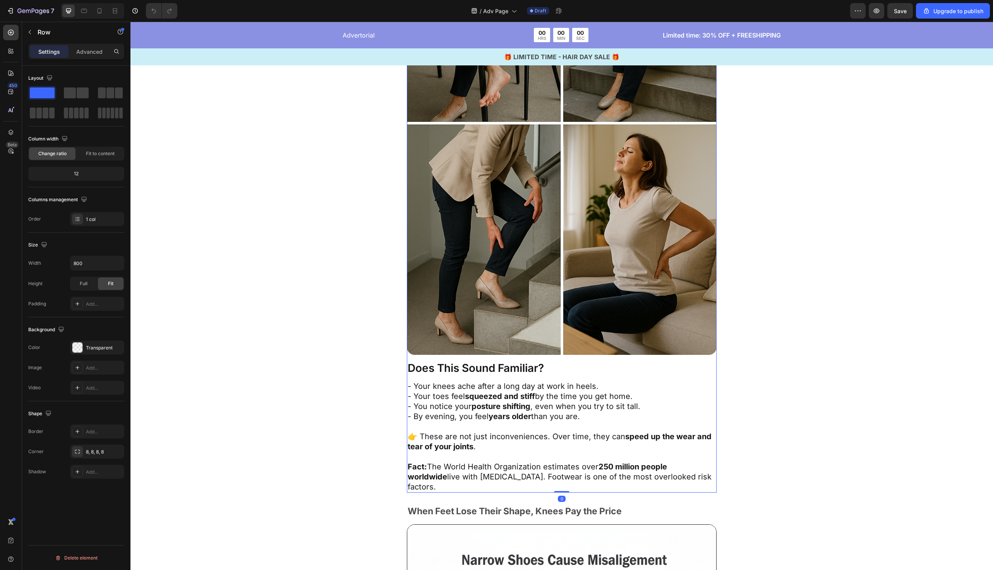
click at [429, 377] on div "Image Does This Sound Familiar? Text Block - Your knees ache after a long day a…" at bounding box center [562, 191] width 310 height 603
click at [433, 373] on p "Does This Sound Familiar?" at bounding box center [562, 368] width 308 height 13
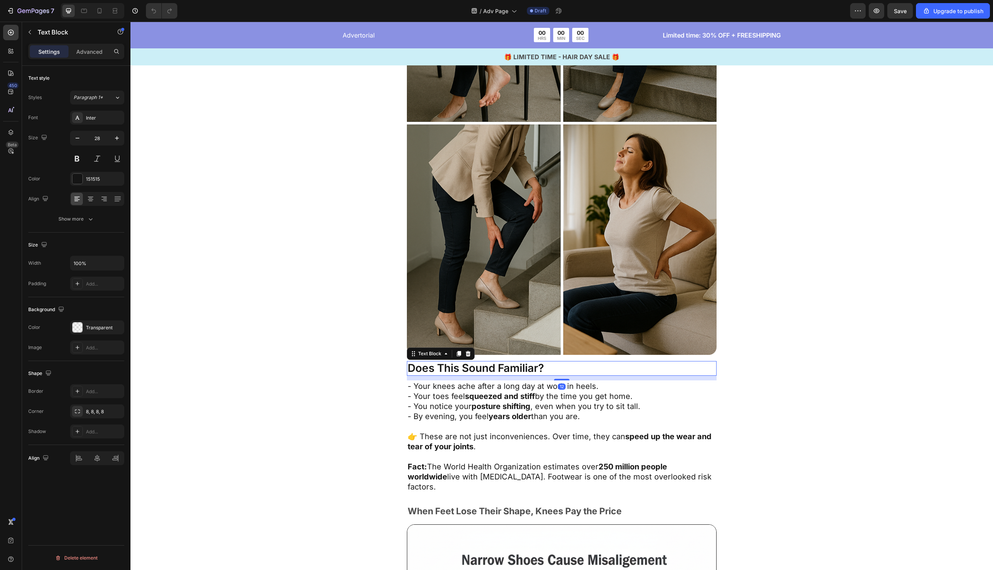
click at [433, 373] on p "Does This Sound Familiar?" at bounding box center [562, 368] width 308 height 13
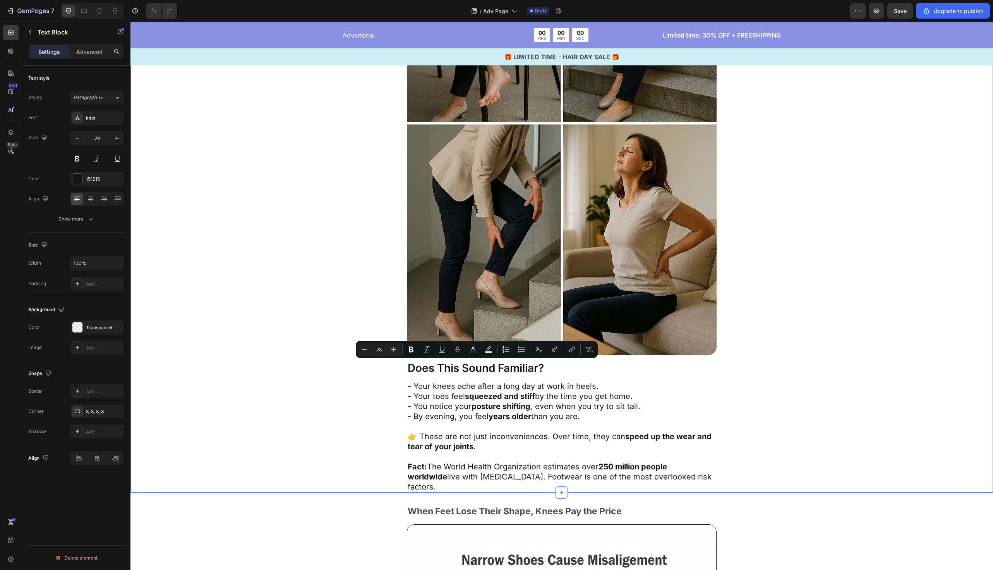
click at [376, 373] on div "Image Does This Sound Familiar? Text Block - Your knees ache after a long day a…" at bounding box center [561, 191] width 615 height 603
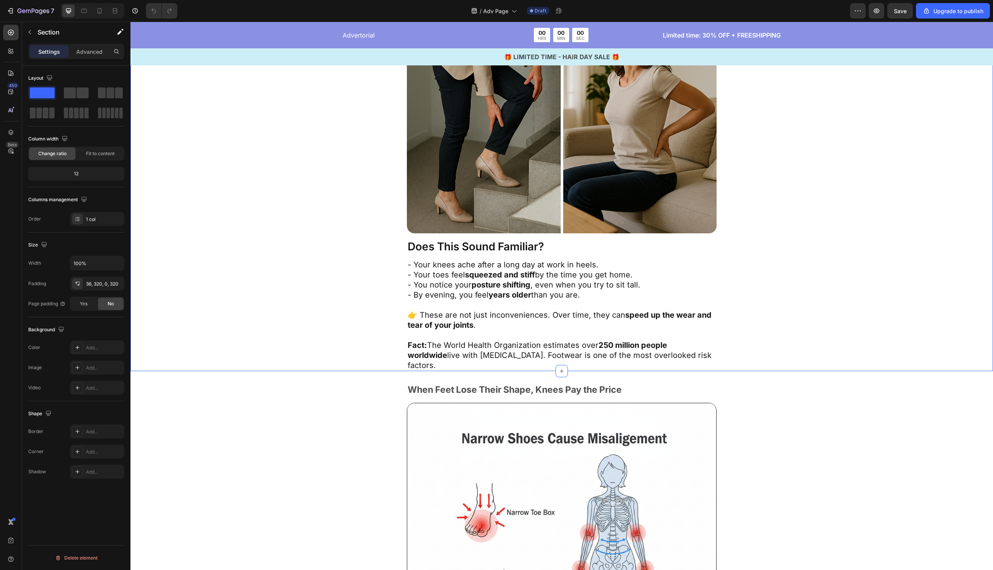
scroll to position [1053, 0]
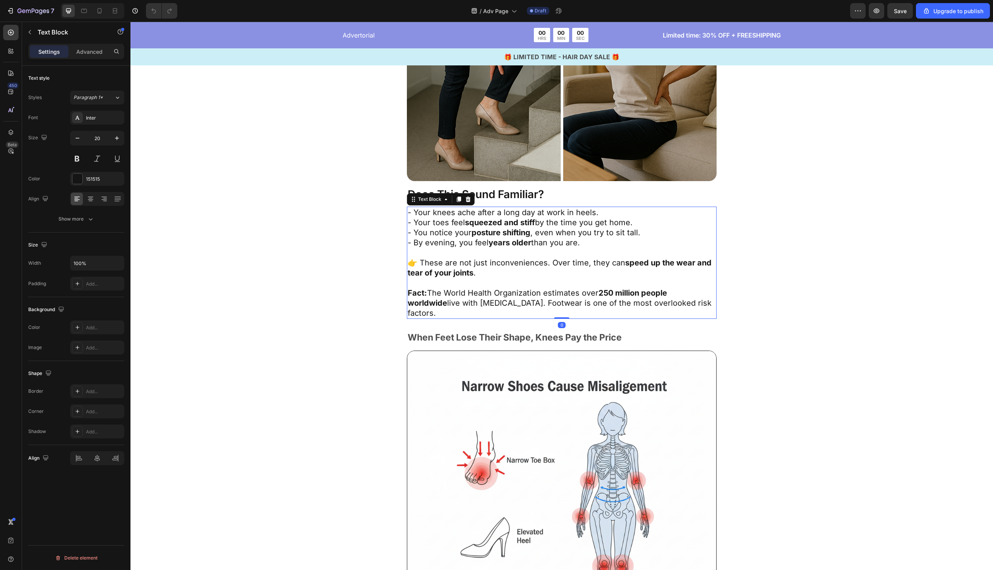
click at [522, 218] on p "- Your toes feel squeezed and stiff by the time you get home." at bounding box center [562, 223] width 308 height 10
click at [583, 209] on p "- Your knees ache after a long day at work in heels." at bounding box center [562, 213] width 308 height 10
click at [451, 220] on p "- Your toes feel squeezed and stiff by the time you get home." at bounding box center [562, 223] width 308 height 10
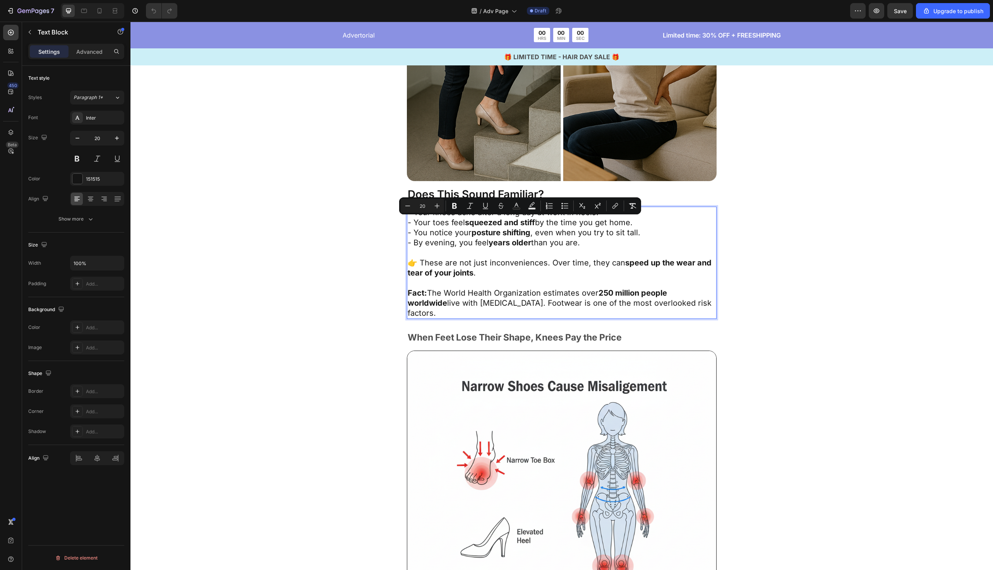
click at [452, 239] on p "- By evening, you feel years older than you are." at bounding box center [562, 243] width 308 height 10
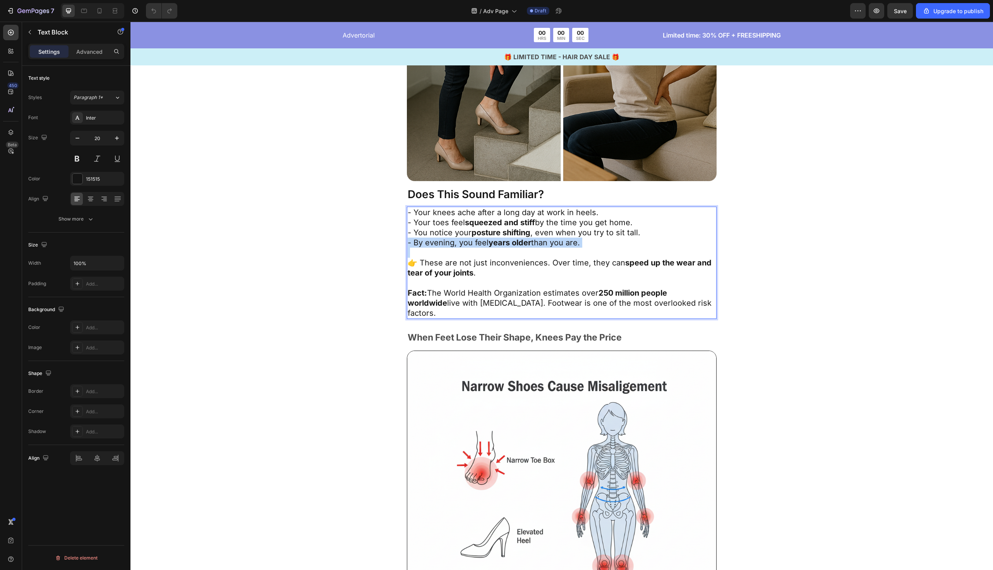
click at [452, 239] on p "- By evening, you feel years older than you are." at bounding box center [562, 243] width 308 height 10
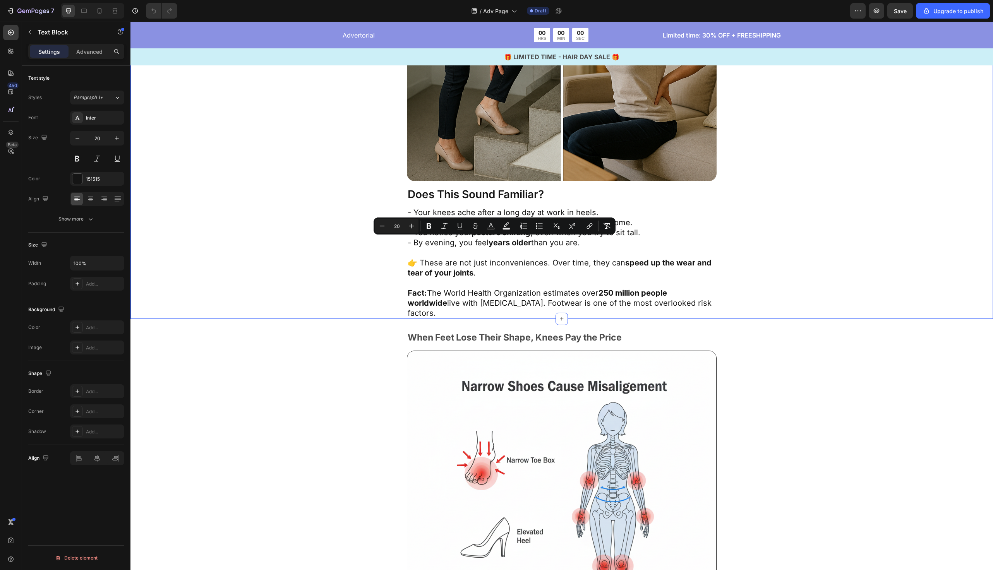
click at [342, 241] on div "Image Does This Sound Familiar? Text Block - Your knees ache after a long day a…" at bounding box center [561, 18] width 615 height 603
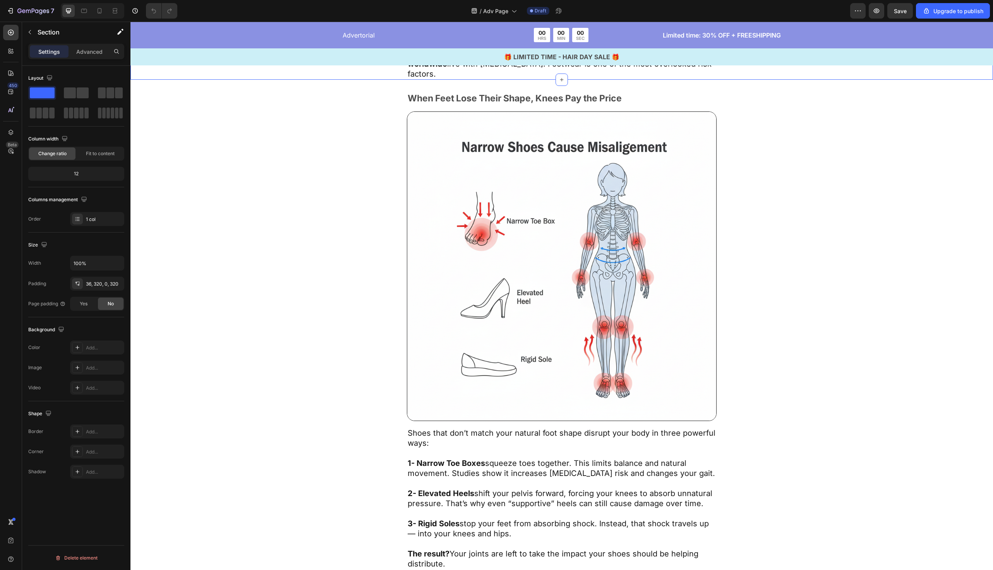
scroll to position [1308, 0]
